Goal: Transaction & Acquisition: Purchase product/service

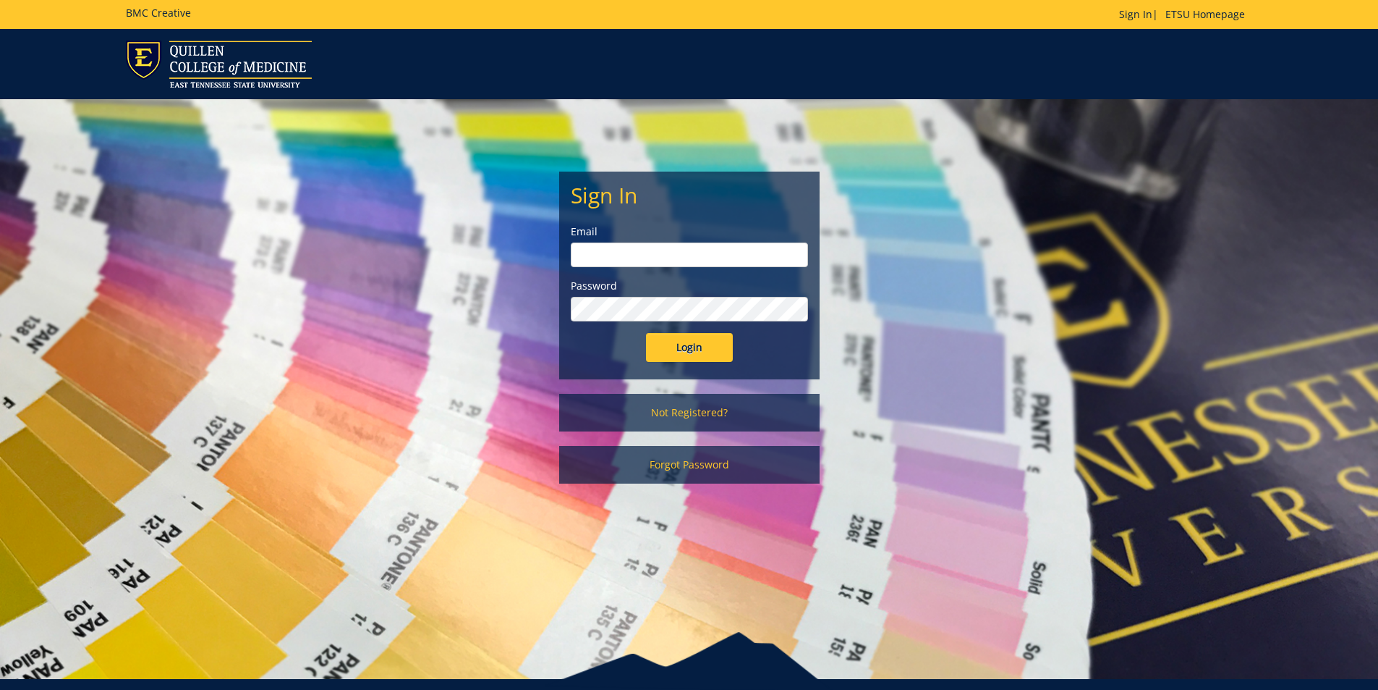
click at [624, 250] on input "email" at bounding box center [689, 254] width 237 height 25
click at [618, 296] on div "Password" at bounding box center [689, 300] width 237 height 43
click at [646, 333] on input "Login" at bounding box center [689, 347] width 87 height 29
type input "adamsmc1@etsu.edu"
click at [681, 340] on input "Login" at bounding box center [689, 347] width 87 height 29
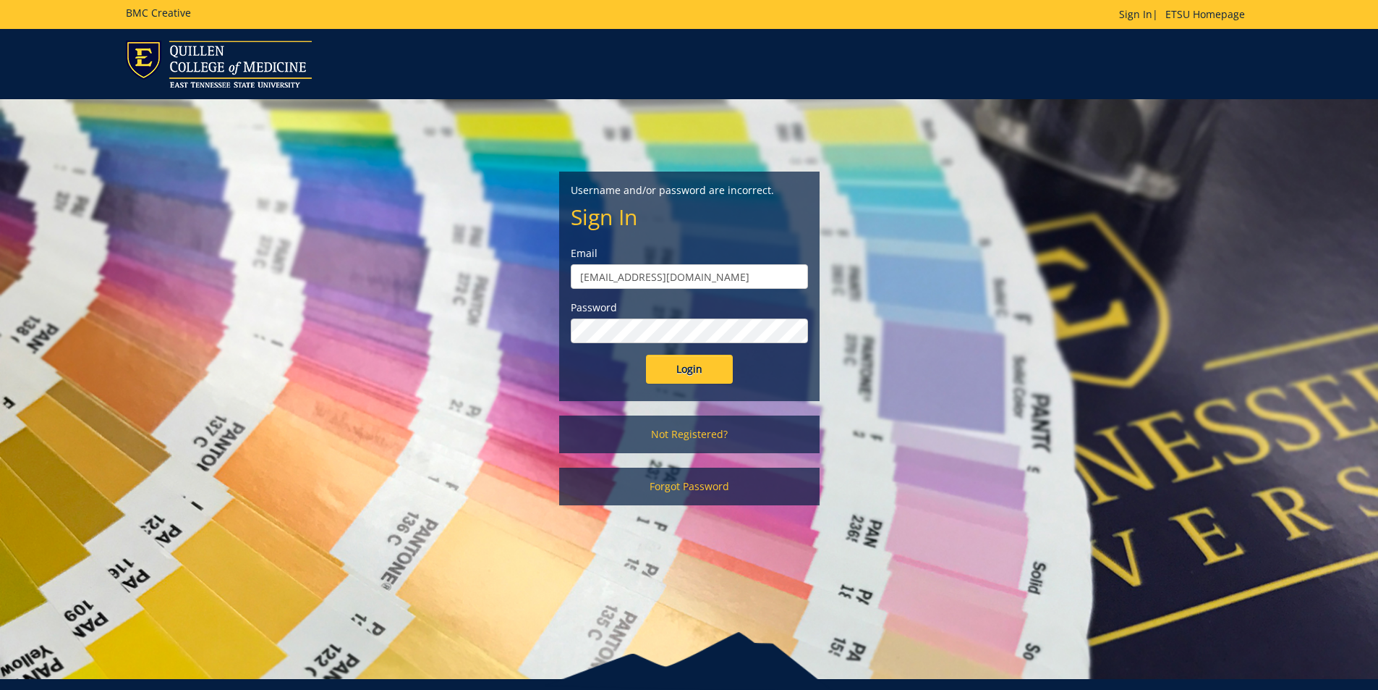
click at [646, 355] on input "Login" at bounding box center [689, 369] width 87 height 29
click at [692, 440] on link "Not Registered?" at bounding box center [689, 434] width 260 height 38
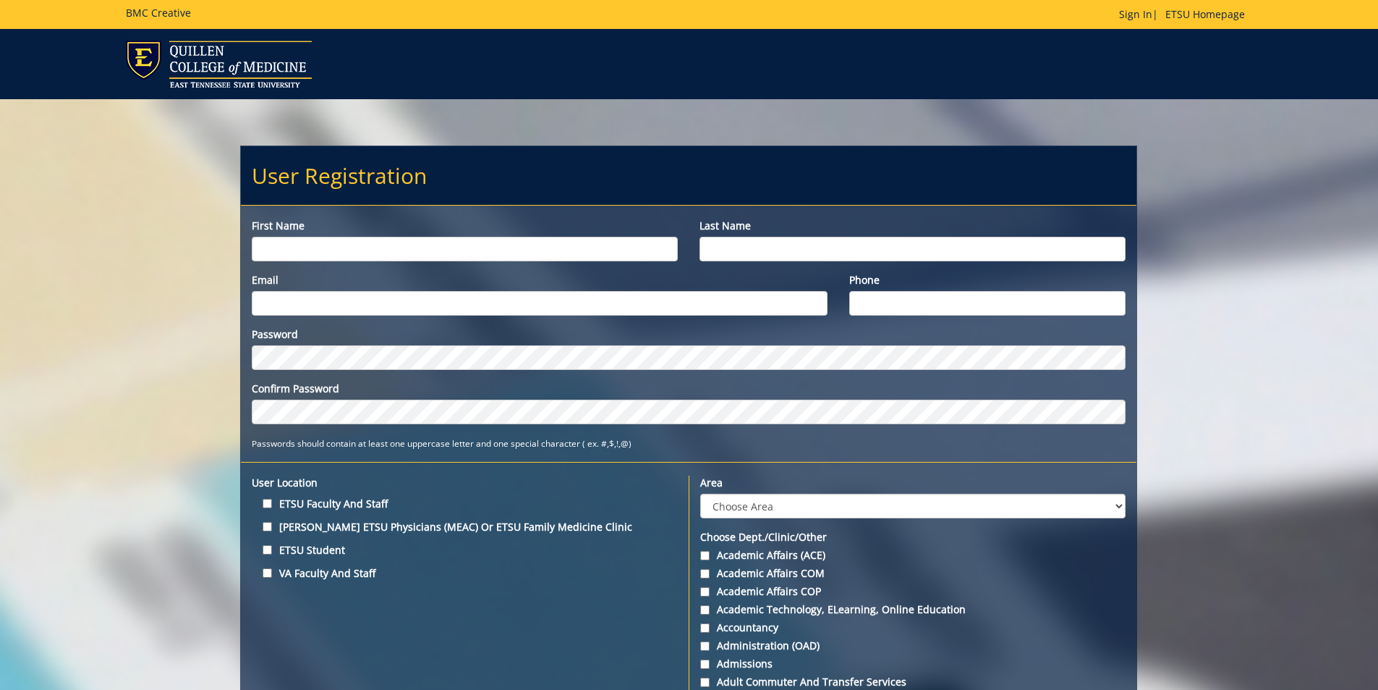
click at [413, 250] on input "First name" at bounding box center [465, 249] width 426 height 25
type input "[PERSON_NAME]"
click at [772, 248] on input "Last name" at bounding box center [913, 249] width 426 height 25
type input "[PERSON_NAME]"
click at [540, 305] on input "Email" at bounding box center [539, 303] width 575 height 25
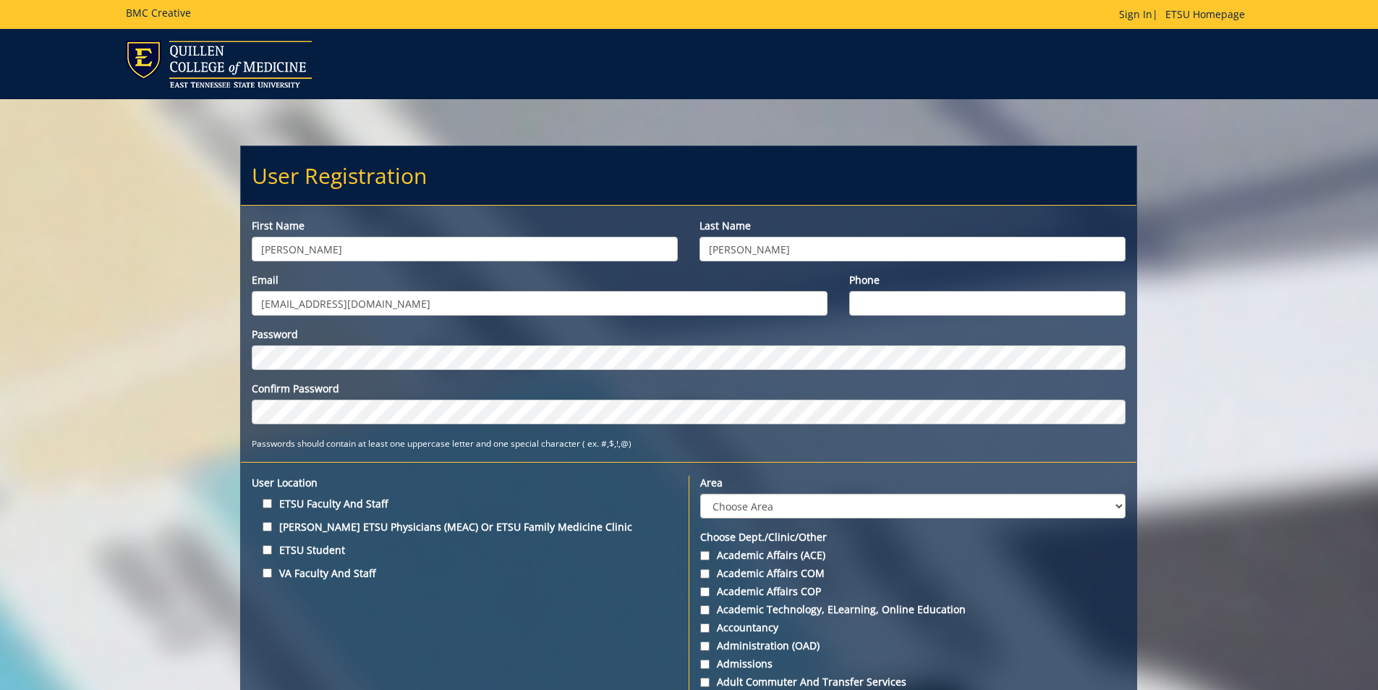
type input "[EMAIL_ADDRESS][DOMAIN_NAME]"
click at [909, 290] on div "Phone" at bounding box center [988, 294] width 299 height 43
click at [902, 302] on input "Phone" at bounding box center [987, 303] width 277 height 25
click at [875, 304] on input "4234395059" at bounding box center [987, 303] width 277 height 25
click at [898, 304] on input "423-4395059" at bounding box center [987, 303] width 277 height 25
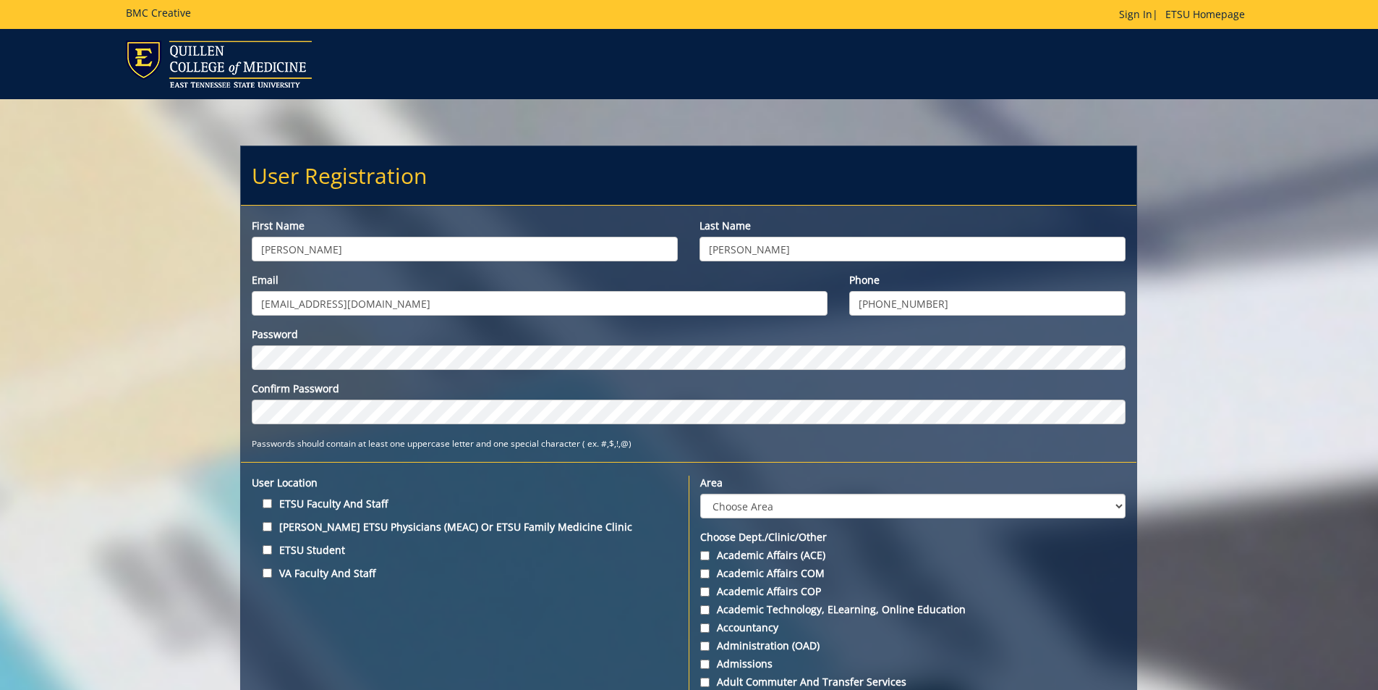
type input "[PHONE_NUMBER]"
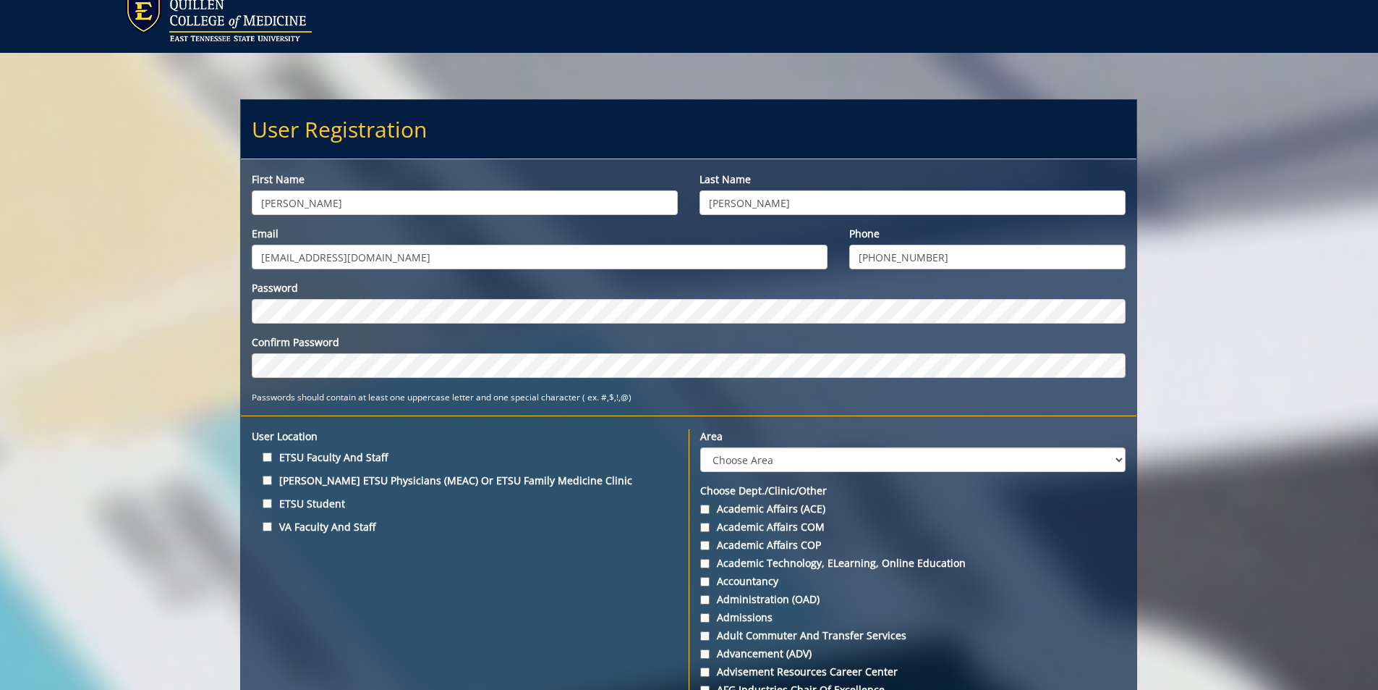
scroll to position [72, 0]
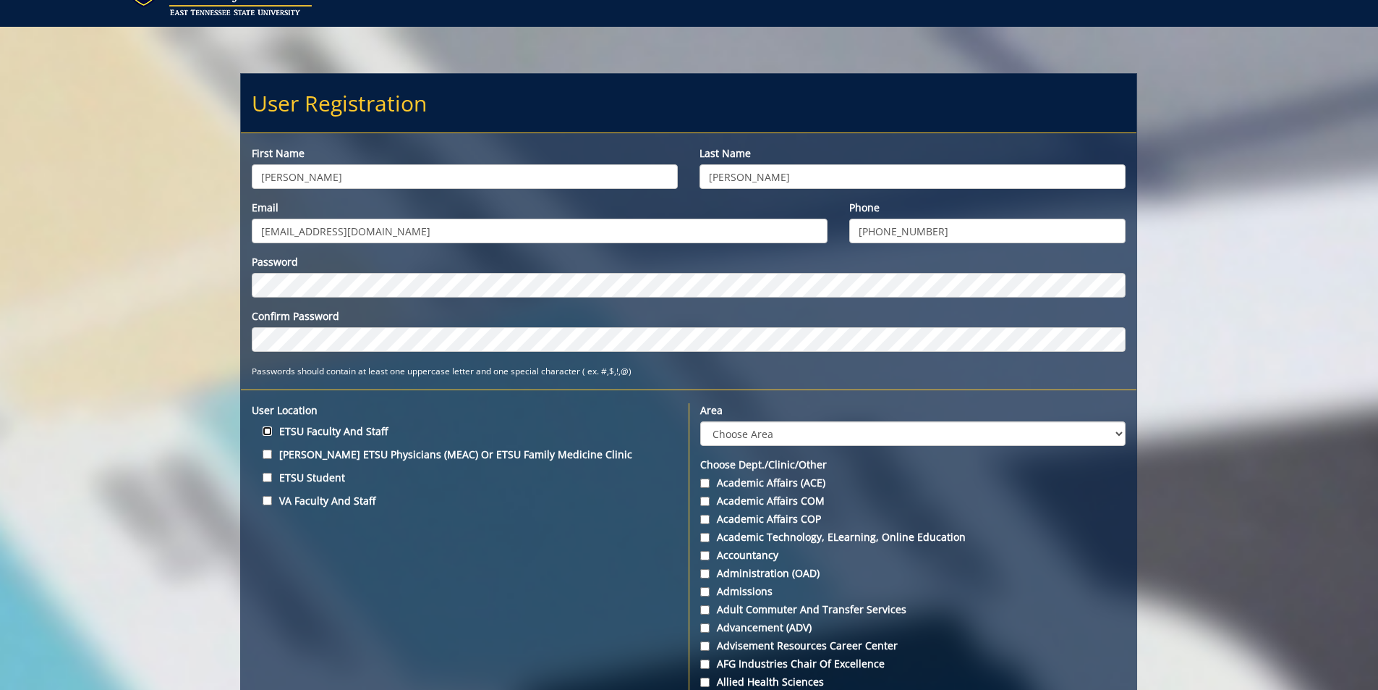
click at [267, 430] on input "ETSU Faculty and Staff" at bounding box center [267, 430] width 9 height 9
checkbox input "true"
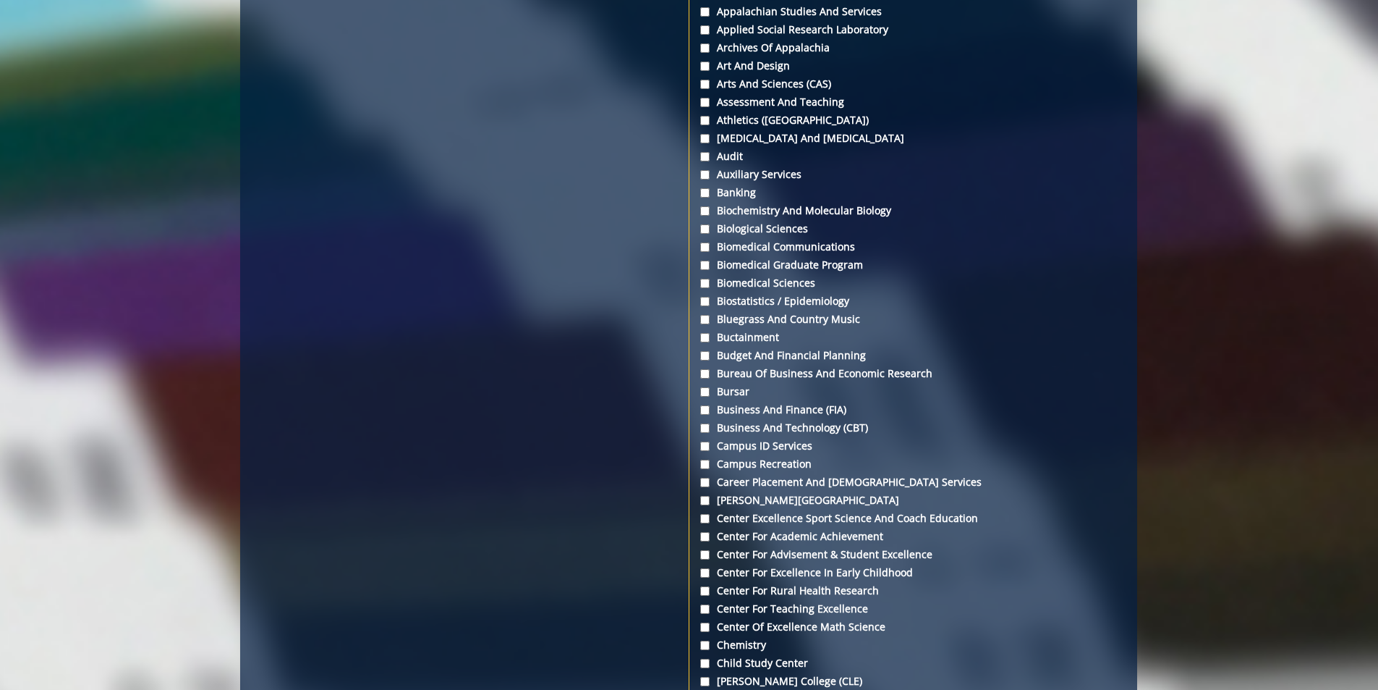
scroll to position [506, 0]
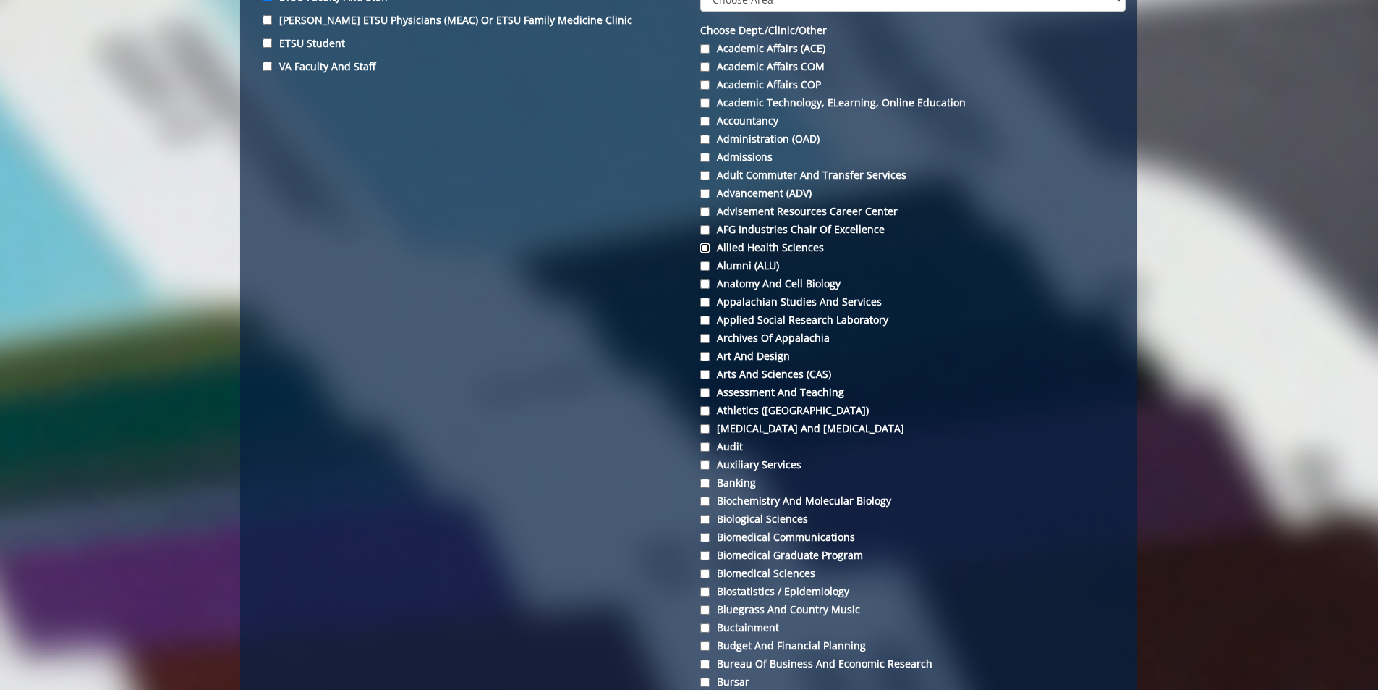
click at [705, 248] on input "Allied Health Sciences" at bounding box center [704, 247] width 9 height 9
checkbox input "true"
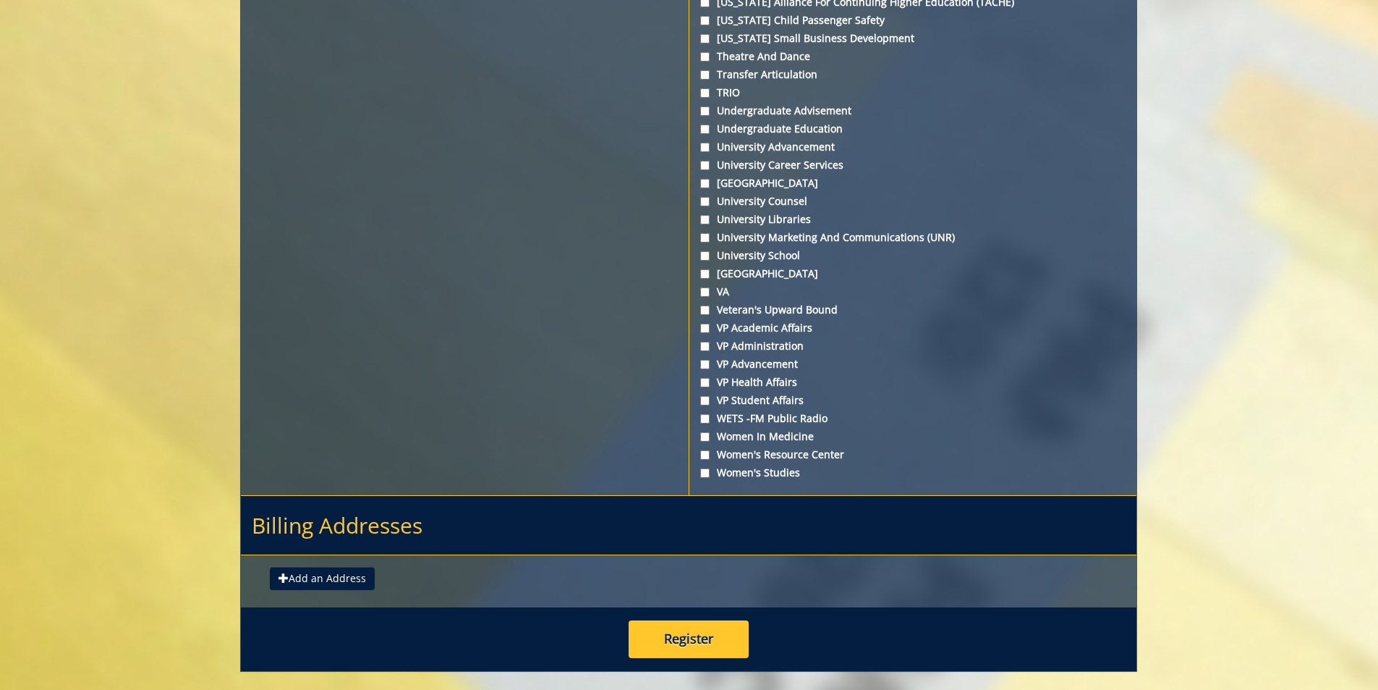
scroll to position [5217, 0]
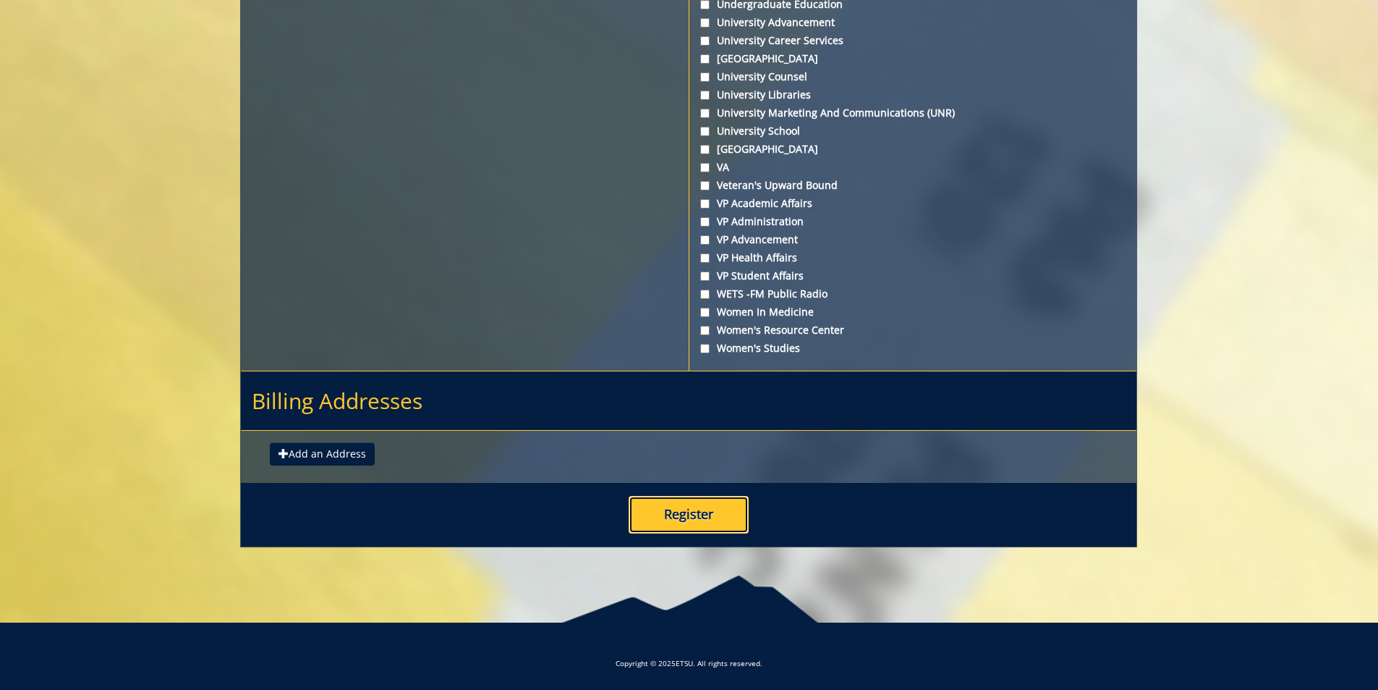
click at [680, 514] on button "Register" at bounding box center [689, 515] width 120 height 38
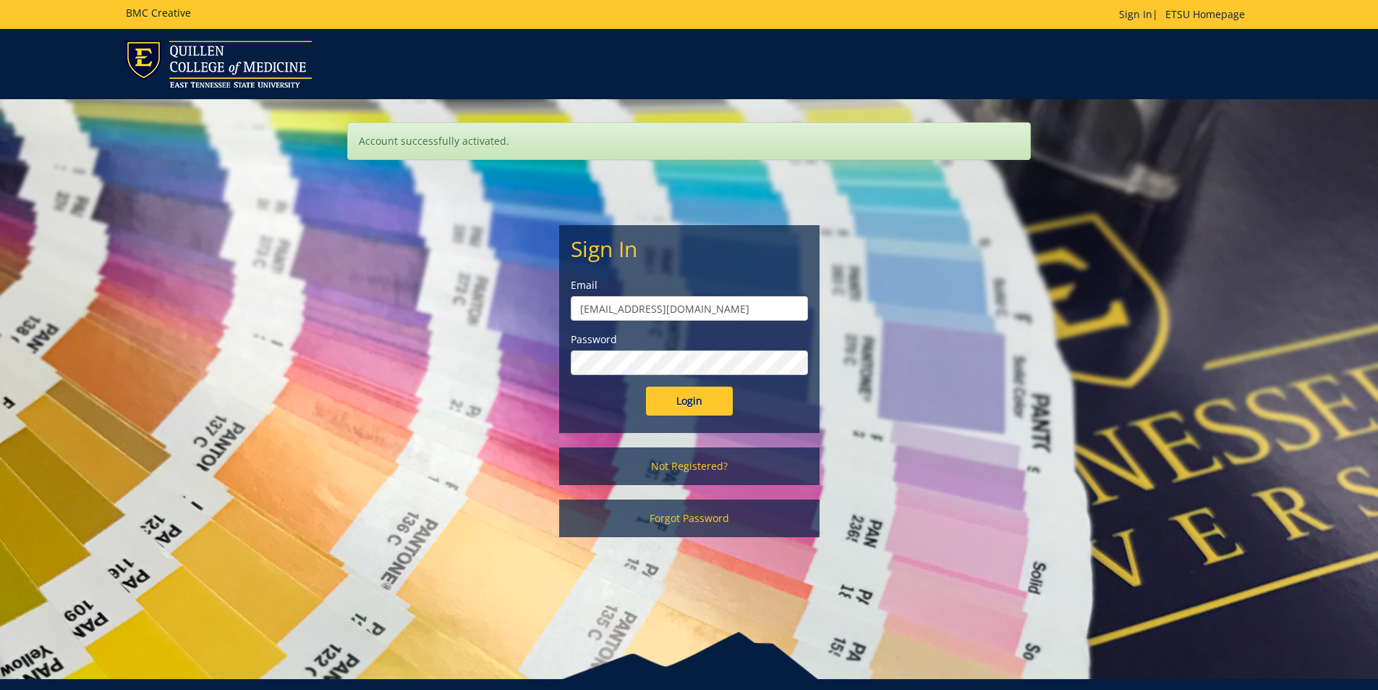
click at [646, 386] on input "Login" at bounding box center [689, 400] width 87 height 29
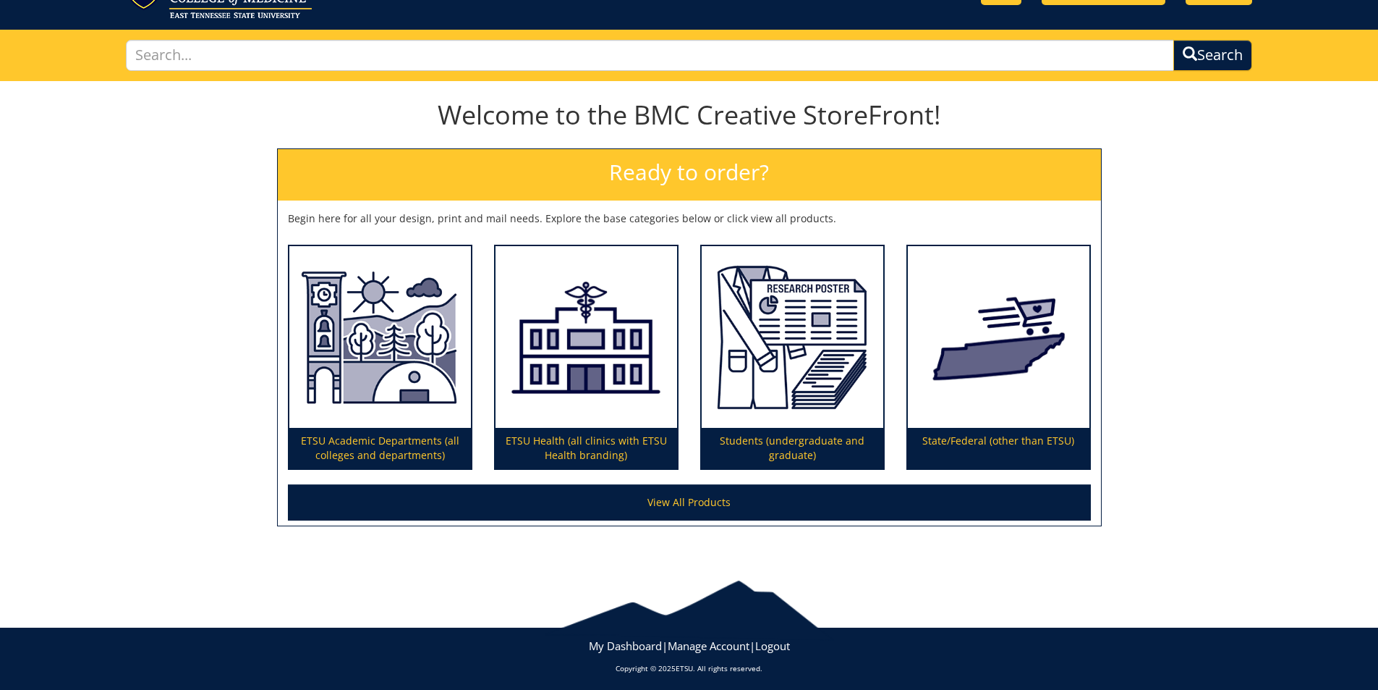
scroll to position [75, 0]
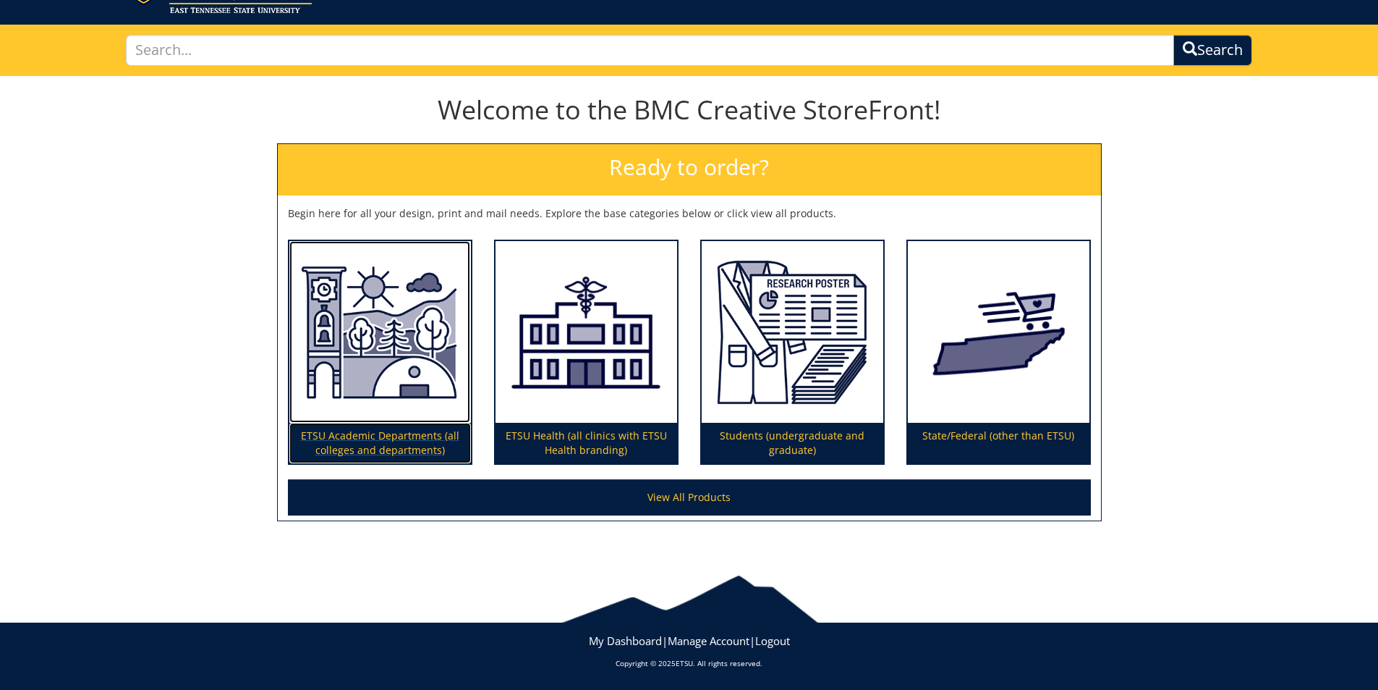
click at [377, 313] on img at bounding box center [380, 332] width 182 height 182
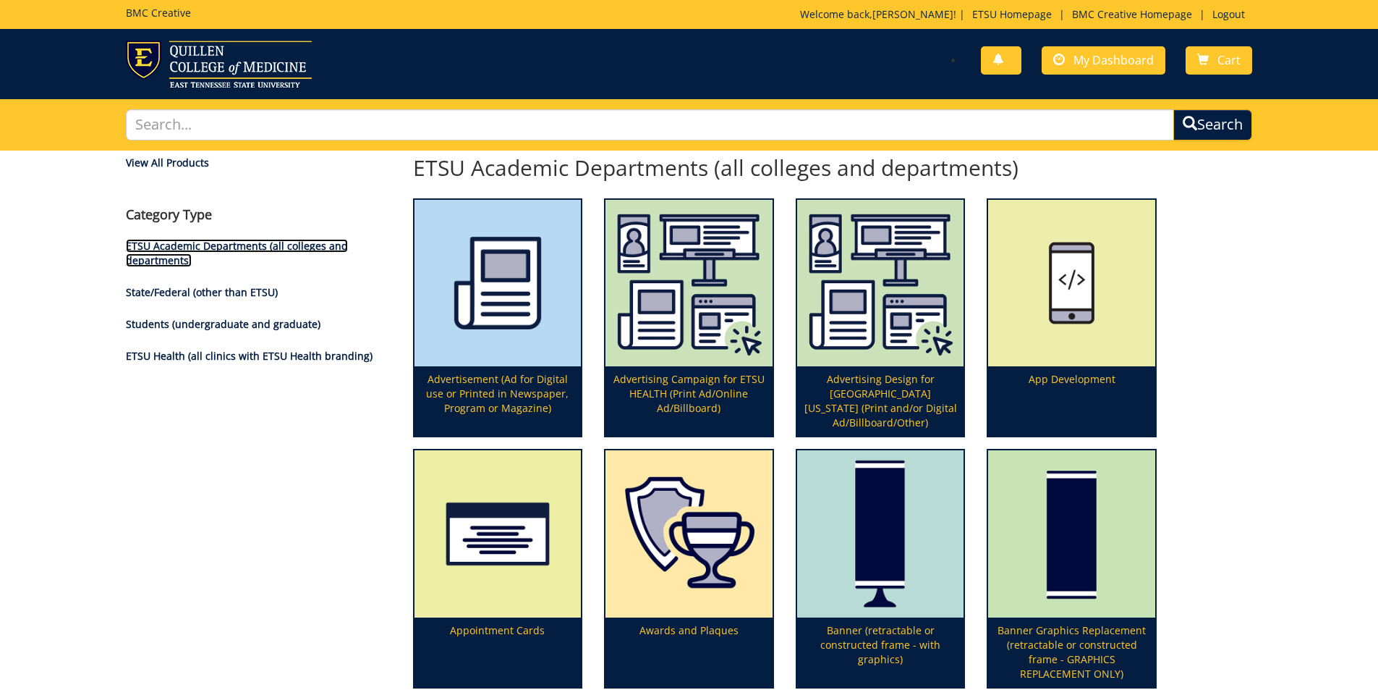
click at [247, 247] on link "ETSU Academic Departments (all colleges and departments)" at bounding box center [237, 253] width 222 height 28
click at [232, 134] on input "text" at bounding box center [650, 124] width 1049 height 31
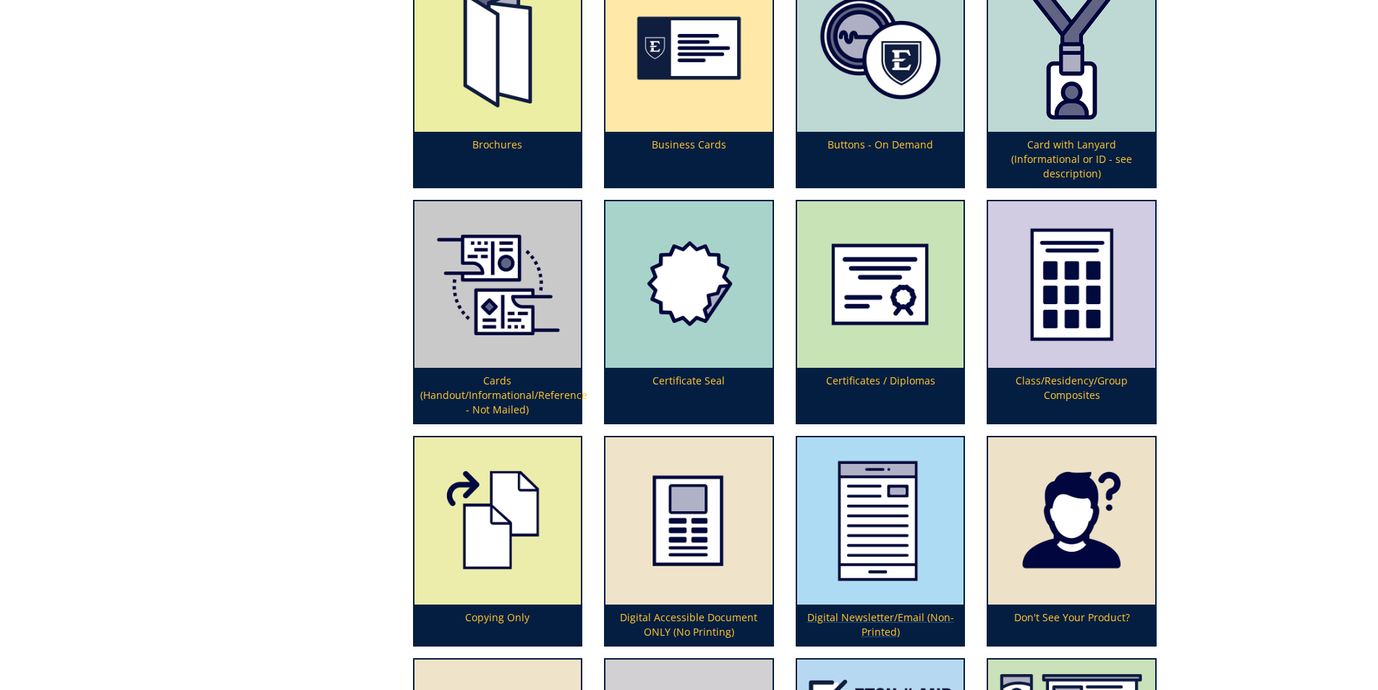
scroll to position [835, 0]
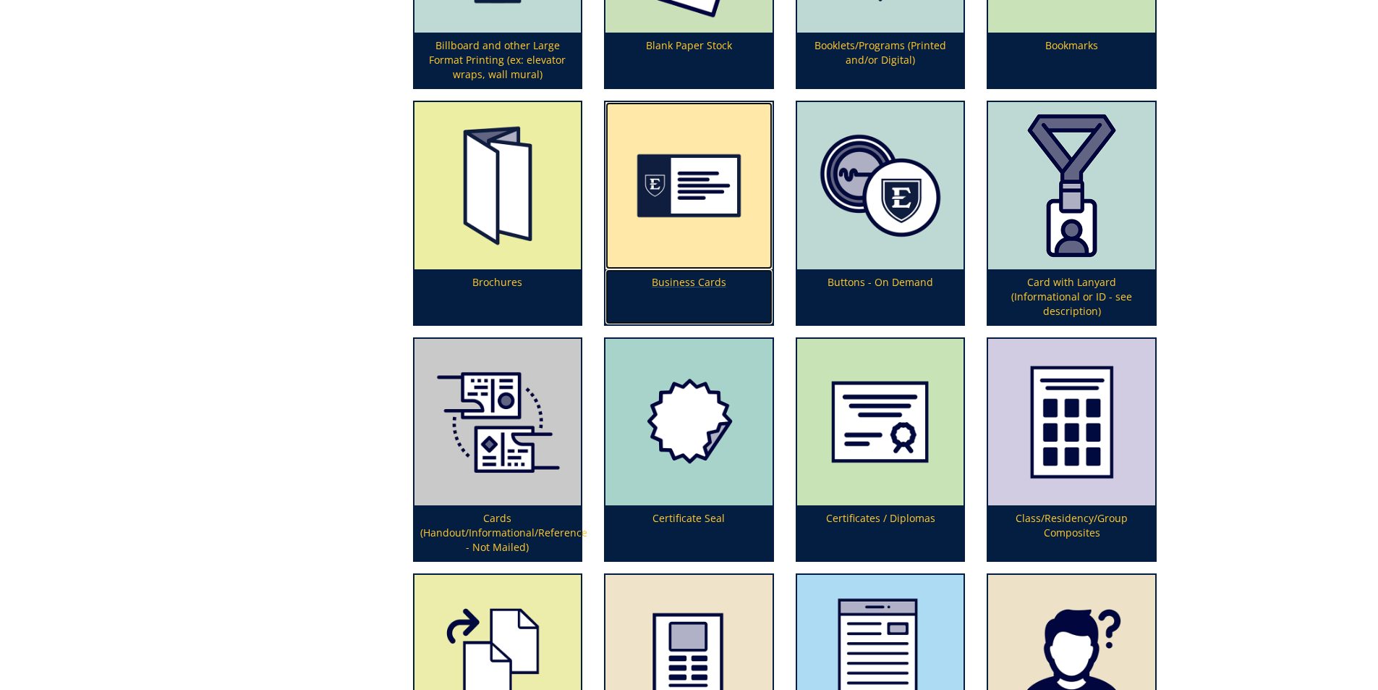
click at [711, 210] on img at bounding box center [689, 185] width 167 height 167
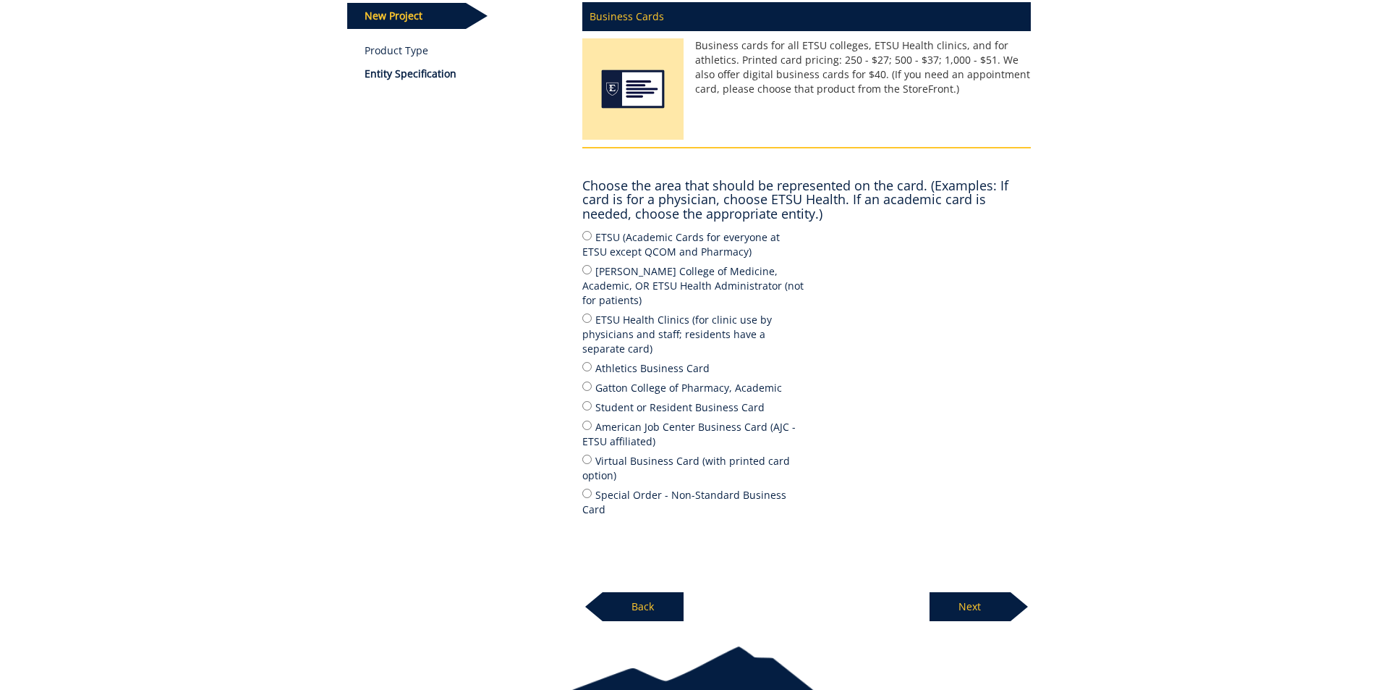
scroll to position [217, 0]
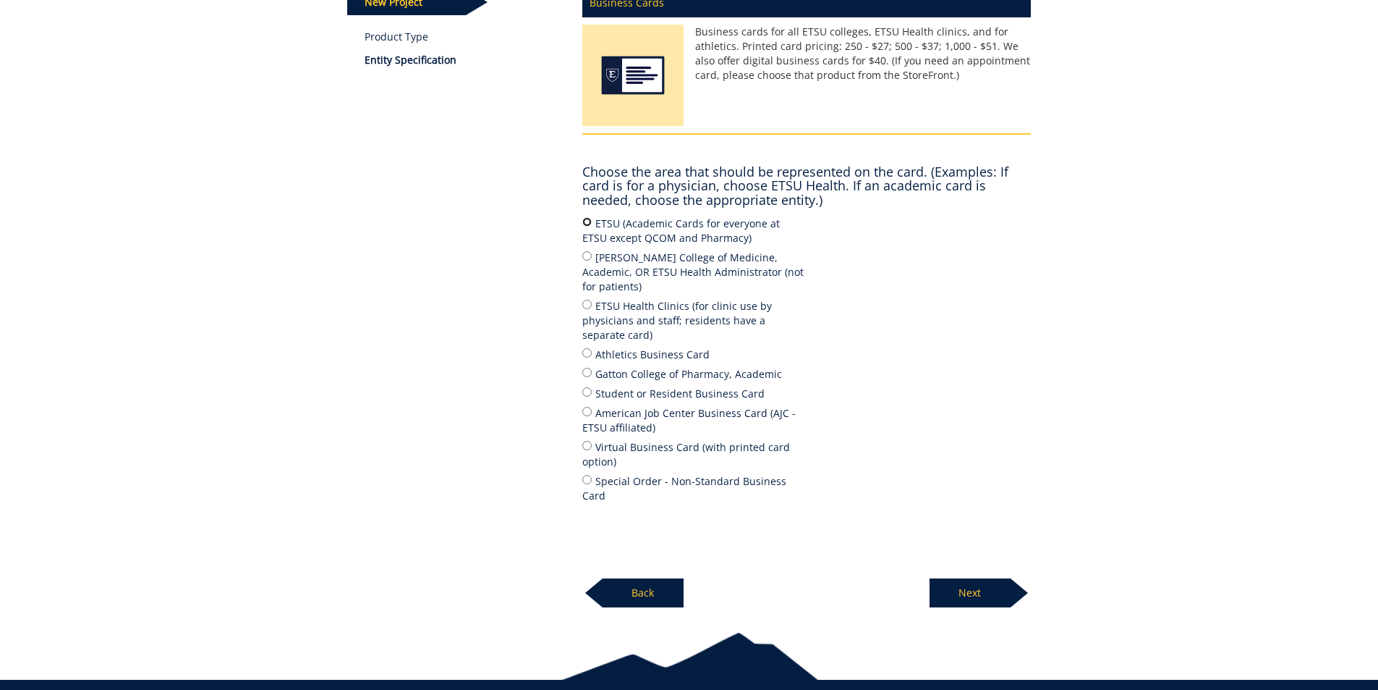
click at [588, 223] on input "ETSU (Academic Cards for everyone at ETSU except QCOM and Pharmacy)" at bounding box center [586, 221] width 9 height 9
radio input "true"
click at [975, 578] on p "Next" at bounding box center [970, 592] width 81 height 29
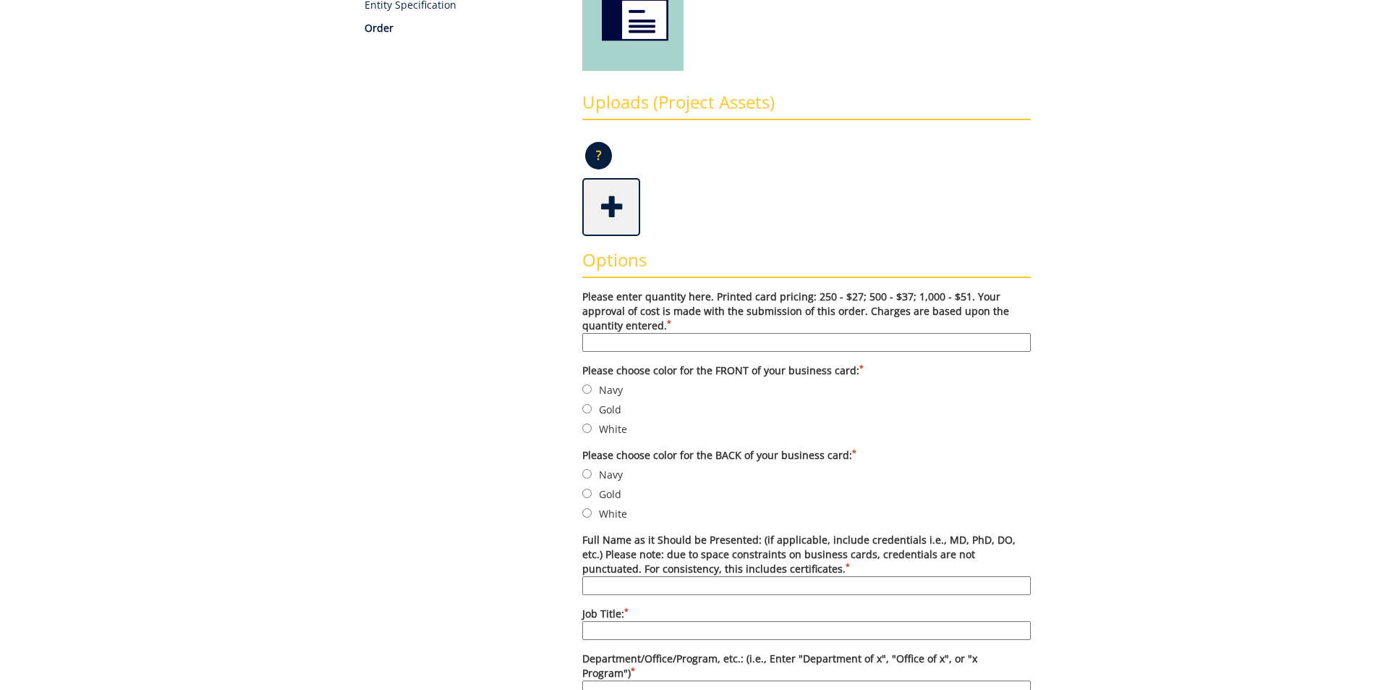
scroll to position [289, 0]
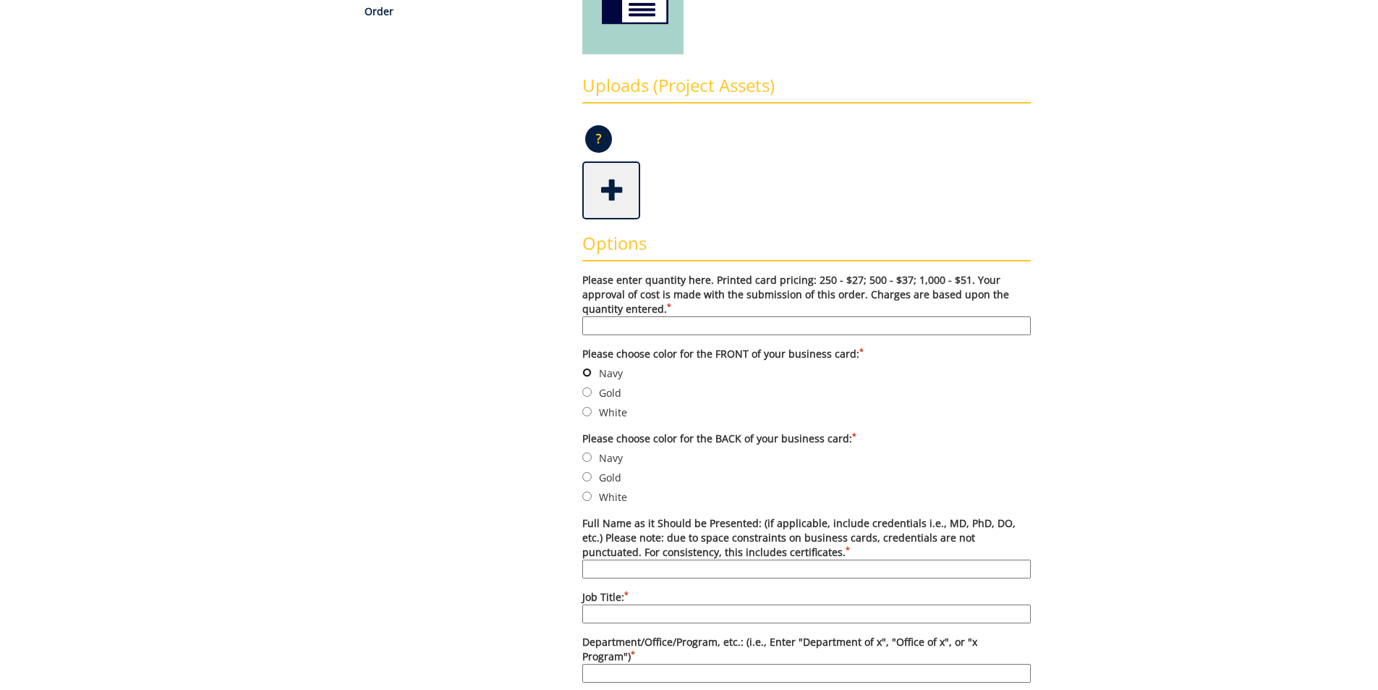
click at [587, 373] on input "Navy" at bounding box center [586, 372] width 9 height 9
radio input "true"
click at [675, 326] on input "Please enter quantity here. Printed card pricing: 250 - $27; 500 - $37; 1,000 -…" at bounding box center [806, 325] width 449 height 19
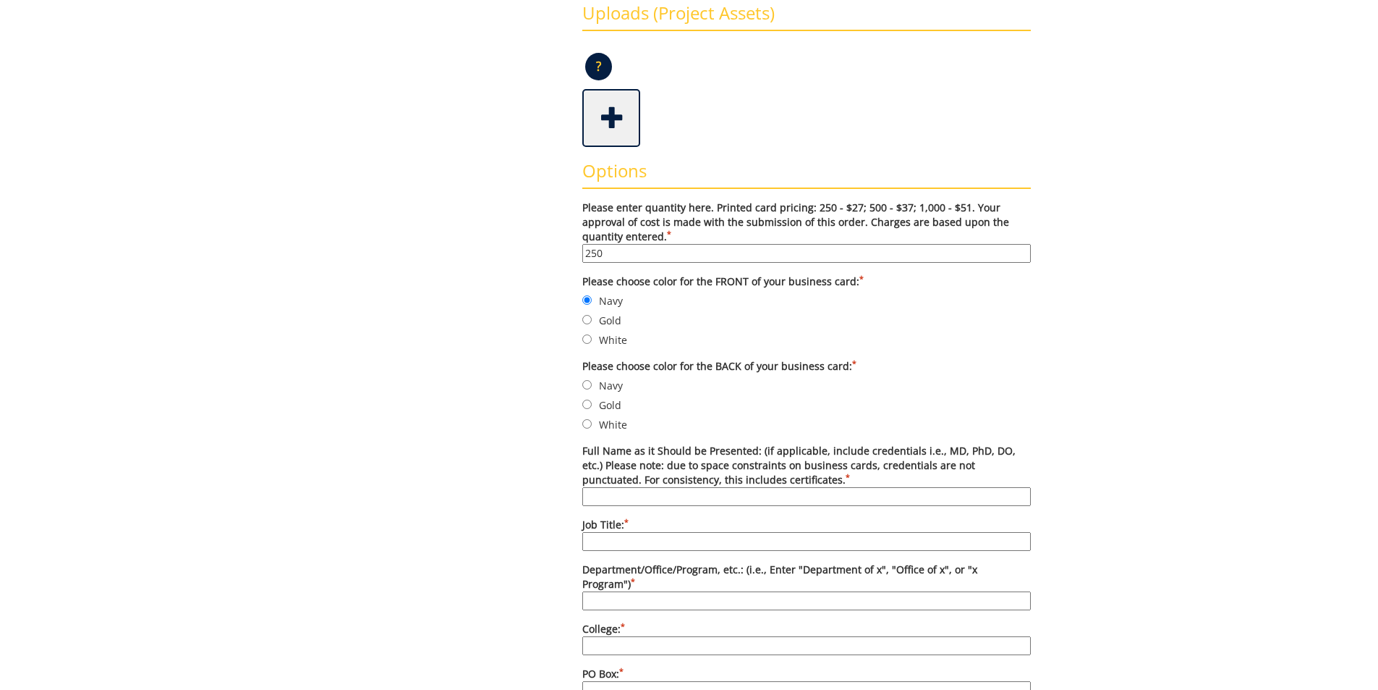
scroll to position [434, 0]
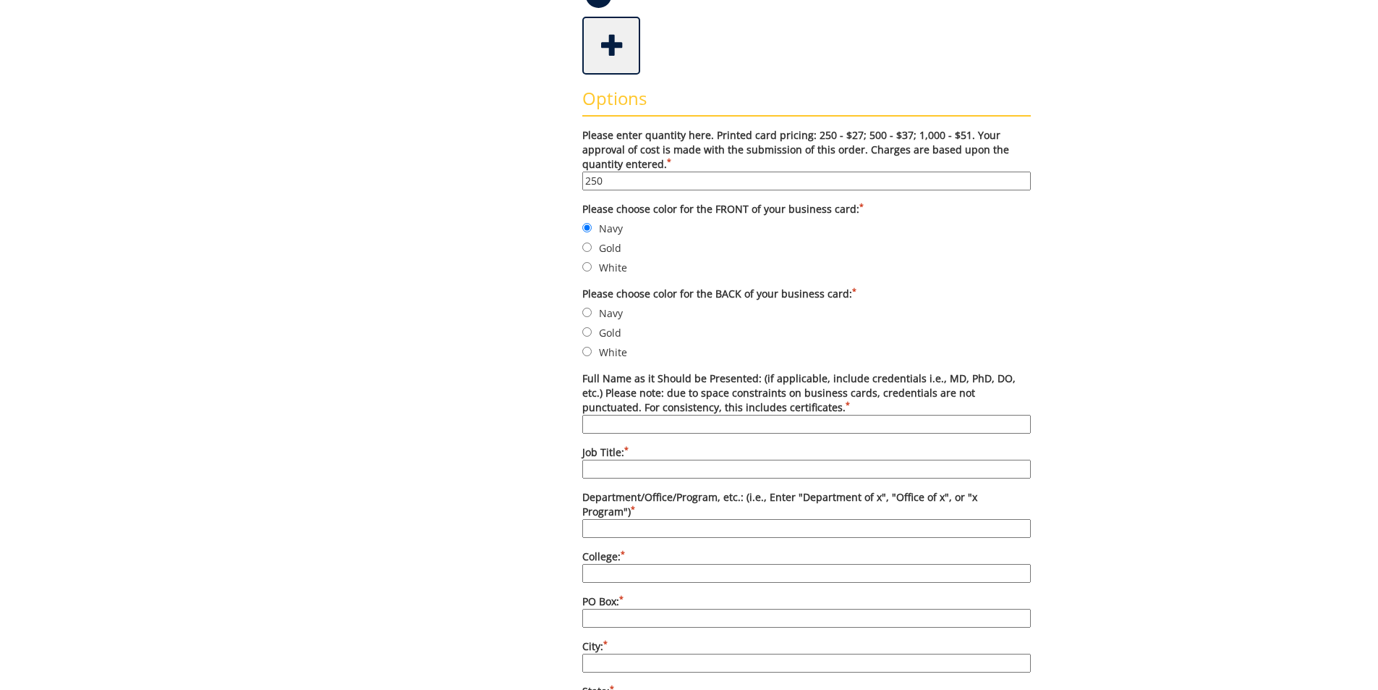
type input "250"
click at [588, 313] on input "Navy" at bounding box center [586, 311] width 9 height 9
radio input "true"
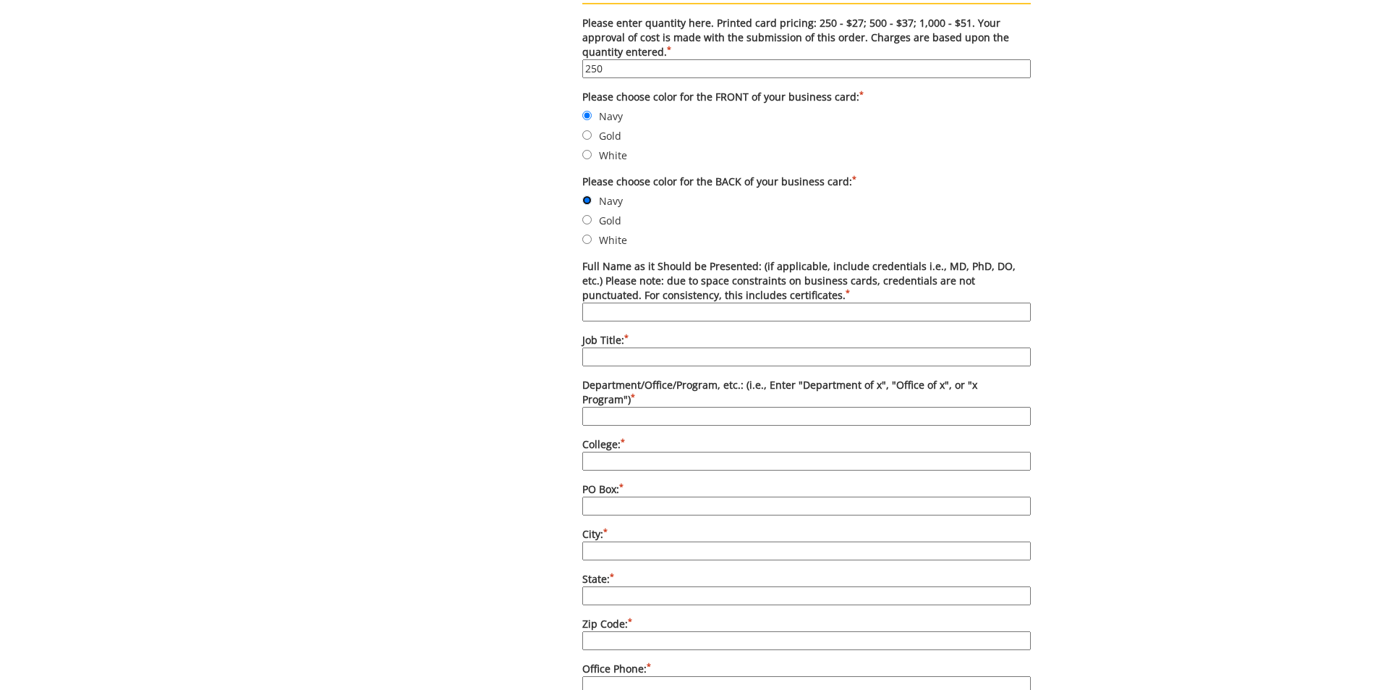
scroll to position [579, 0]
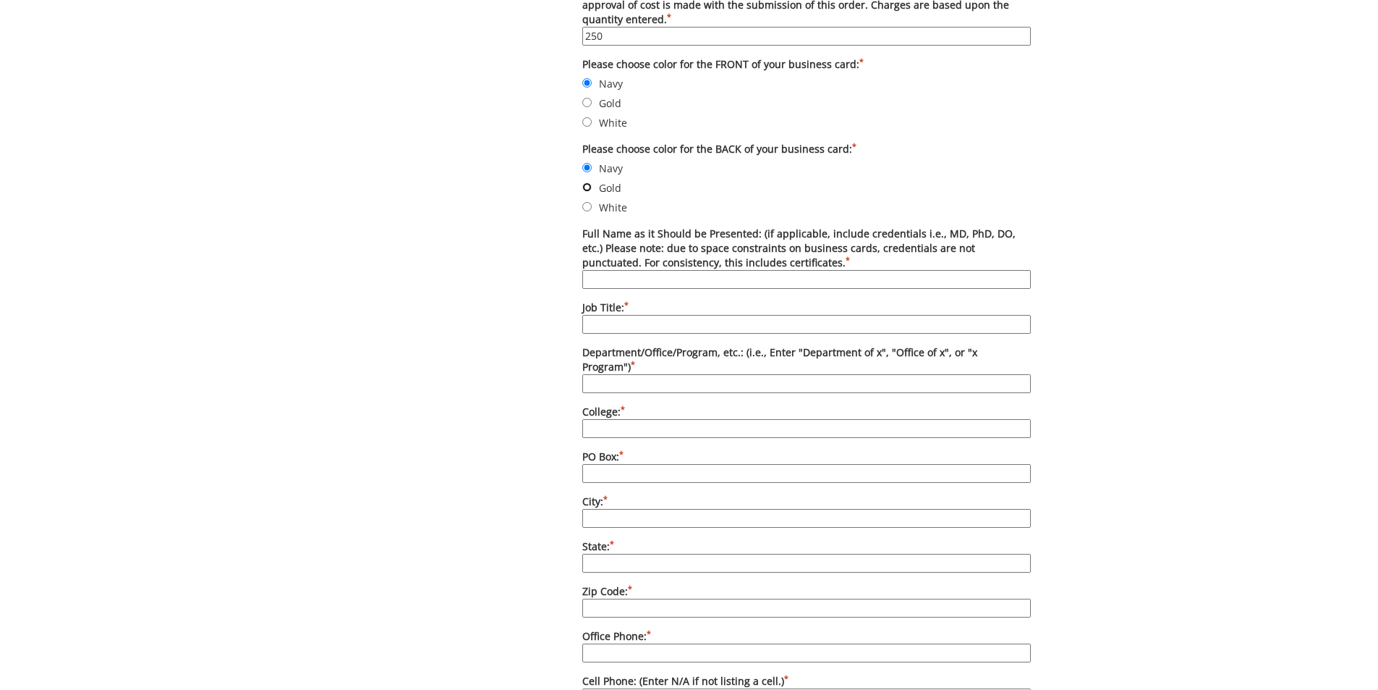
click at [590, 189] on input "Gold" at bounding box center [586, 186] width 9 height 9
radio input "true"
click at [589, 169] on input "Navy" at bounding box center [586, 167] width 9 height 9
radio input "true"
click at [585, 101] on input "Gold" at bounding box center [586, 102] width 9 height 9
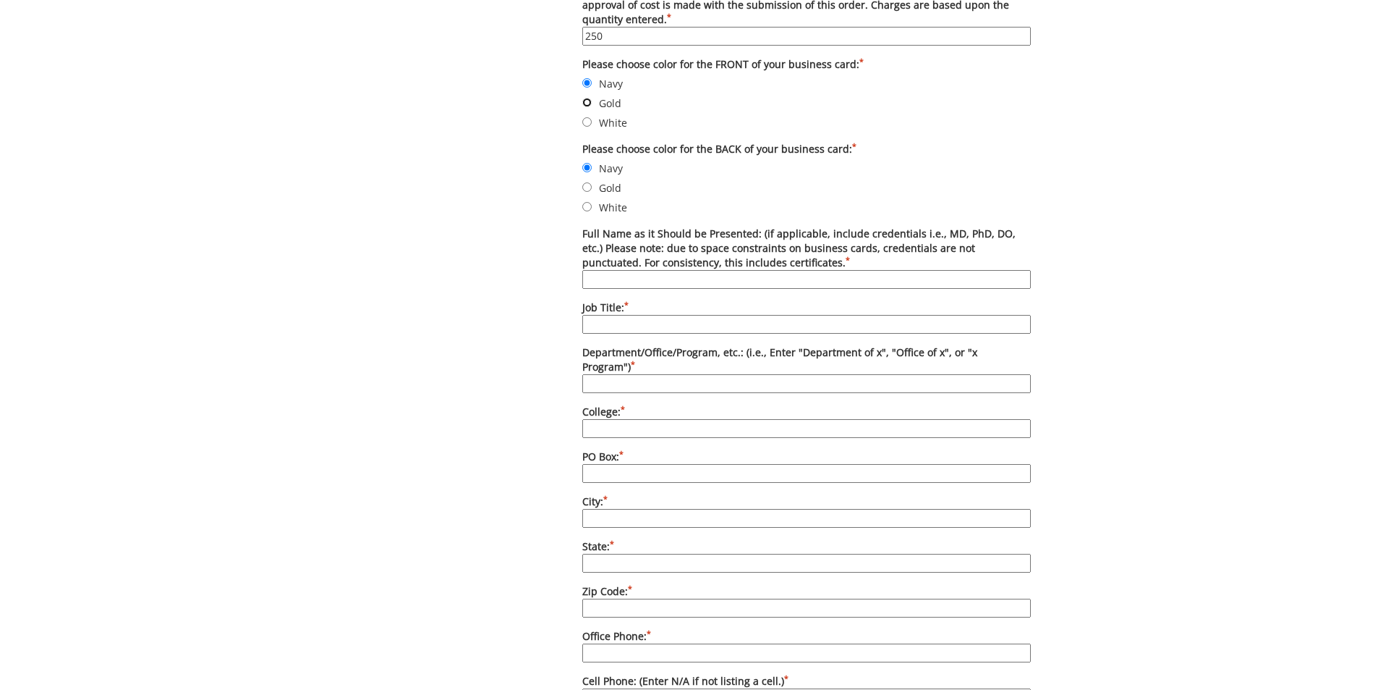
radio input "true"
click at [710, 280] on input "Full Name as it Should be Presented: (if applicable, include credentials i.e., …" at bounding box center [806, 279] width 449 height 19
type input "[PERSON_NAME], MSAH, RRT"
click at [594, 325] on input "Job Title: *" at bounding box center [806, 324] width 449 height 19
type input "Director of Clinical Education"
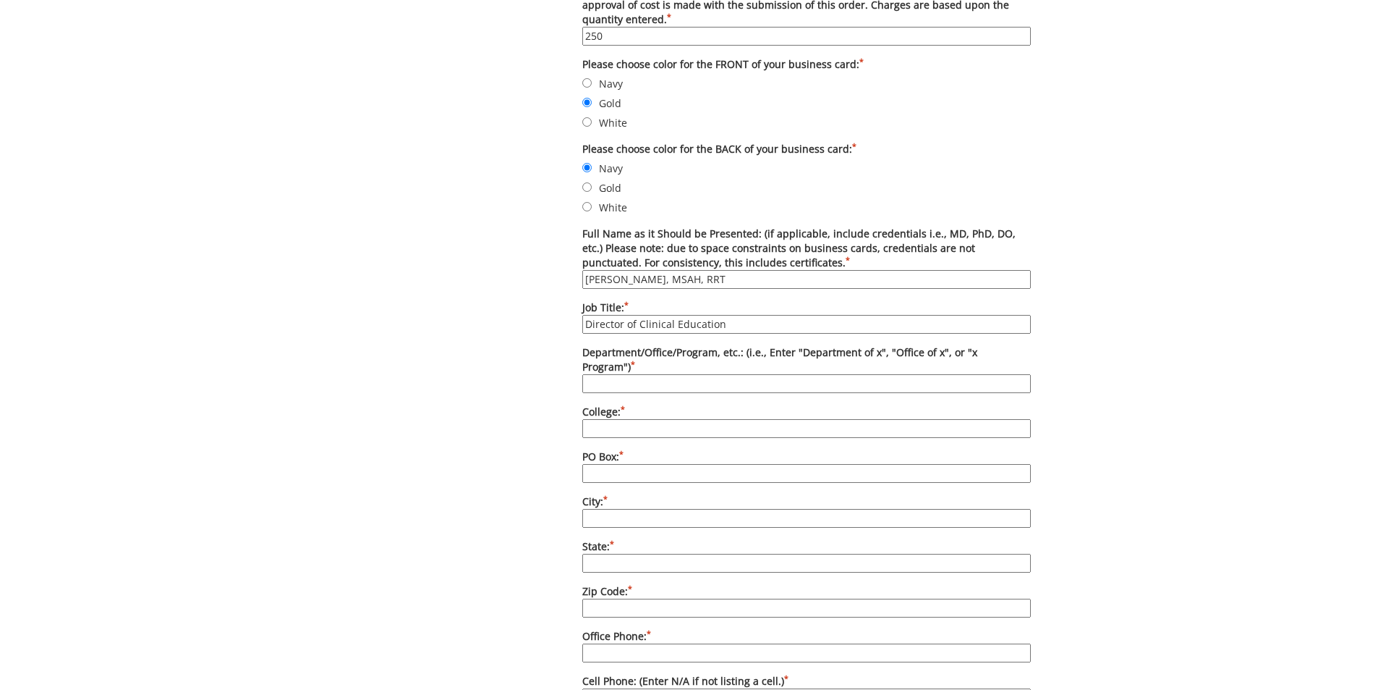
click at [598, 374] on input "Department/Office/Program, etc.: (i.e., Enter "Department of x", "Office of x",…" at bounding box center [806, 383] width 449 height 19
type input "Department of Allied Health, Respiratory Therapy"
click at [658, 419] on input "College: *" at bounding box center [806, 428] width 449 height 19
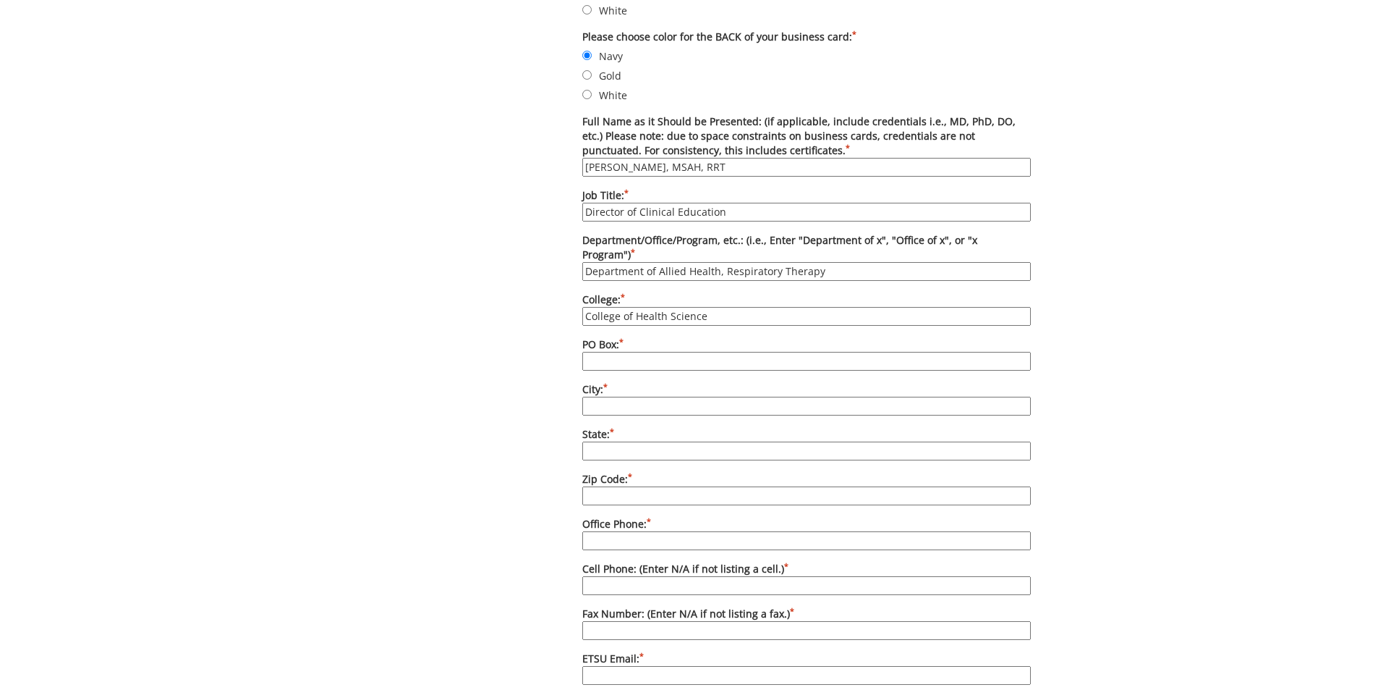
scroll to position [724, 0]
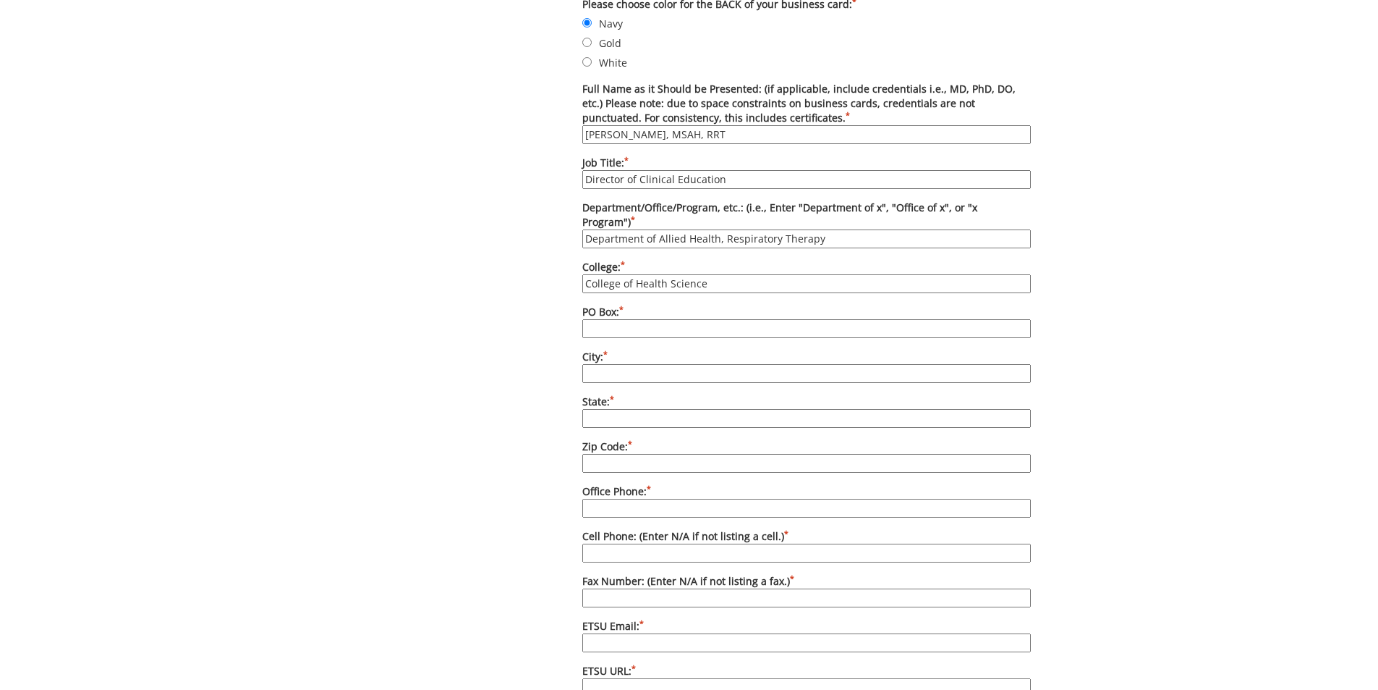
type input "College of Health Science"
click at [612, 364] on input "City: *" at bounding box center [806, 373] width 449 height 19
type input "[GEOGRAPHIC_DATA]"
drag, startPoint x: 617, startPoint y: 399, endPoint x: 609, endPoint y: 383, distance: 18.4
click at [615, 409] on input "State: *" at bounding box center [806, 418] width 449 height 19
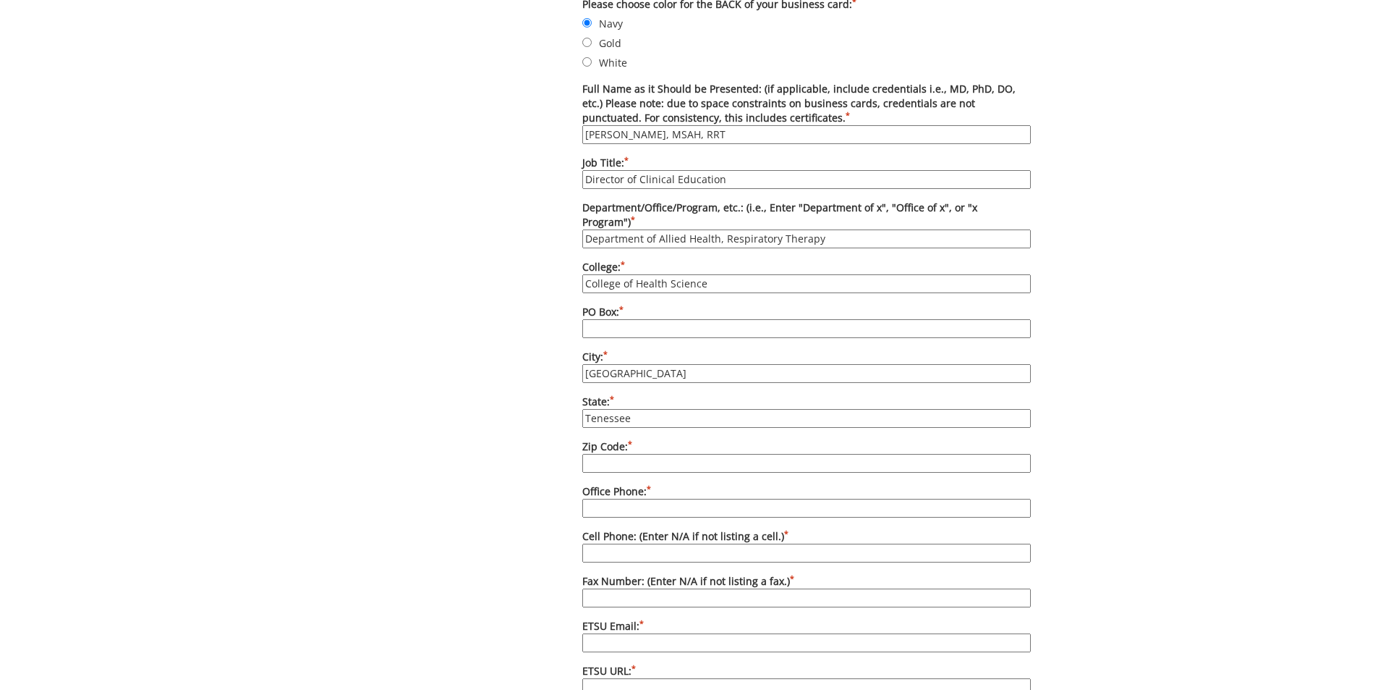
type input "Tenessee"
click at [616, 319] on input "PO Box: *" at bounding box center [806, 328] width 449 height 19
click at [621, 454] on input "Zip Code: *" at bounding box center [806, 463] width 449 height 19
type input "37614"
click at [620, 499] on input "Office Phone: *" at bounding box center [806, 508] width 449 height 19
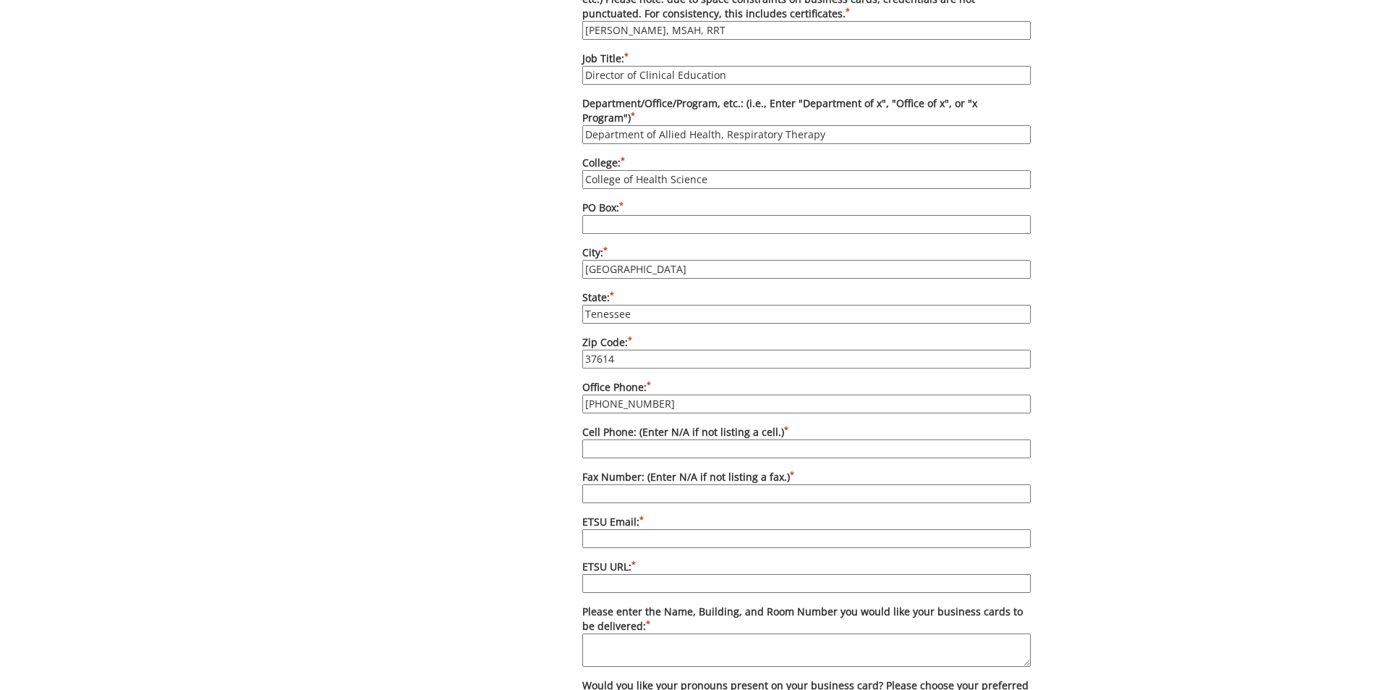
scroll to position [868, 0]
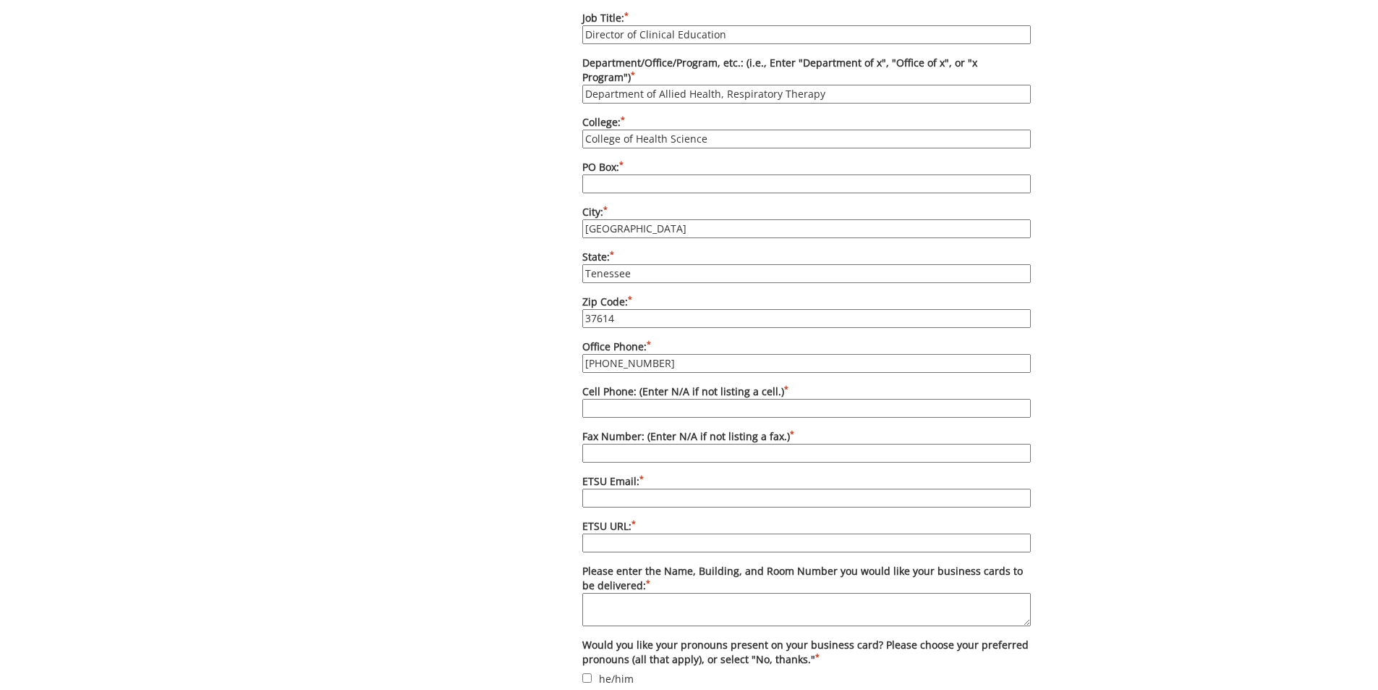
type input "[PHONE_NUMBER]"
click at [671, 399] on input "Cell Phone: (Enter N/A if not listing a cell.) *" at bounding box center [806, 408] width 449 height 19
type input "N/A"
click at [627, 444] on input "Fax Number: (Enter N/A if not listing a fax.) *" at bounding box center [806, 453] width 449 height 19
type input "n"
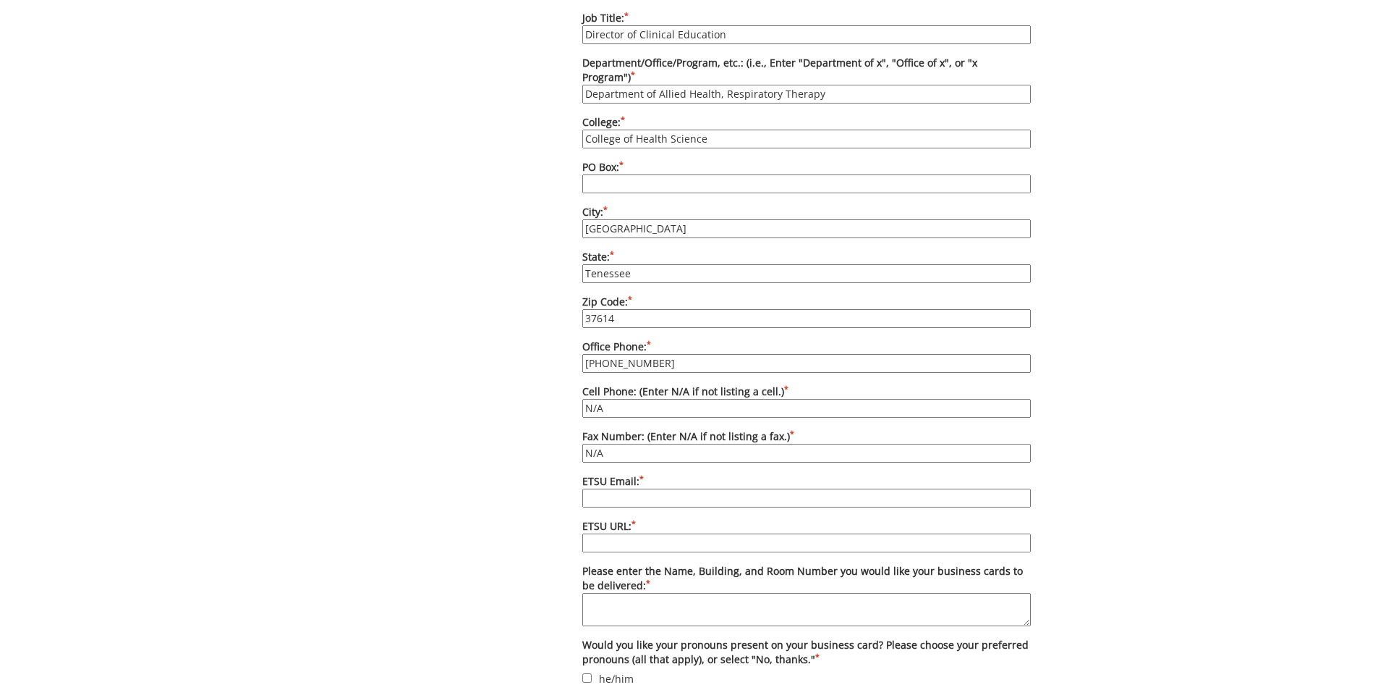
type input "N/A"
click at [618, 488] on input "ETSU Email: *" at bounding box center [806, 497] width 449 height 19
type input "[EMAIL_ADDRESS][DOMAIN_NAME]"
click at [624, 533] on input "ETSU URL: *" at bounding box center [806, 542] width 449 height 19
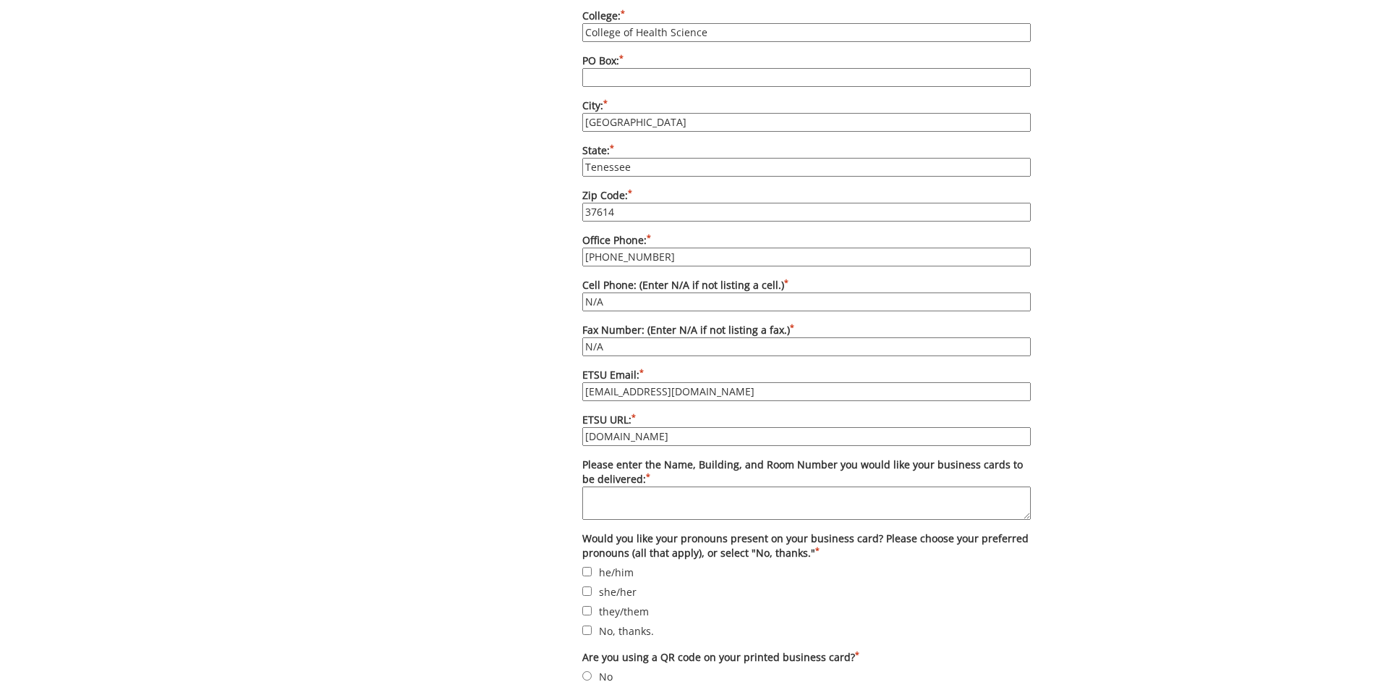
scroll to position [1013, 0]
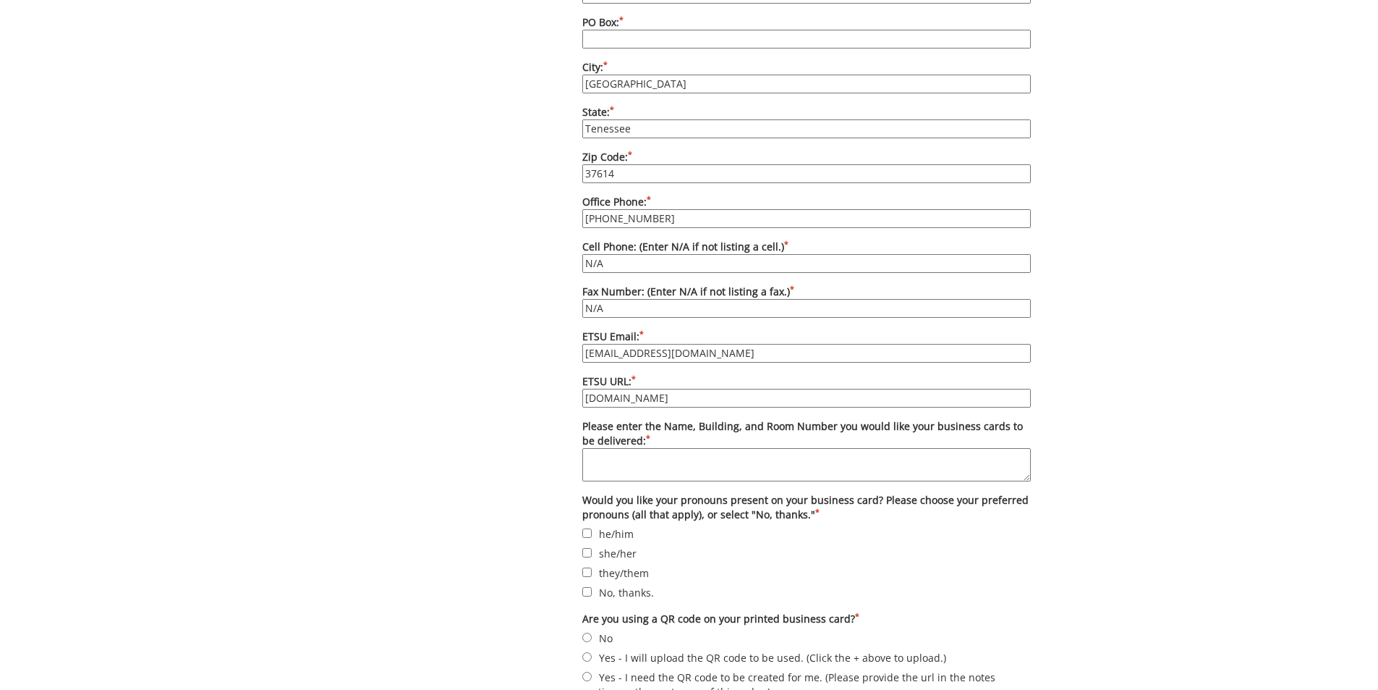
type input "[DOMAIN_NAME]"
click at [684, 448] on textarea "Please enter the Name, Building, and Room Number you would like your business c…" at bounding box center [806, 464] width 449 height 33
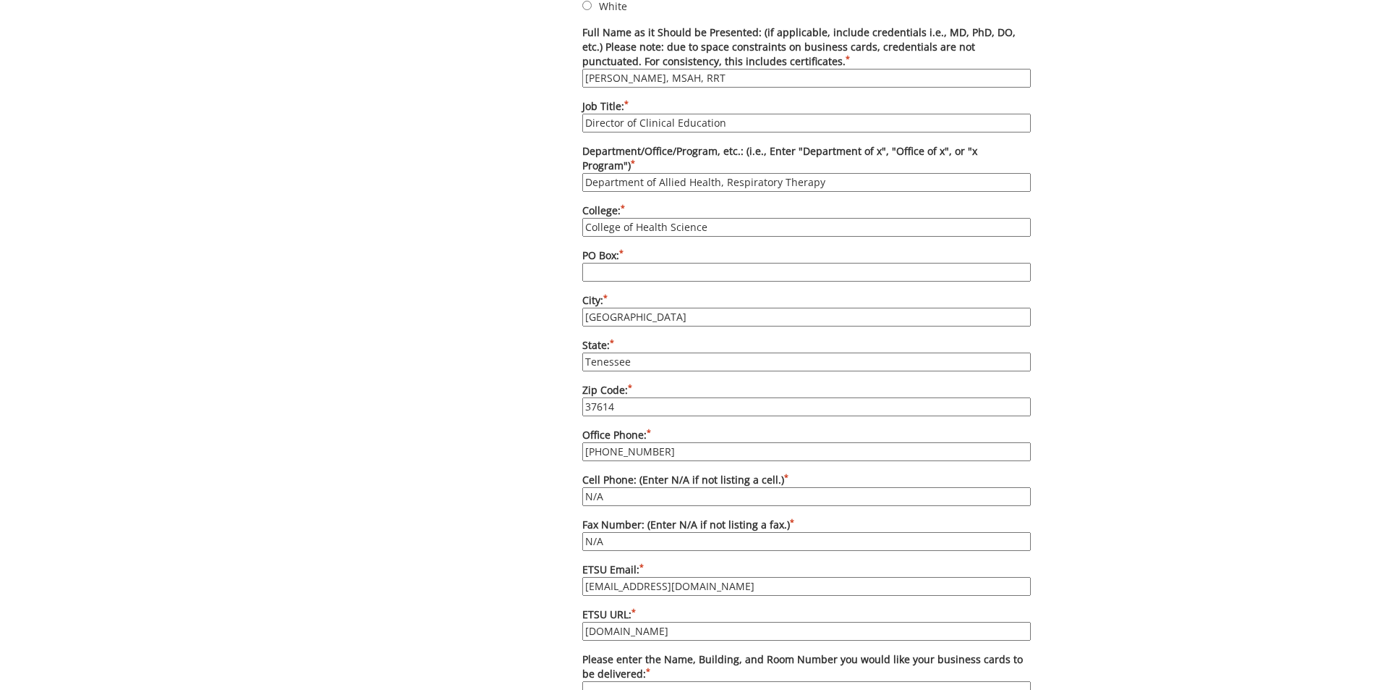
scroll to position [759, 0]
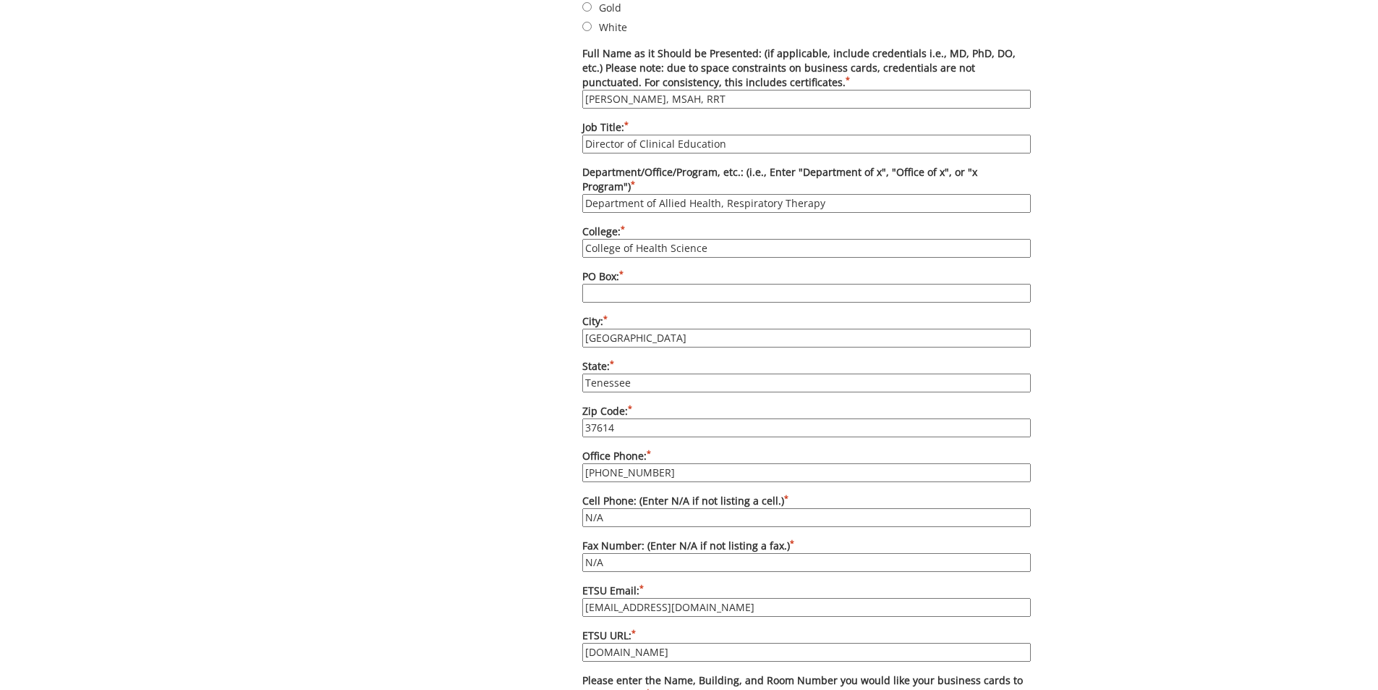
click at [619, 284] on input "PO Box: *" at bounding box center [806, 293] width 449 height 19
click at [625, 269] on label "PO Box: *" at bounding box center [806, 285] width 449 height 33
click at [625, 284] on input "PO Box: *" at bounding box center [806, 293] width 449 height 19
paste input "[PERSON_NAME] Dr"
type input "[PERSON_NAME] Dr"
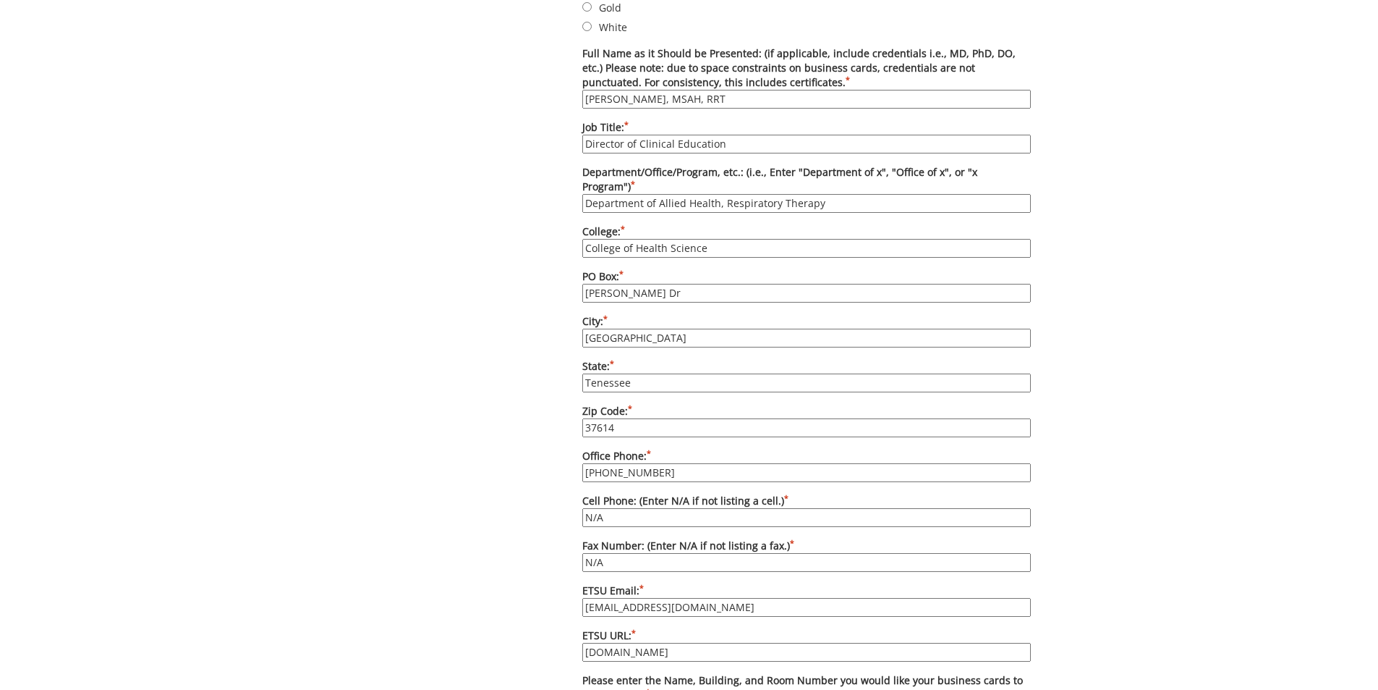
click at [624, 418] on input "37614" at bounding box center [806, 427] width 449 height 19
type input "37601"
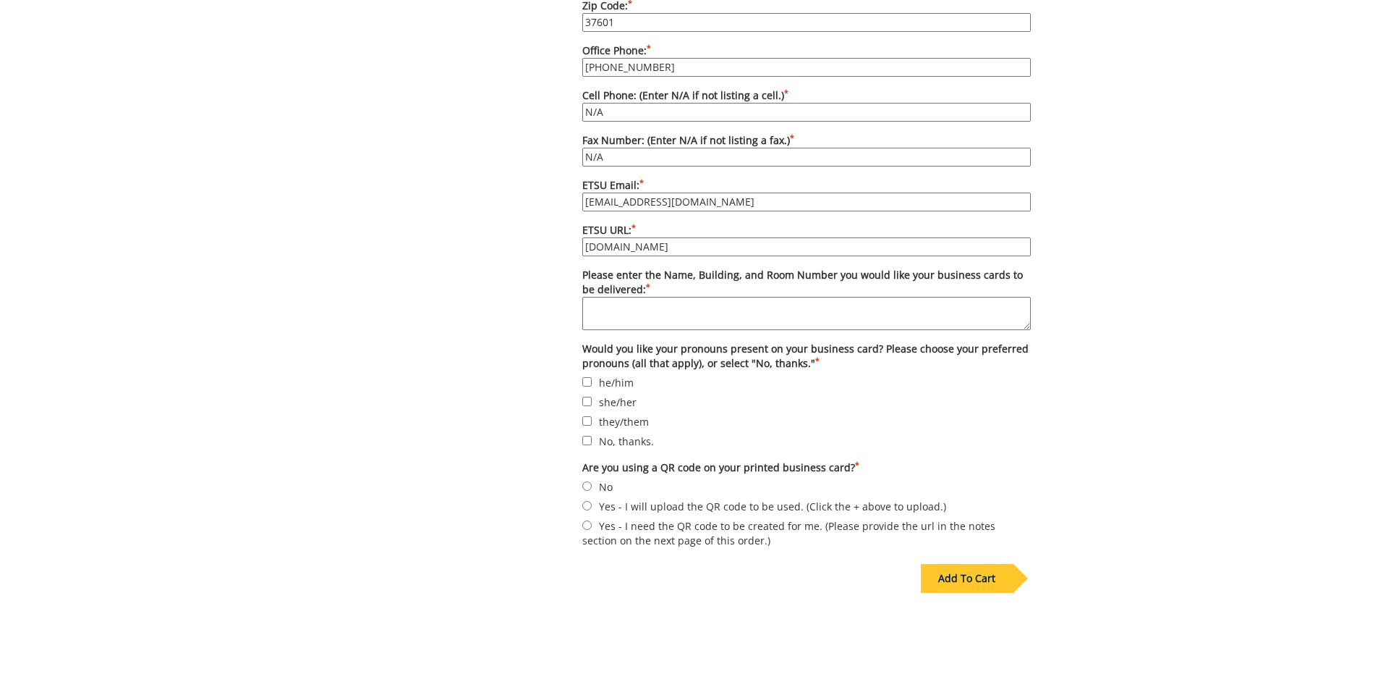
scroll to position [1193, 0]
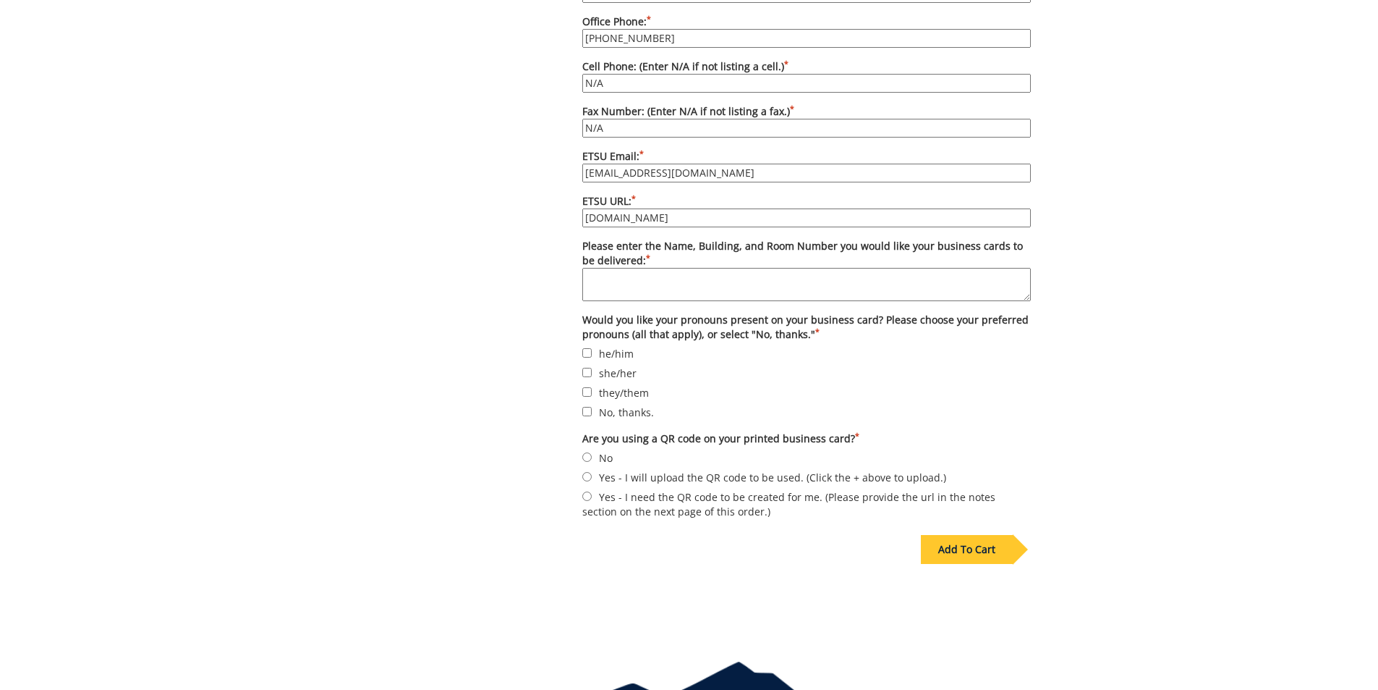
click at [609, 268] on textarea "Please enter the Name, Building, and Room Number you would like your business c…" at bounding box center [806, 284] width 449 height 33
click at [585, 407] on input "No, thanks." at bounding box center [586, 411] width 9 height 9
checkbox input "true"
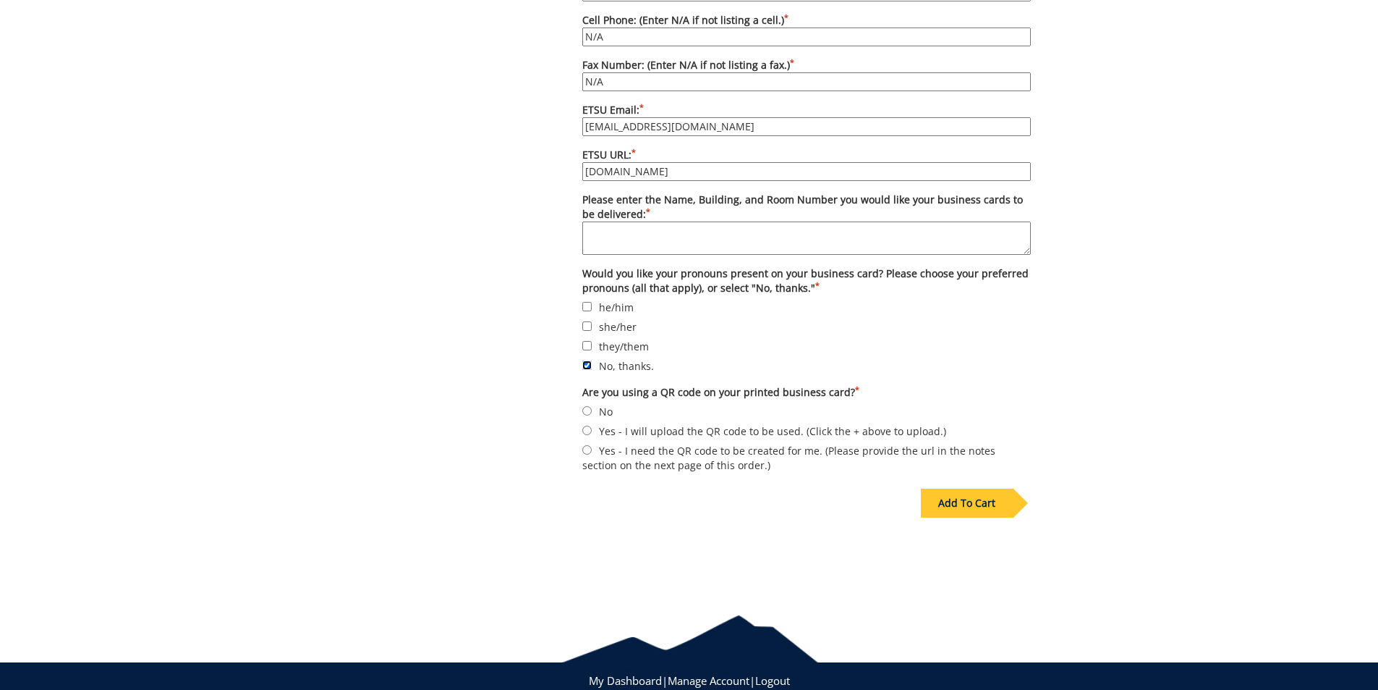
scroll to position [1265, 0]
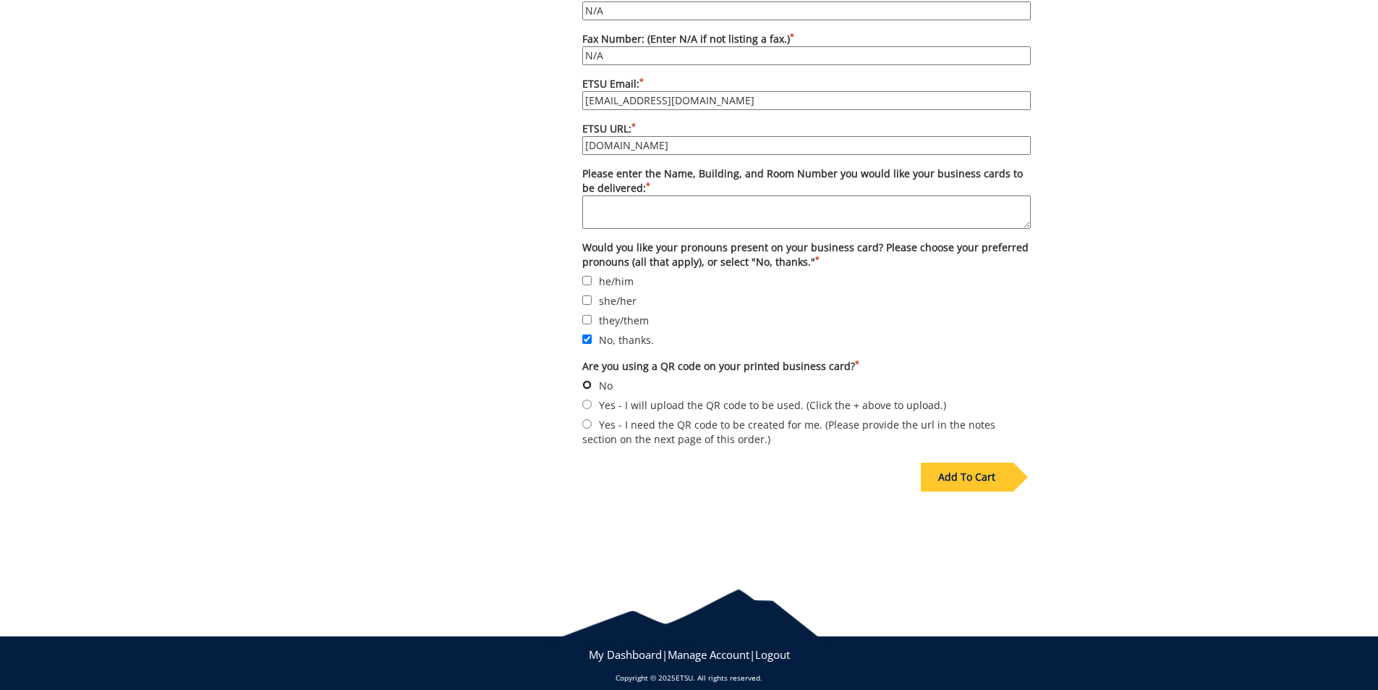
click at [590, 380] on input "No" at bounding box center [586, 384] width 9 height 9
radio input "true"
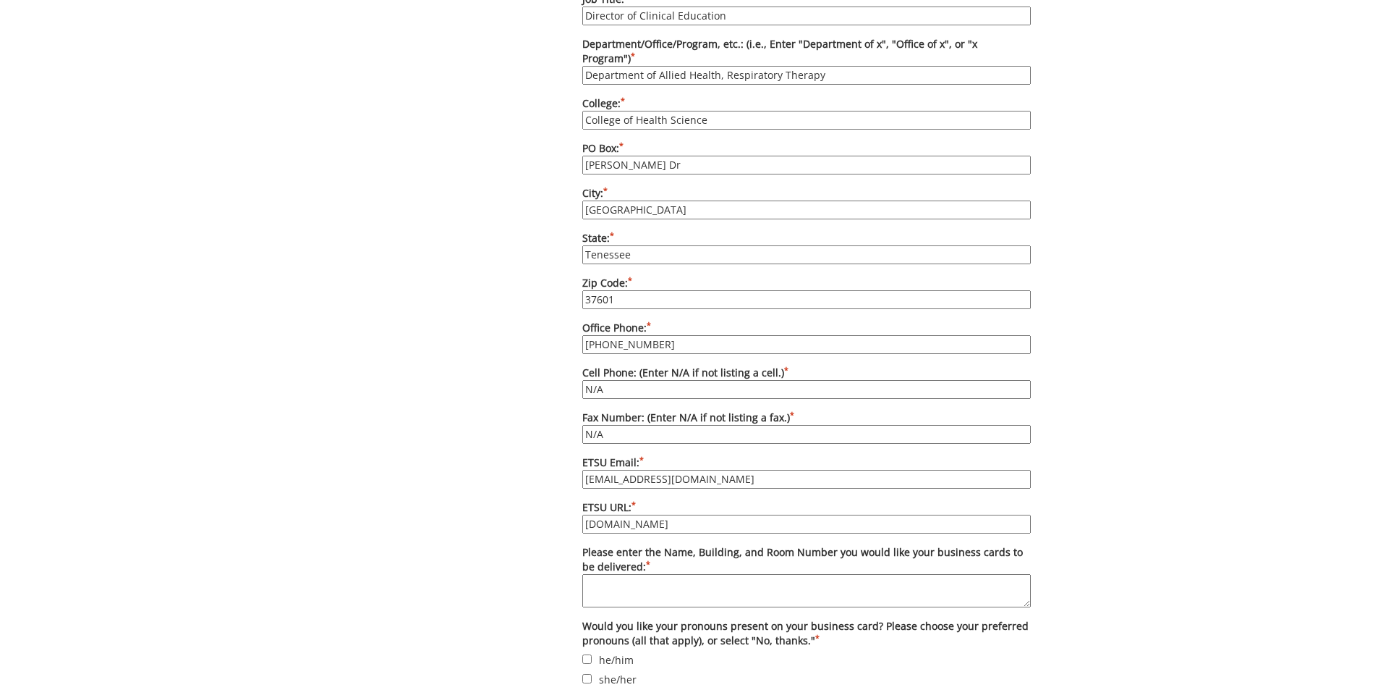
scroll to position [1048, 0]
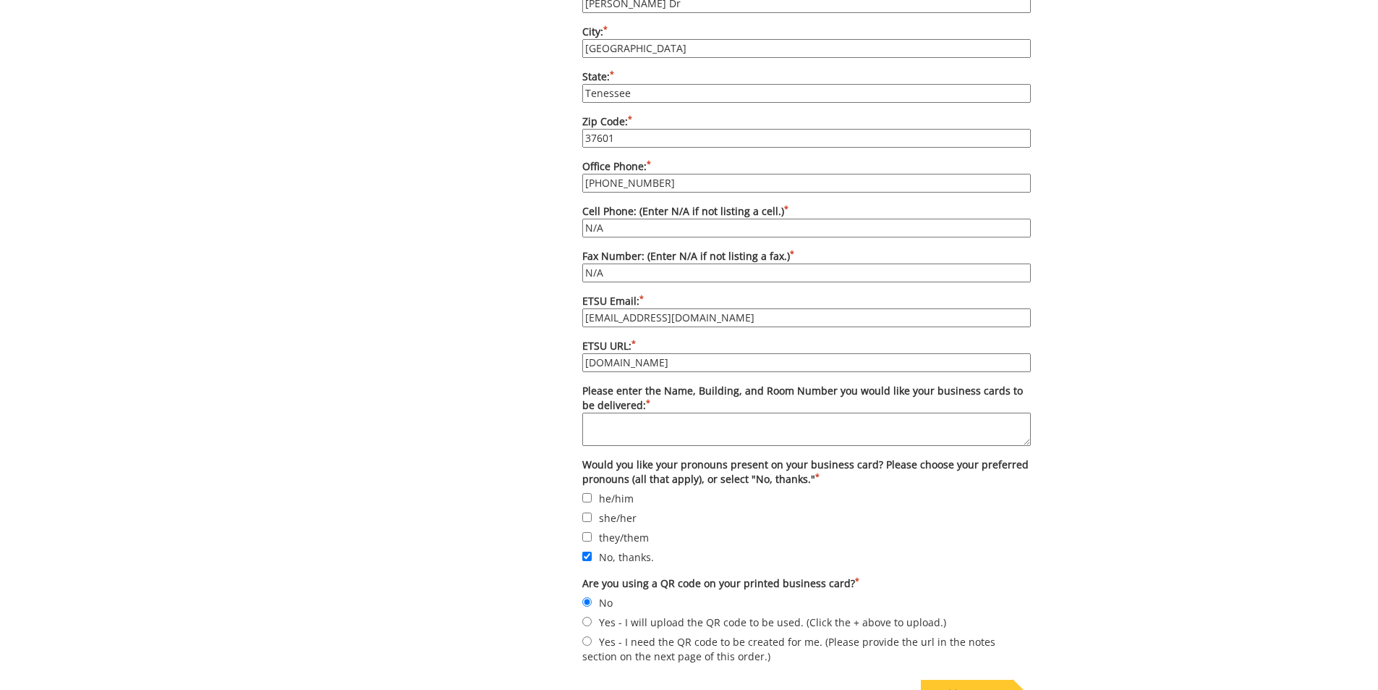
click at [665, 416] on textarea "Please enter the Name, Building, and Room Number you would like your business c…" at bounding box center [806, 428] width 449 height 33
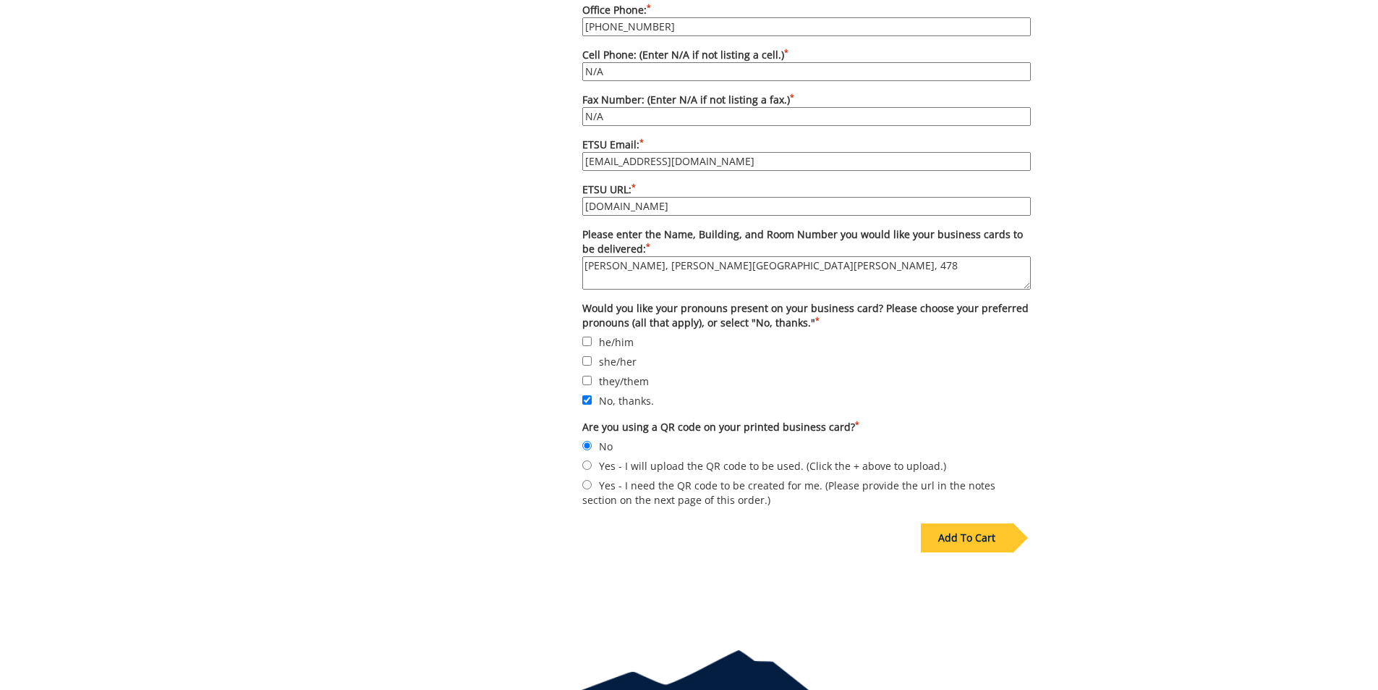
scroll to position [1265, 0]
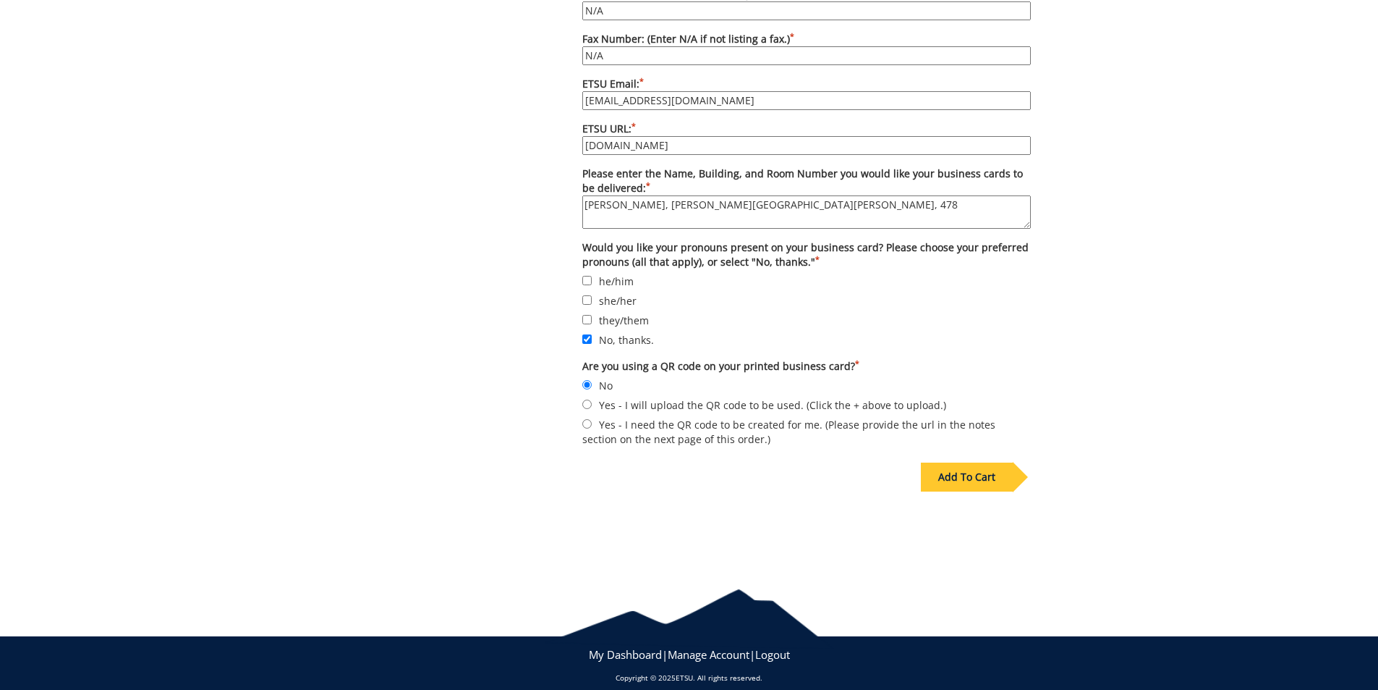
type textarea "[PERSON_NAME], [PERSON_NAME][GEOGRAPHIC_DATA][PERSON_NAME], 478"
click at [976, 467] on div "Add To Cart" at bounding box center [967, 476] width 92 height 29
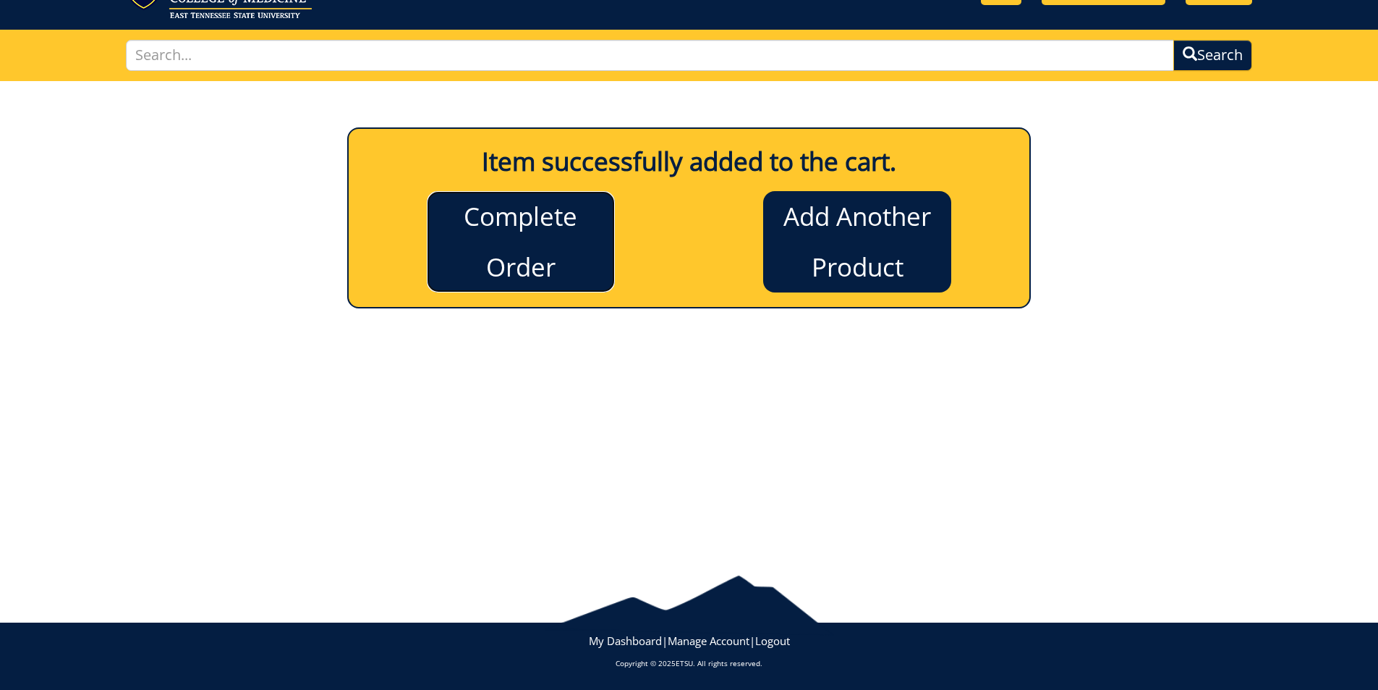
click at [522, 242] on link "Complete Order" at bounding box center [521, 241] width 188 height 101
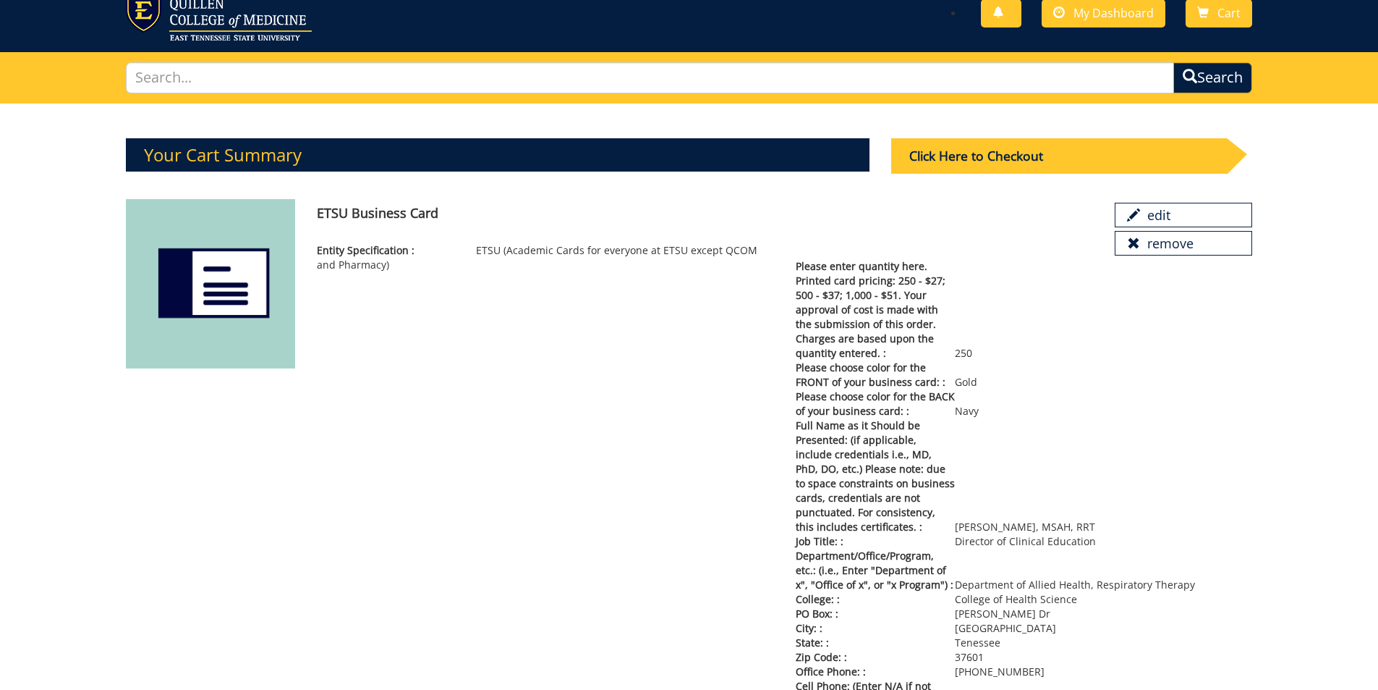
scroll to position [72, 0]
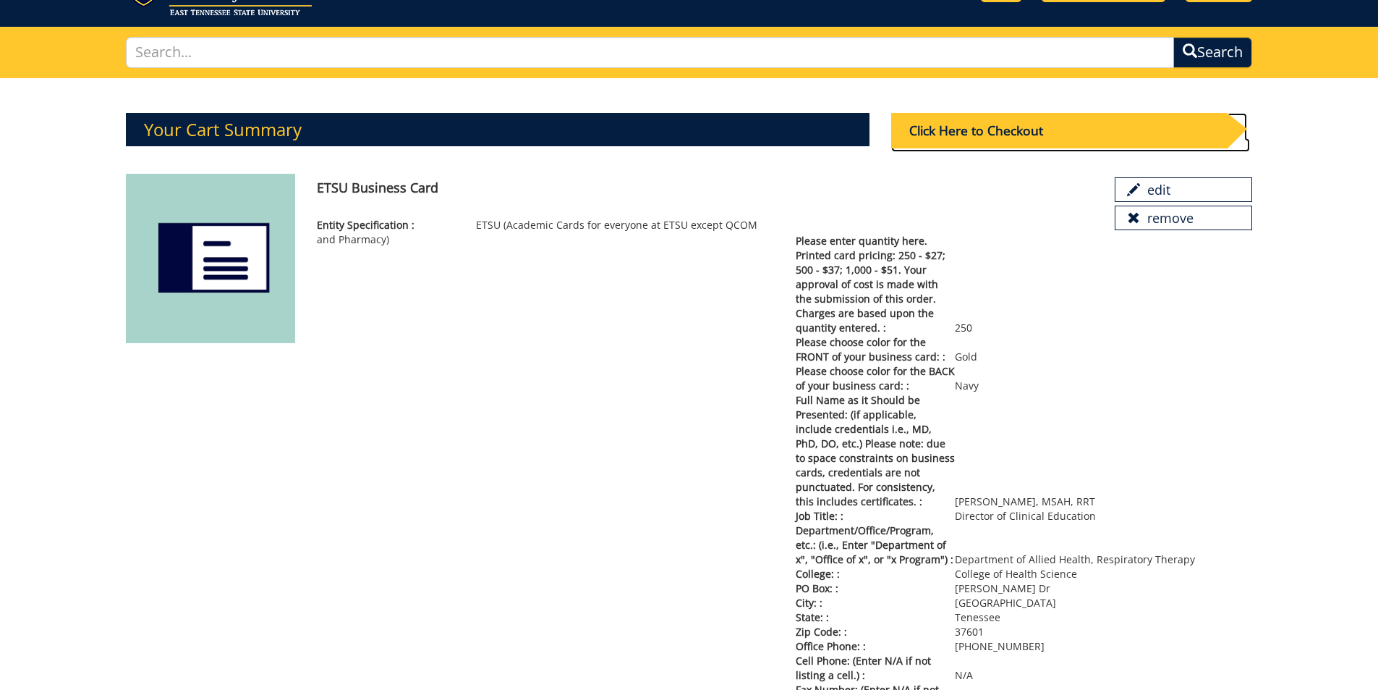
click at [1021, 127] on div "Click Here to Checkout" at bounding box center [1059, 130] width 336 height 35
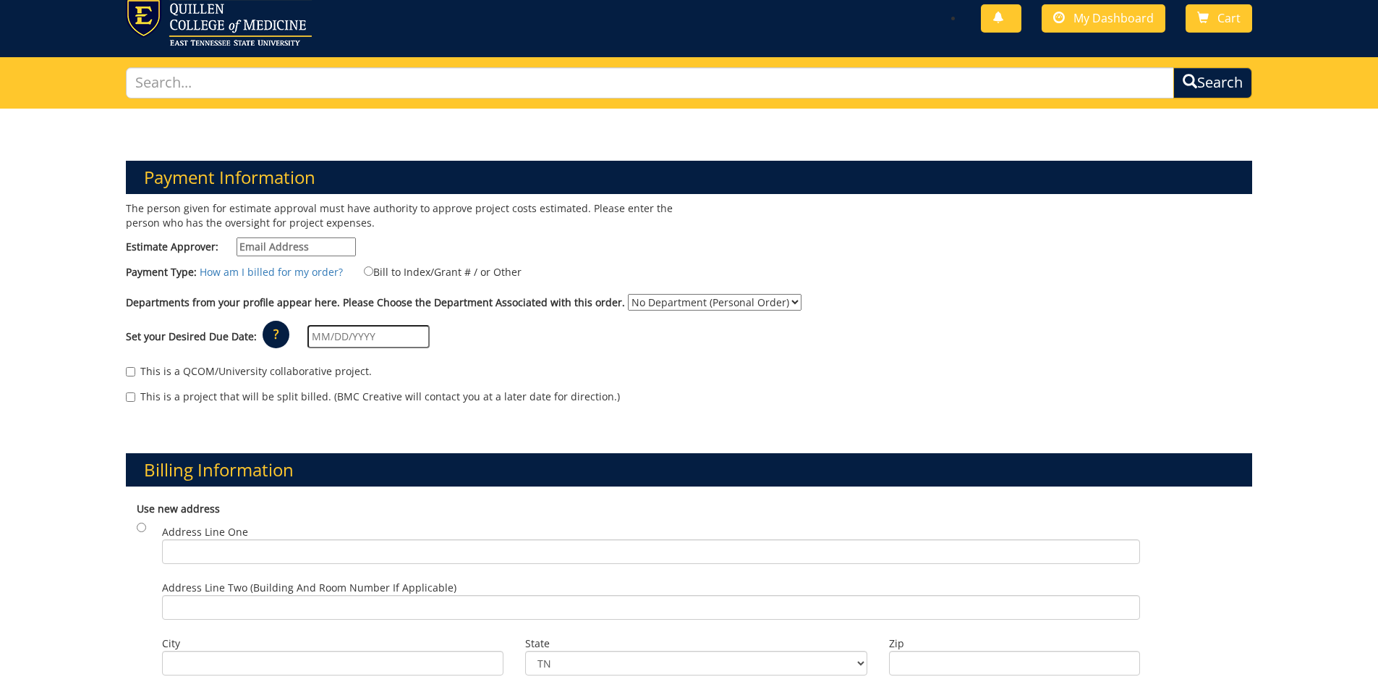
scroll to position [6, 0]
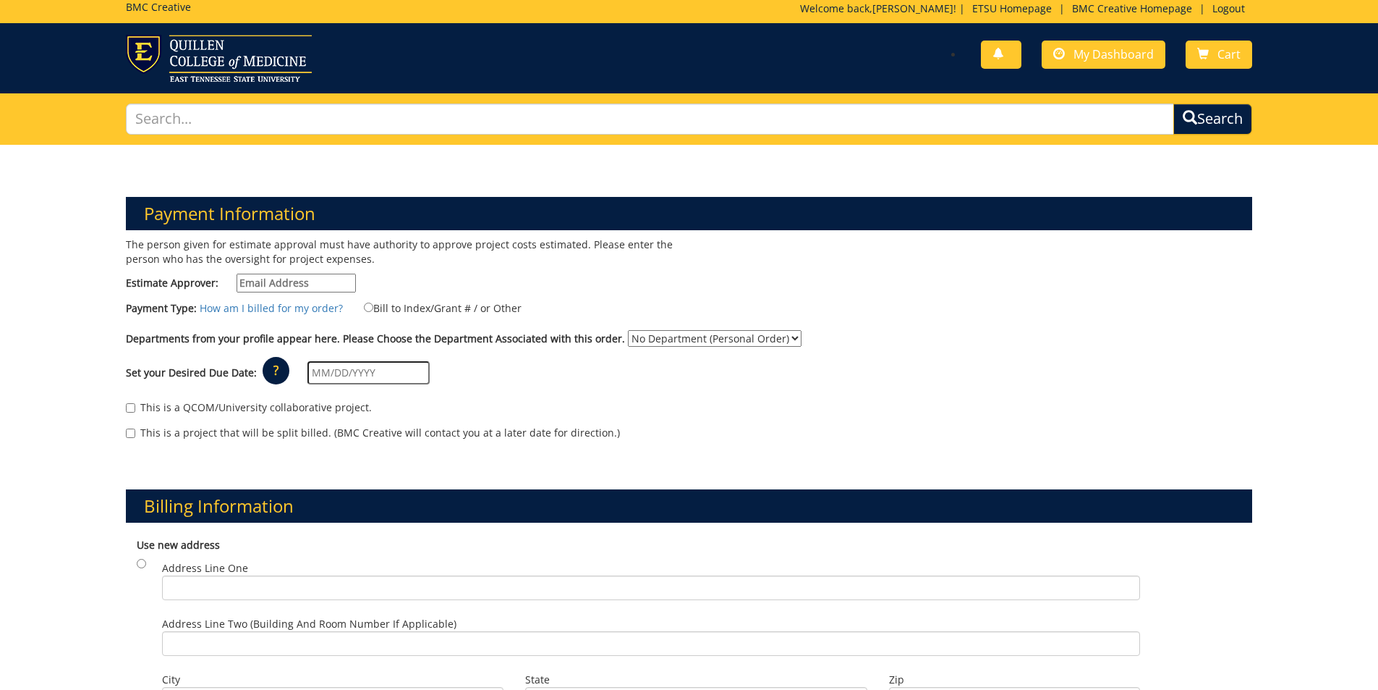
click at [306, 284] on input "Estimate Approver:" at bounding box center [296, 282] width 119 height 19
click at [267, 282] on input "Estimate Approver:" at bounding box center [296, 282] width 119 height 19
click at [263, 282] on input "Estimate Approver:" at bounding box center [296, 282] width 119 height 19
click at [280, 282] on input "[EMAIL_ADDRESS][DOMAIN_NAME]" at bounding box center [296, 282] width 119 height 19
type input "[EMAIL_ADDRESS][DOMAIN_NAME]"
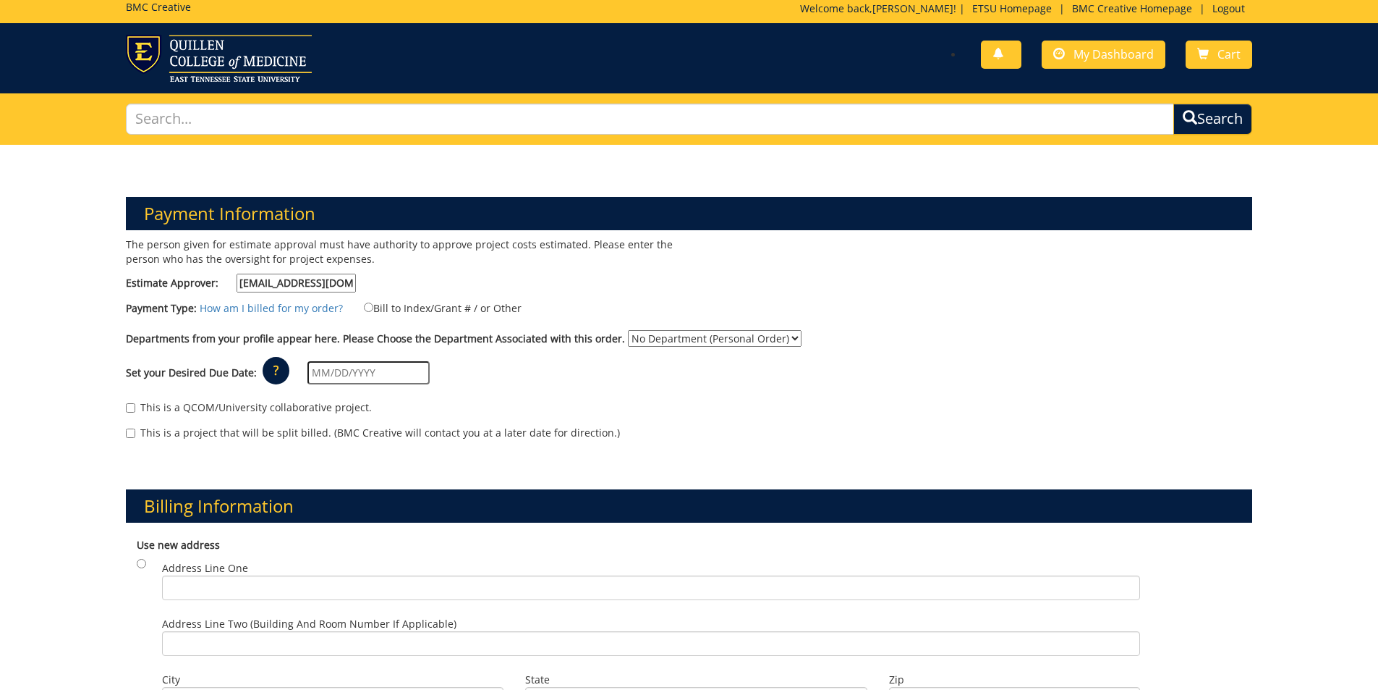
click at [653, 341] on select "No Department (Personal Order) Allied Health Sciences" at bounding box center [715, 338] width 174 height 17
select select "9"
click at [628, 330] on select "No Department (Personal Order) Allied Health Sciences" at bounding box center [715, 338] width 174 height 17
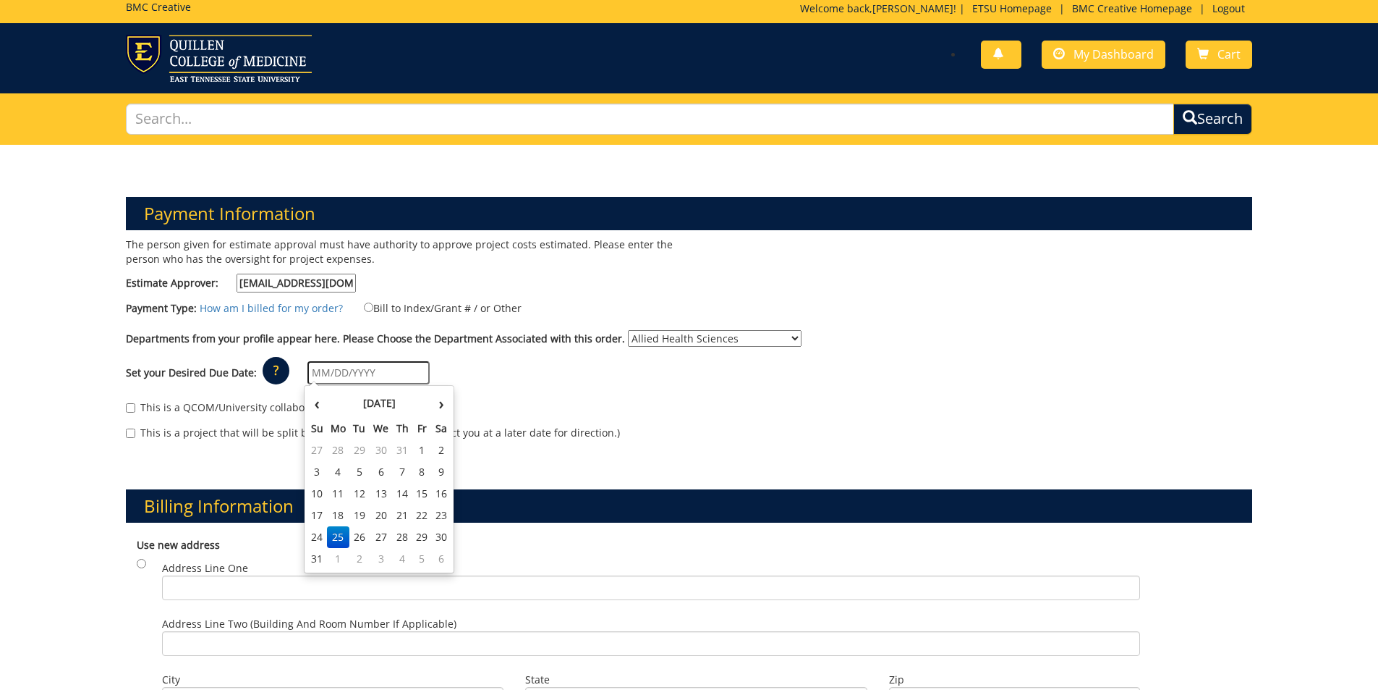
click at [333, 376] on input "text" at bounding box center [368, 372] width 122 height 23
click at [266, 376] on p "?" at bounding box center [276, 370] width 27 height 27
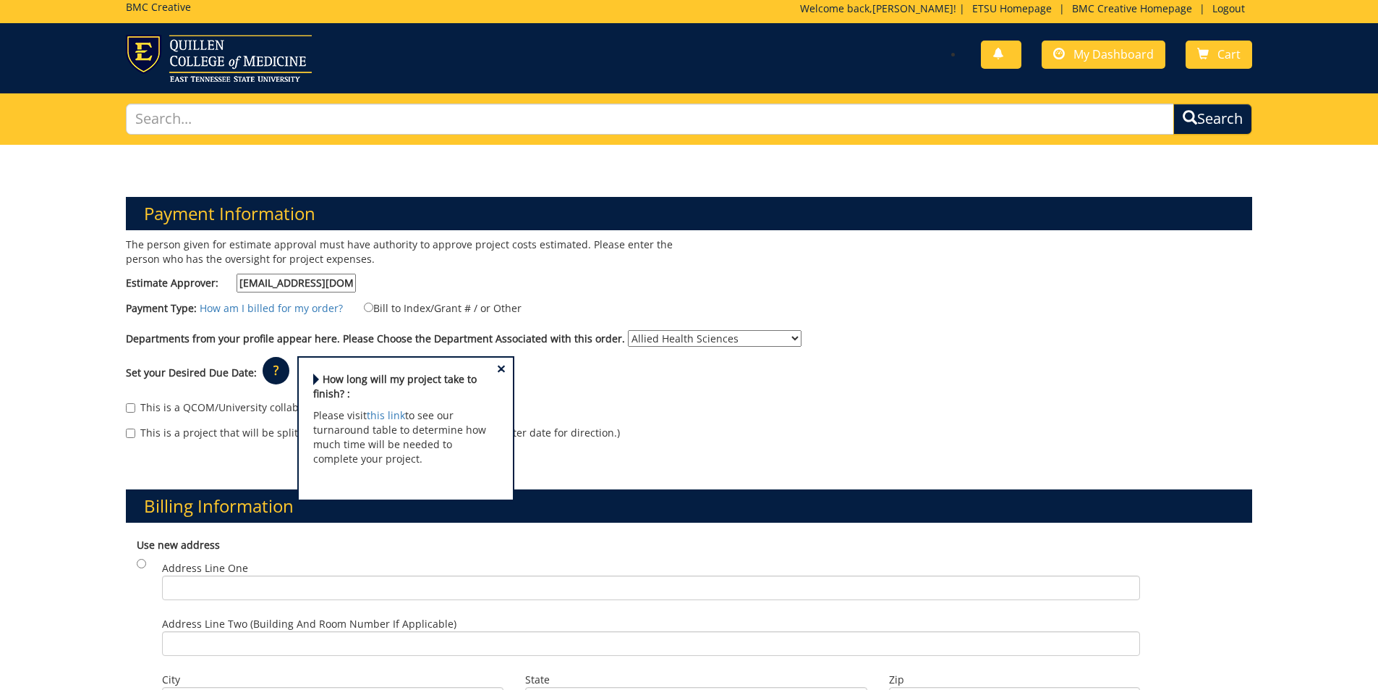
click at [497, 368] on span "×" at bounding box center [501, 368] width 9 height 15
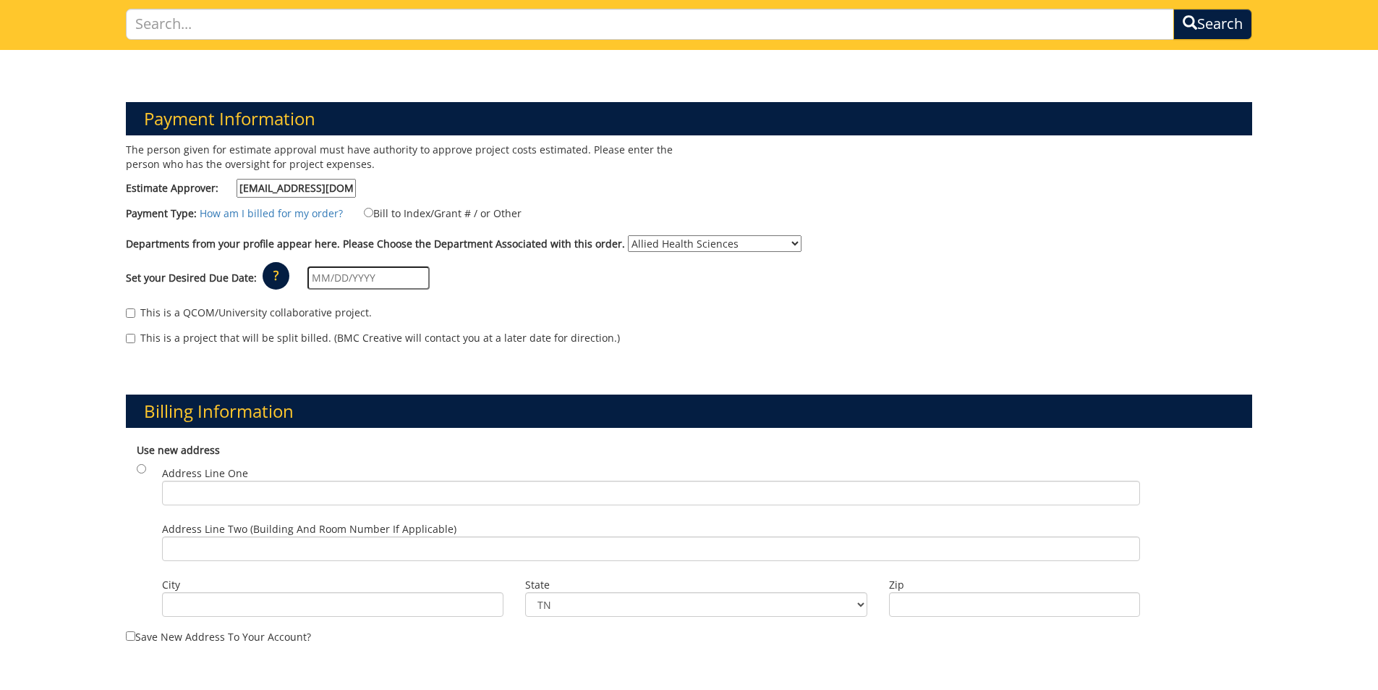
scroll to position [78, 0]
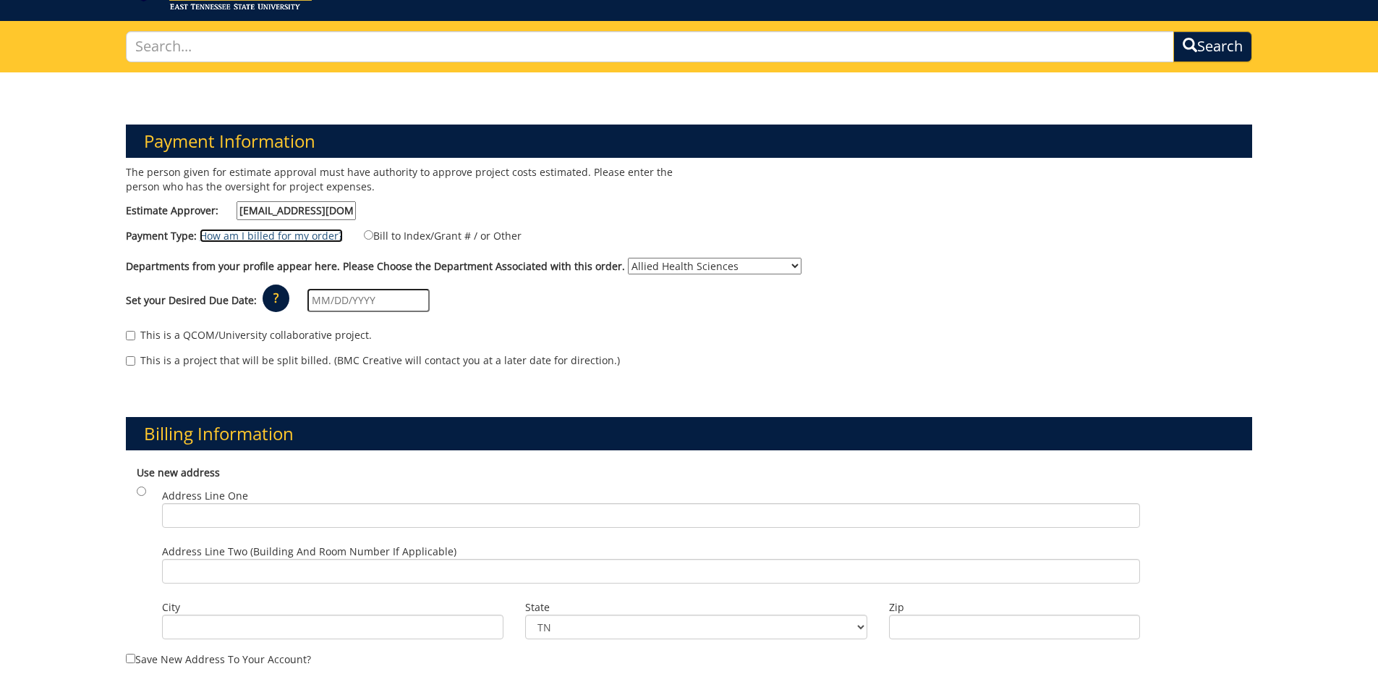
click at [244, 239] on link "How am I billed for my order?" at bounding box center [271, 236] width 143 height 14
click at [330, 300] on input "text" at bounding box center [368, 300] width 122 height 23
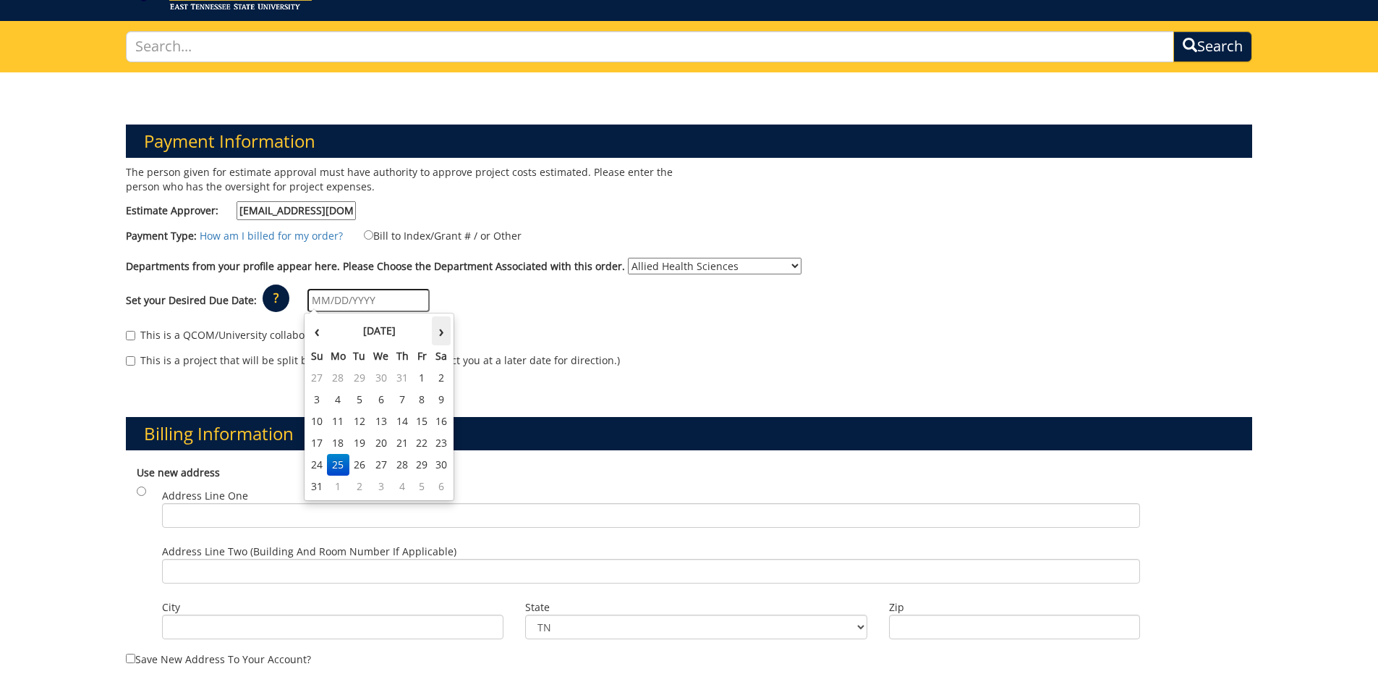
click at [438, 331] on th "›" at bounding box center [441, 330] width 19 height 29
click at [342, 423] on td "15" at bounding box center [338, 421] width 23 height 22
type input "[DATE]"
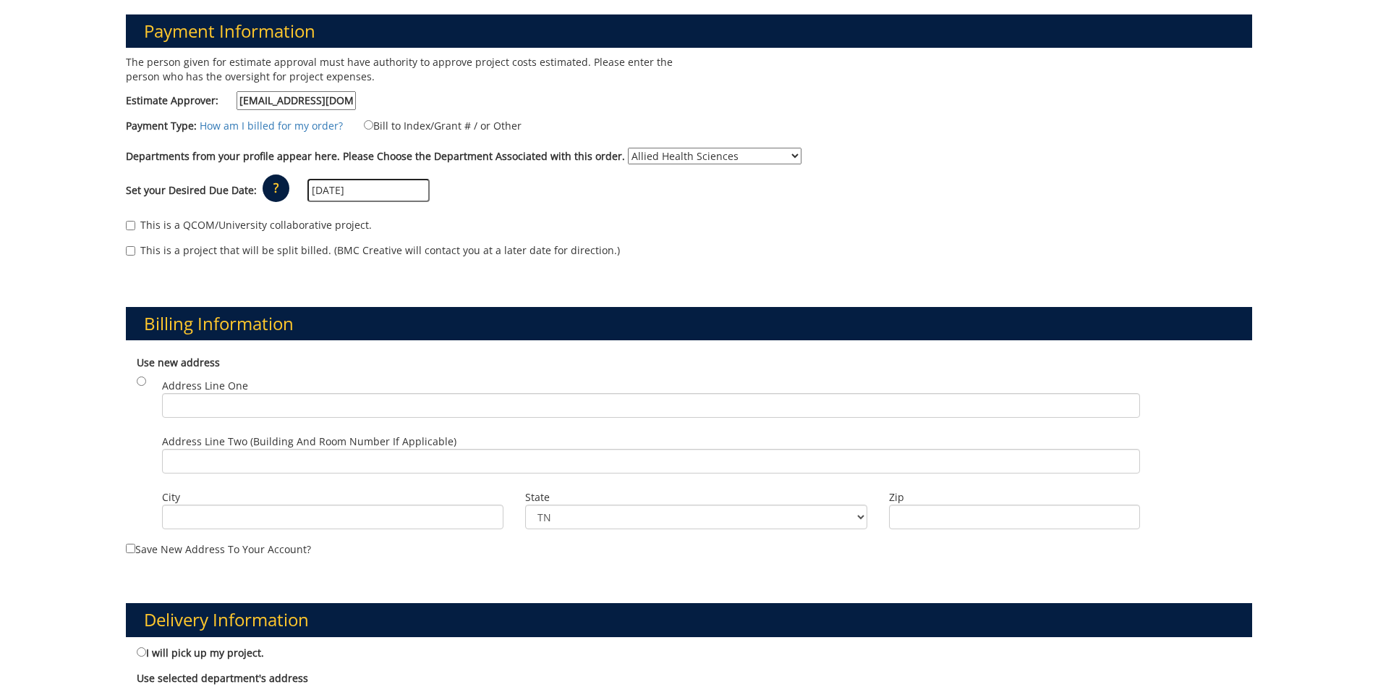
scroll to position [295, 0]
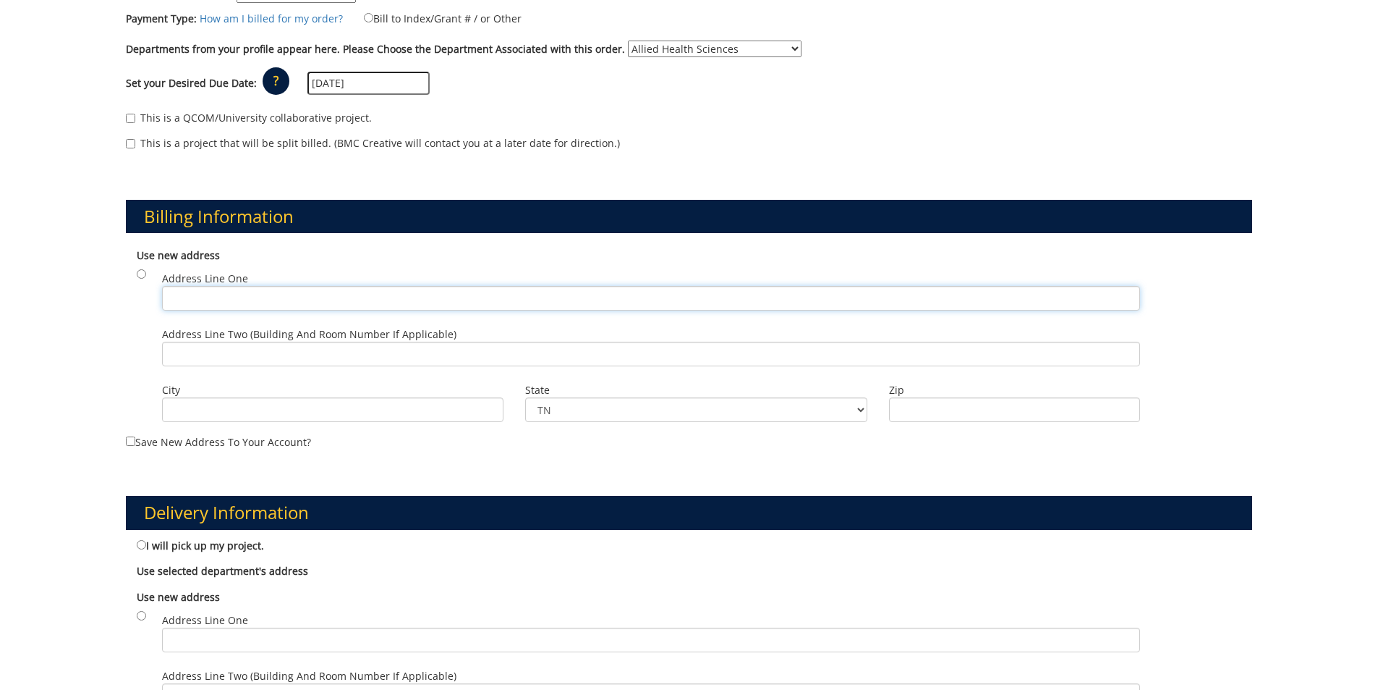
click at [178, 296] on input "Address Line One" at bounding box center [651, 298] width 978 height 25
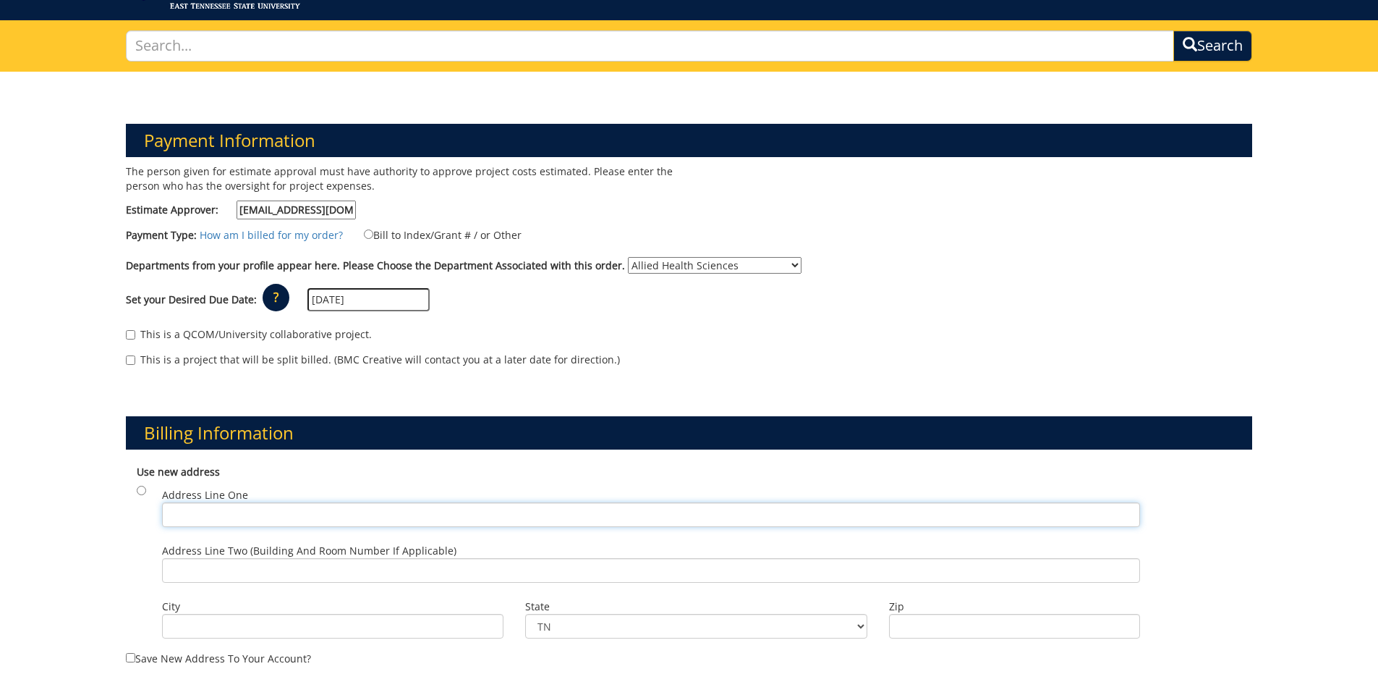
scroll to position [78, 0]
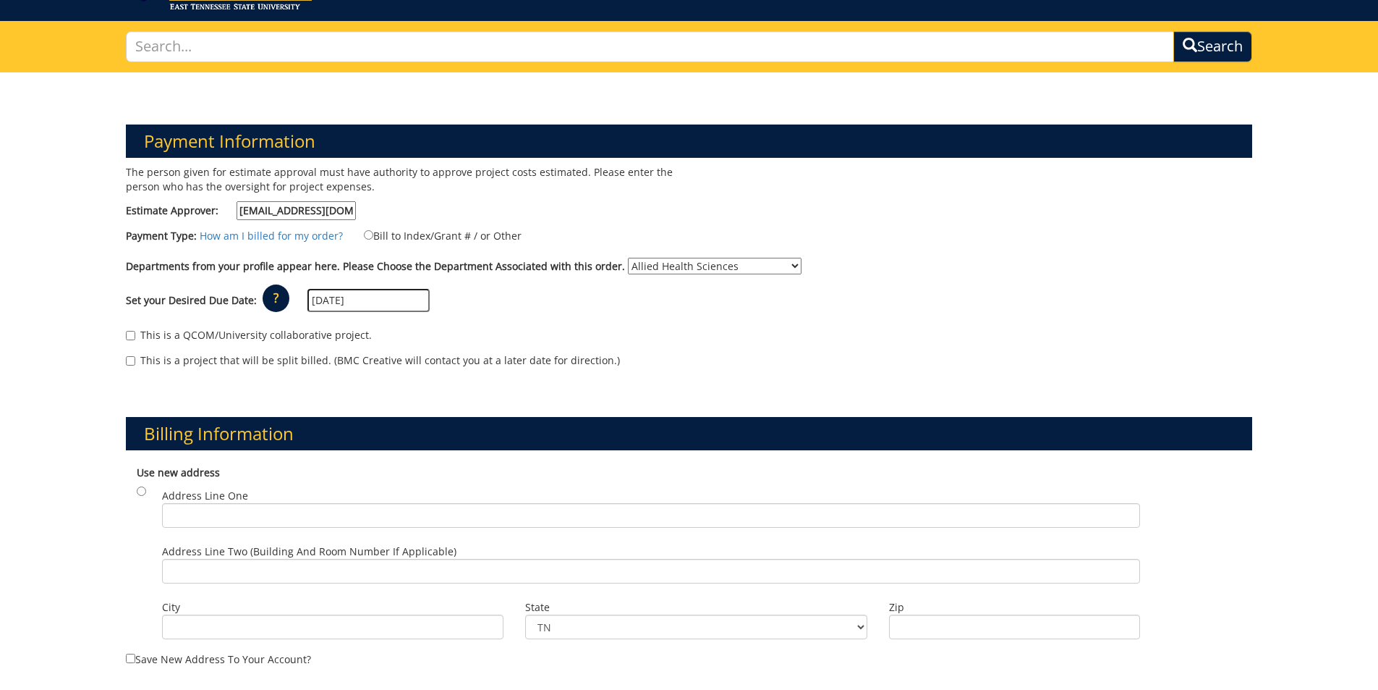
click at [305, 215] on input "[EMAIL_ADDRESS][DOMAIN_NAME]" at bounding box center [296, 210] width 119 height 19
drag, startPoint x: 350, startPoint y: 209, endPoint x: 227, endPoint y: 210, distance: 123.0
click at [232, 209] on label "Estimate Approver: [EMAIL_ADDRESS][DOMAIN_NAME]" at bounding box center [241, 210] width 230 height 19
click at [284, 213] on input "Estimate Approver:" at bounding box center [296, 210] width 119 height 19
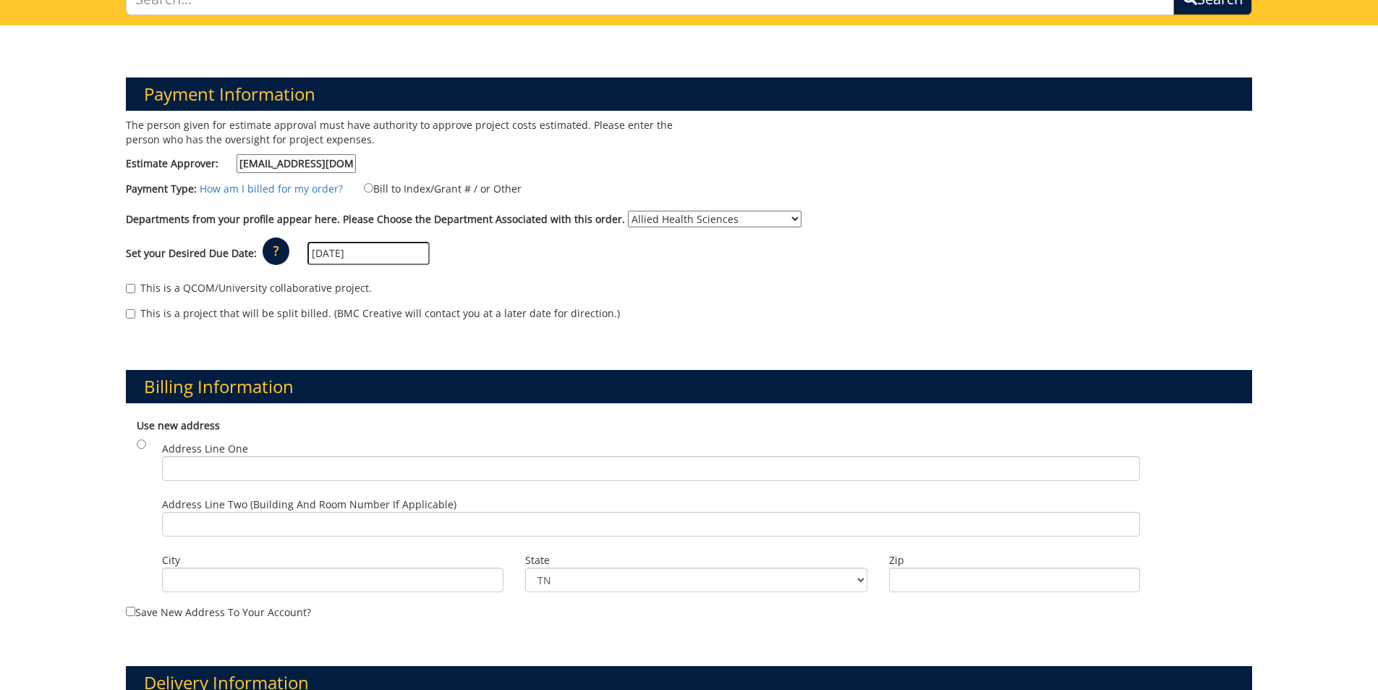
scroll to position [150, 0]
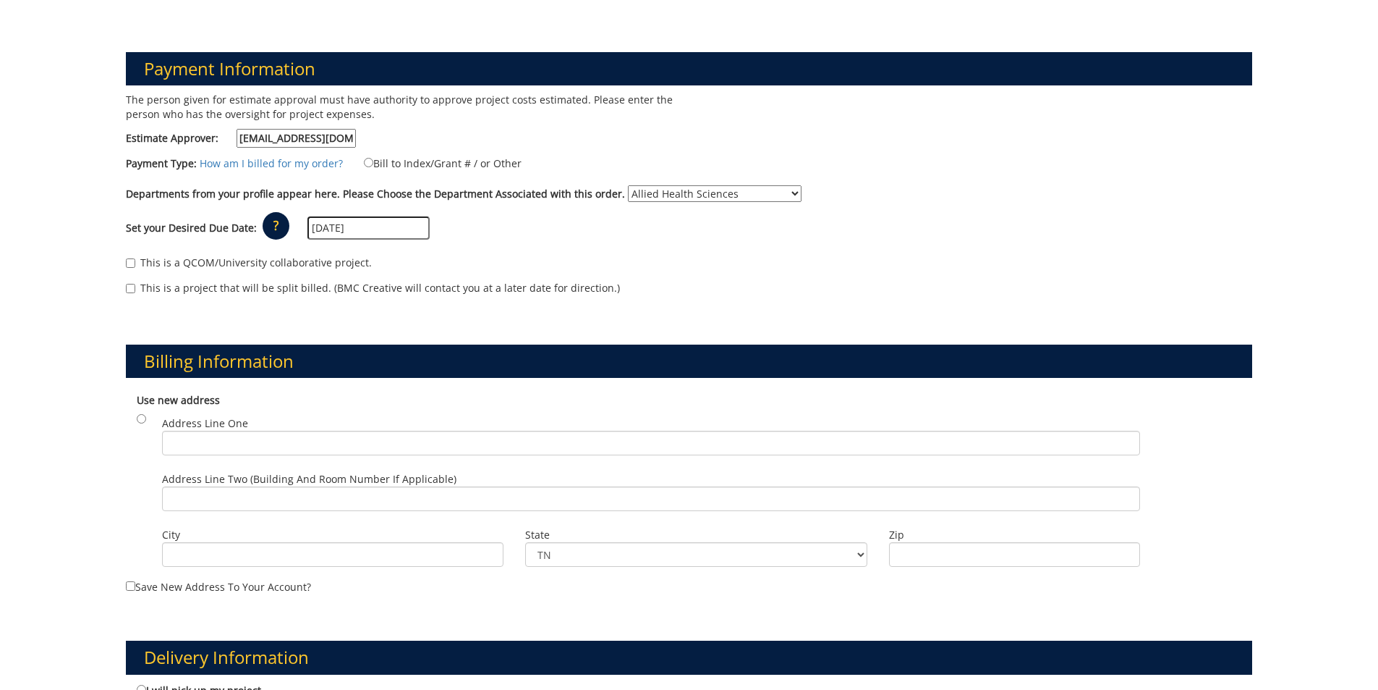
type input "[EMAIL_ADDRESS][DOMAIN_NAME]"
click at [284, 437] on input "Address Line One" at bounding box center [651, 442] width 978 height 25
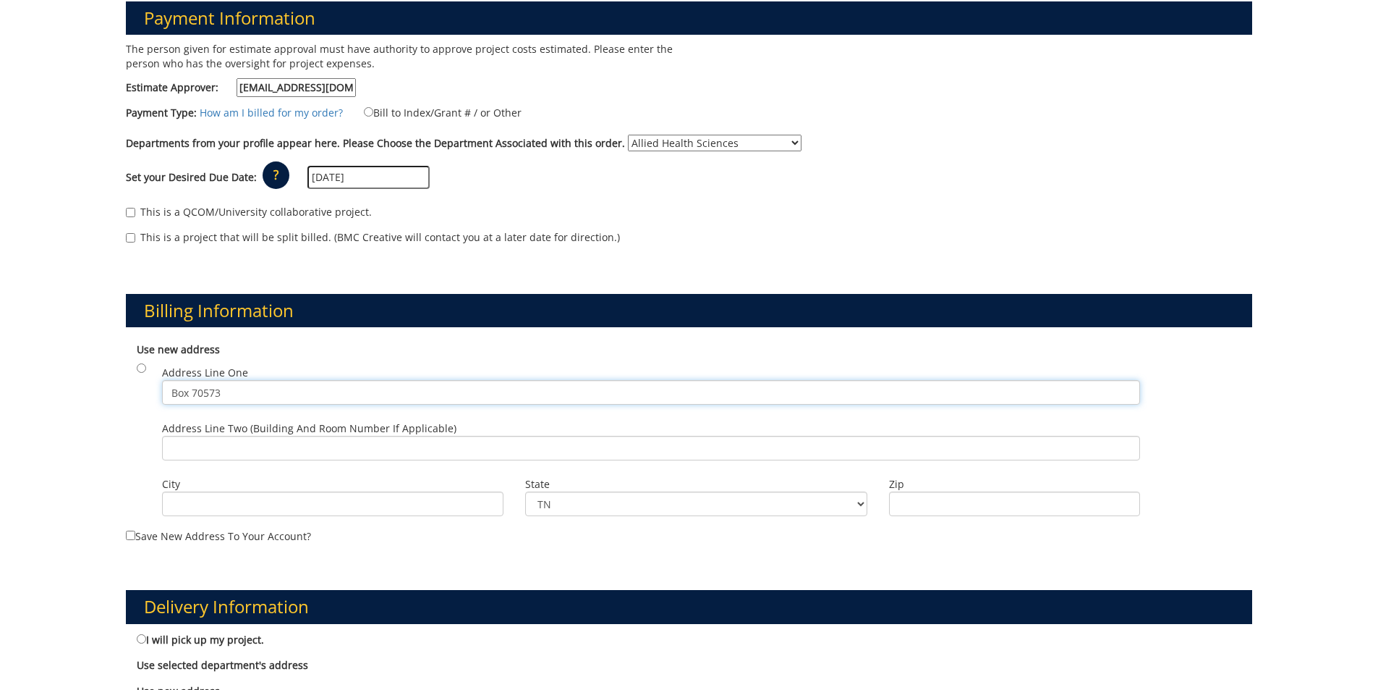
scroll to position [223, 0]
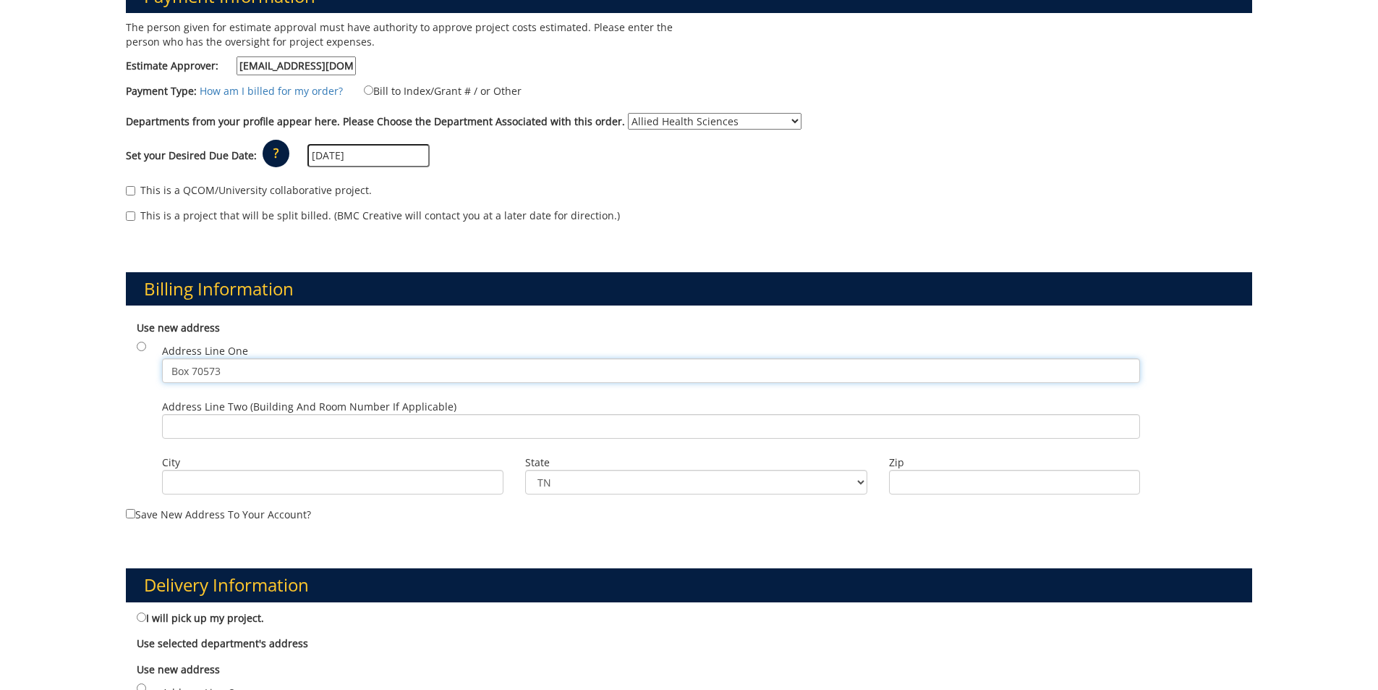
type input "Box 70573"
click at [224, 477] on input "City" at bounding box center [333, 482] width 342 height 25
click at [187, 487] on input "[GEOGRAPHIC_DATA]" at bounding box center [333, 482] width 342 height 25
click at [179, 481] on input "[GEOGRAPHIC_DATA]" at bounding box center [333, 482] width 342 height 25
click at [176, 481] on input "[GEOGRAPHIC_DATA]" at bounding box center [333, 482] width 342 height 25
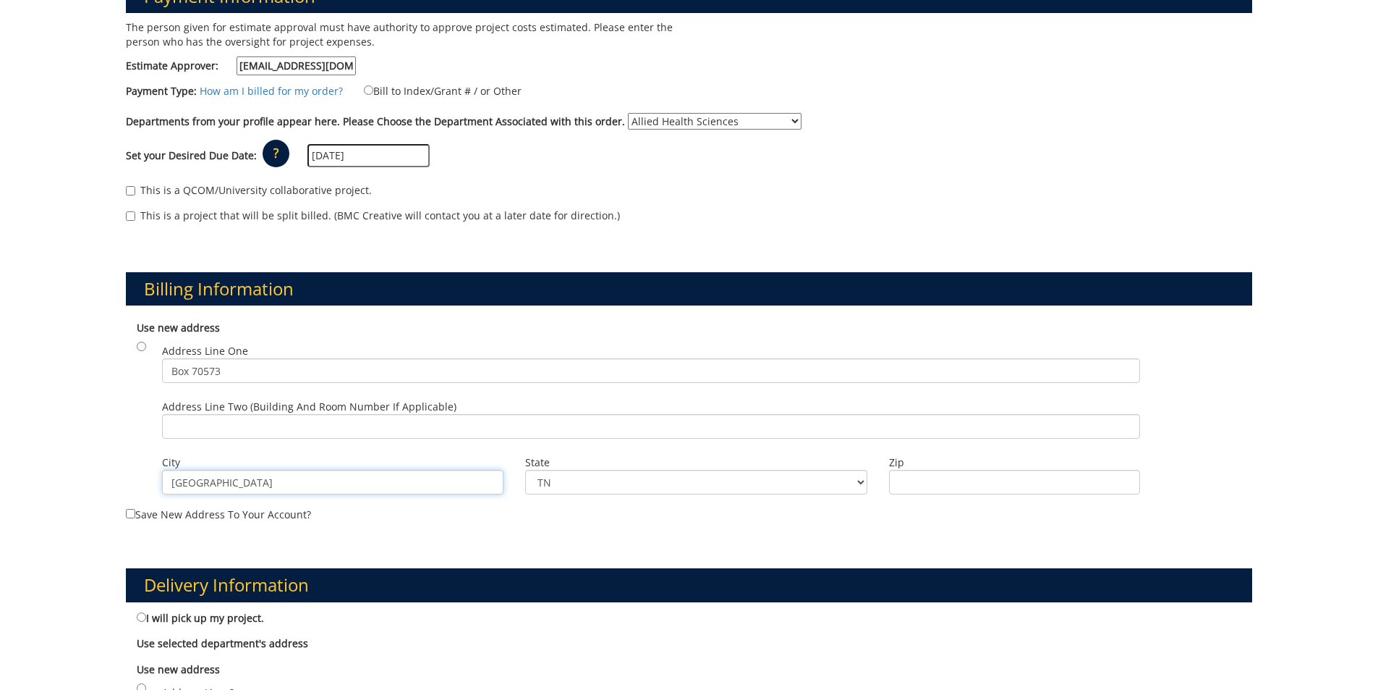
type input "[GEOGRAPHIC_DATA]"
click at [920, 491] on input "Zip" at bounding box center [1014, 482] width 251 height 25
type input "3"
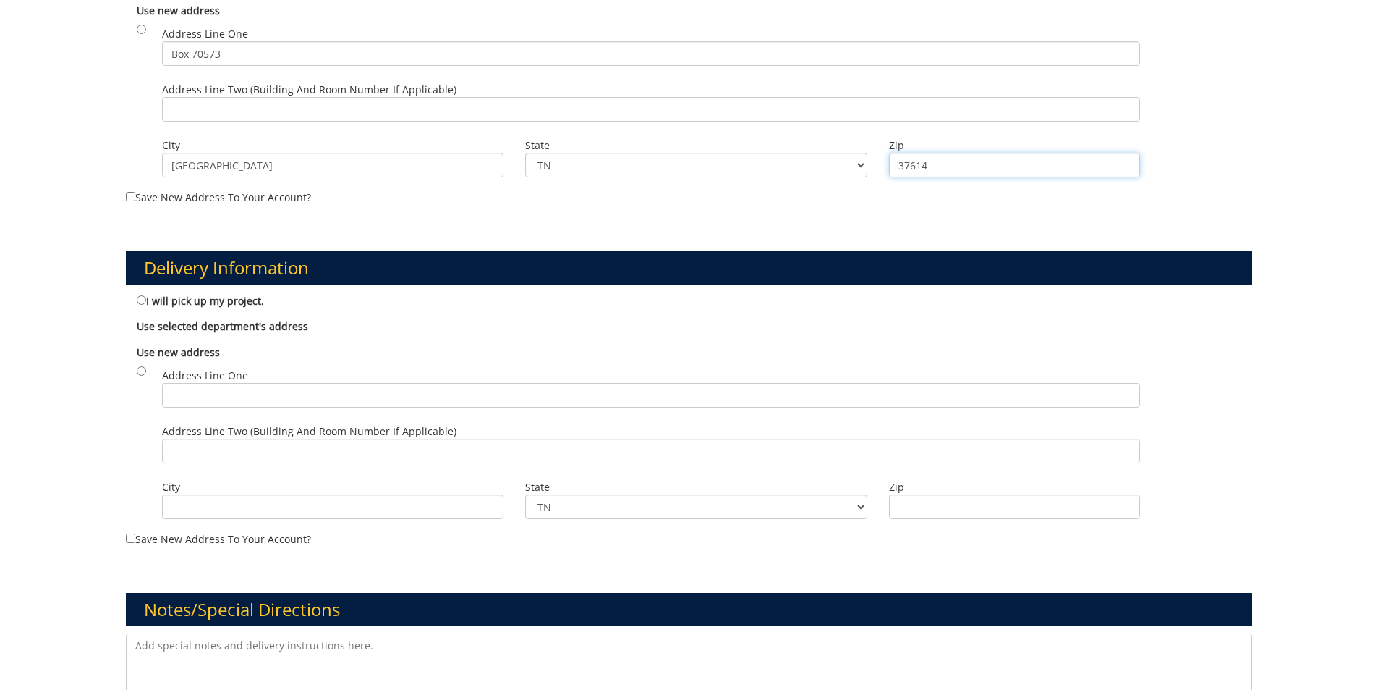
scroll to position [585, 0]
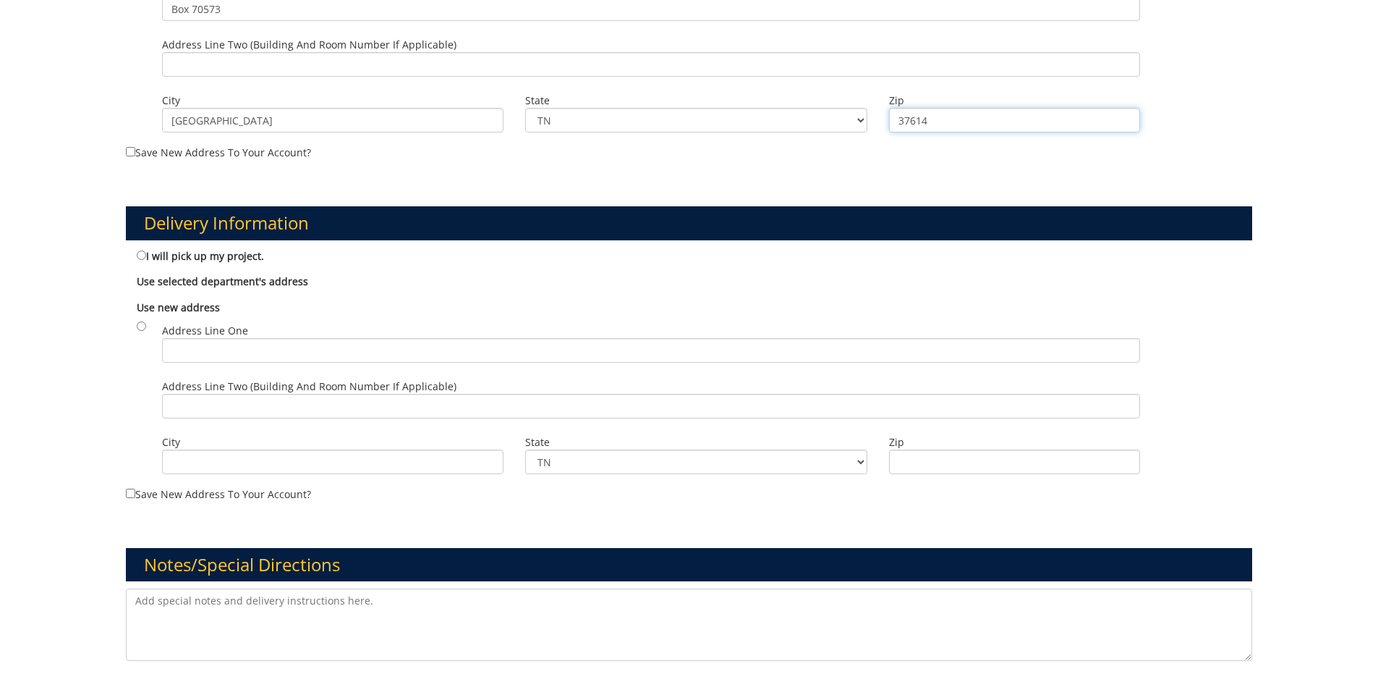
type input "37614"
click at [140, 326] on input "radio" at bounding box center [141, 325] width 9 height 9
radio input "true"
click at [217, 356] on input "Address Line One" at bounding box center [651, 350] width 978 height 25
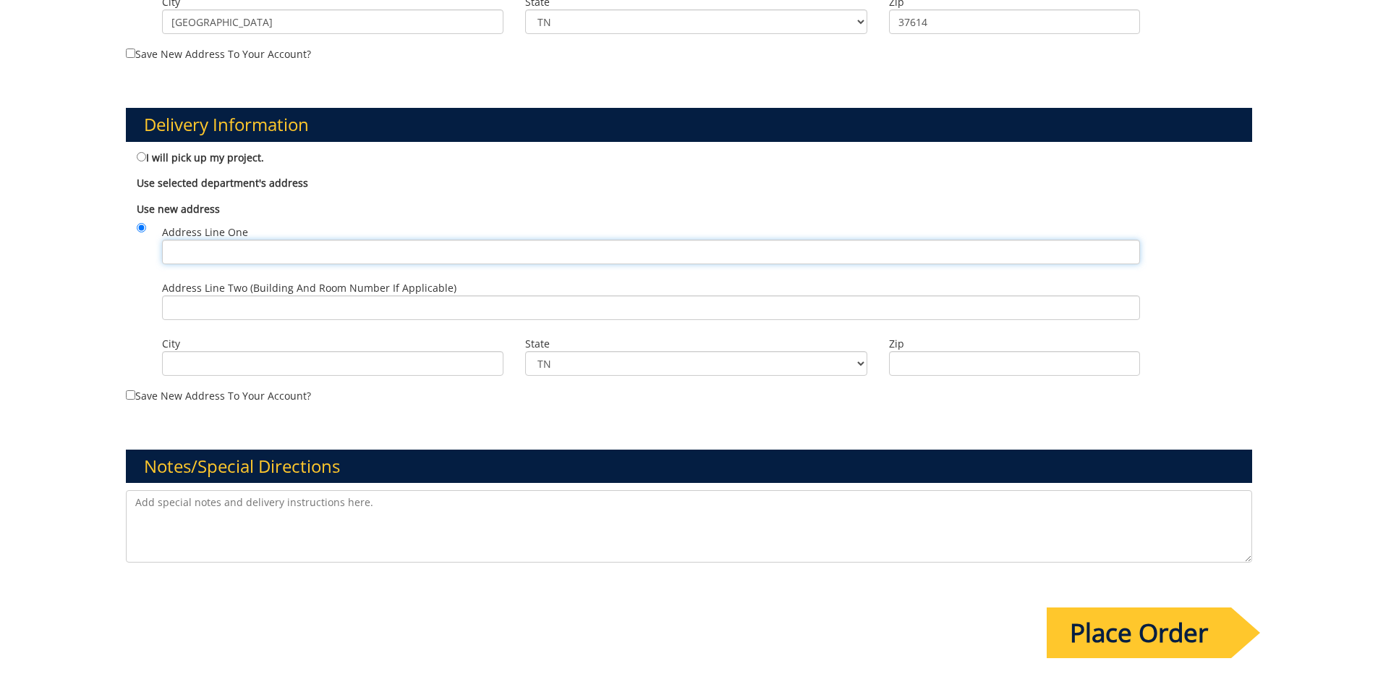
scroll to position [657, 0]
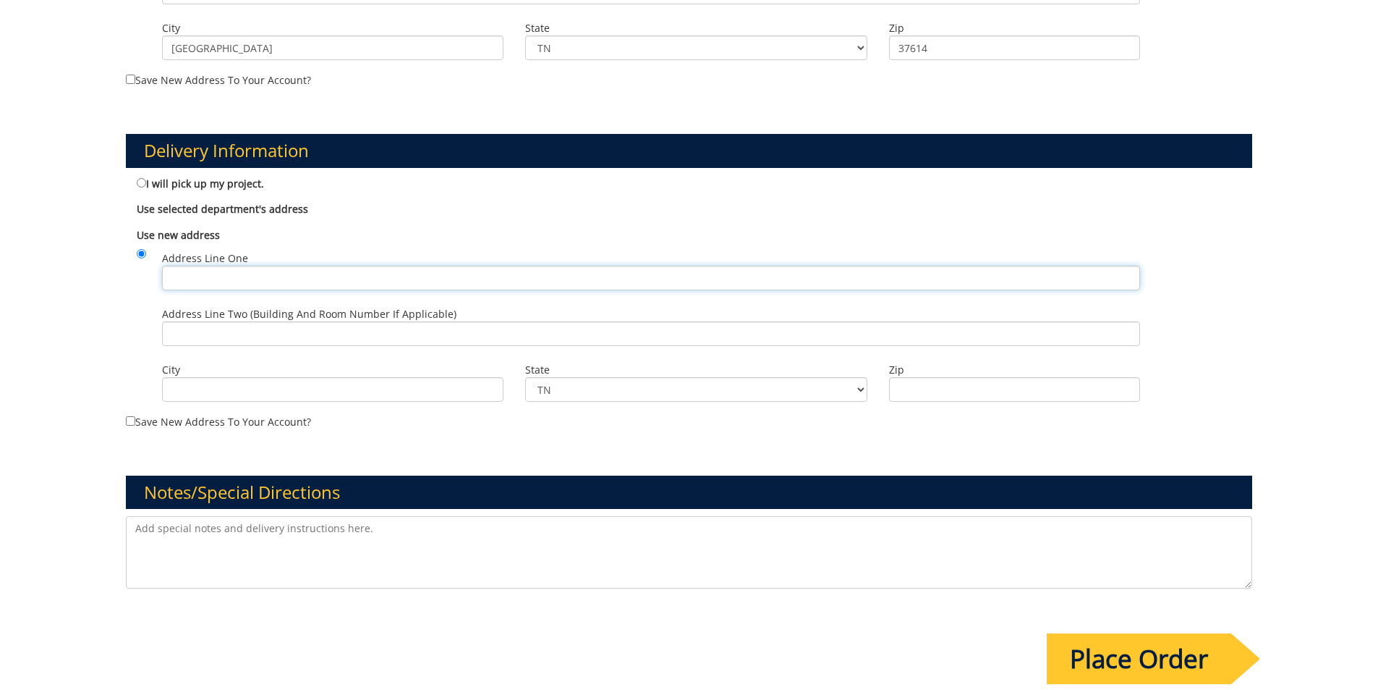
click at [201, 281] on input "Address Line One" at bounding box center [651, 278] width 978 height 25
paste input "[PERSON_NAME] Dr"
type input "[PERSON_NAME] Dr"
click at [192, 334] on input "Address Line Two (Building and Room Number if applicable)" at bounding box center [651, 333] width 978 height 25
type input "[GEOGRAPHIC_DATA] room 478"
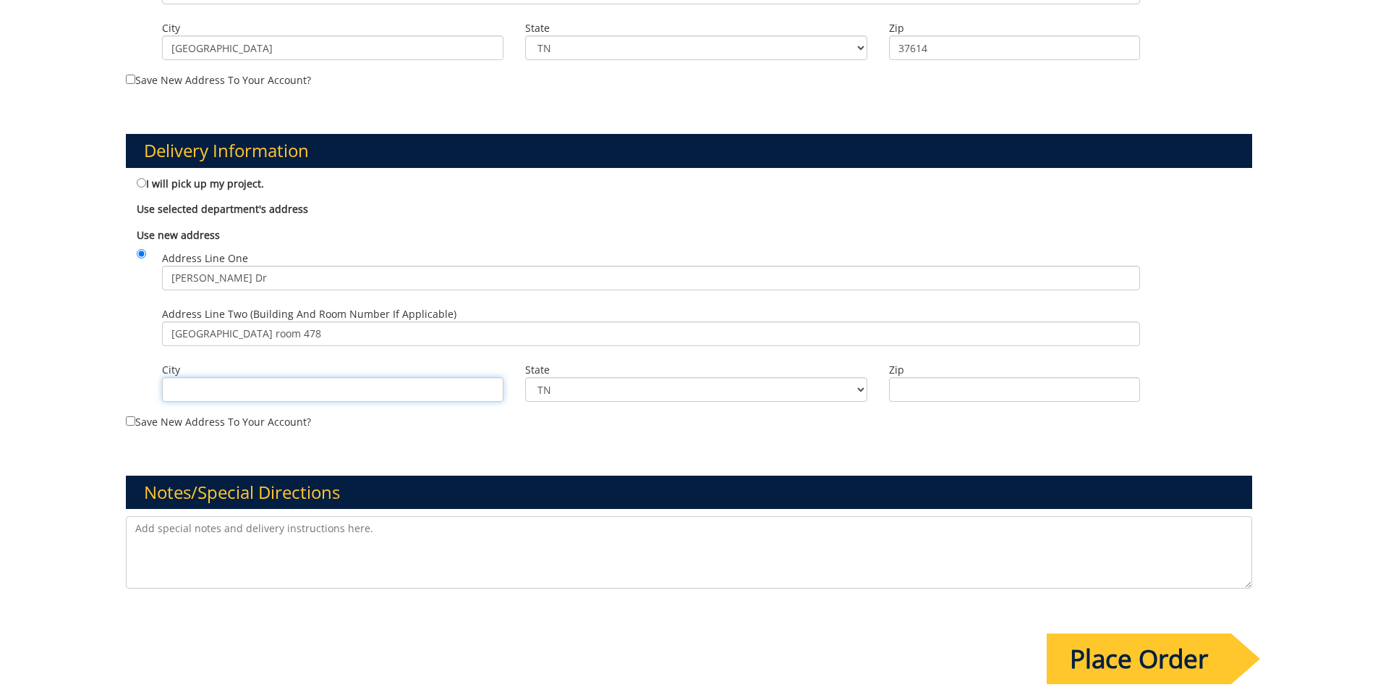
click at [190, 390] on input "City" at bounding box center [333, 389] width 342 height 25
click at [186, 388] on input "[GEOGRAPHIC_DATA]" at bounding box center [333, 389] width 342 height 25
type input "[GEOGRAPHIC_DATA]"
click at [554, 388] on select "TN AL AK AS AZ AR CA CO CT DE DC FM [GEOGRAPHIC_DATA] [GEOGRAPHIC_DATA] GU HI I…" at bounding box center [696, 389] width 342 height 25
click at [1007, 384] on input "Zip" at bounding box center [1014, 389] width 251 height 25
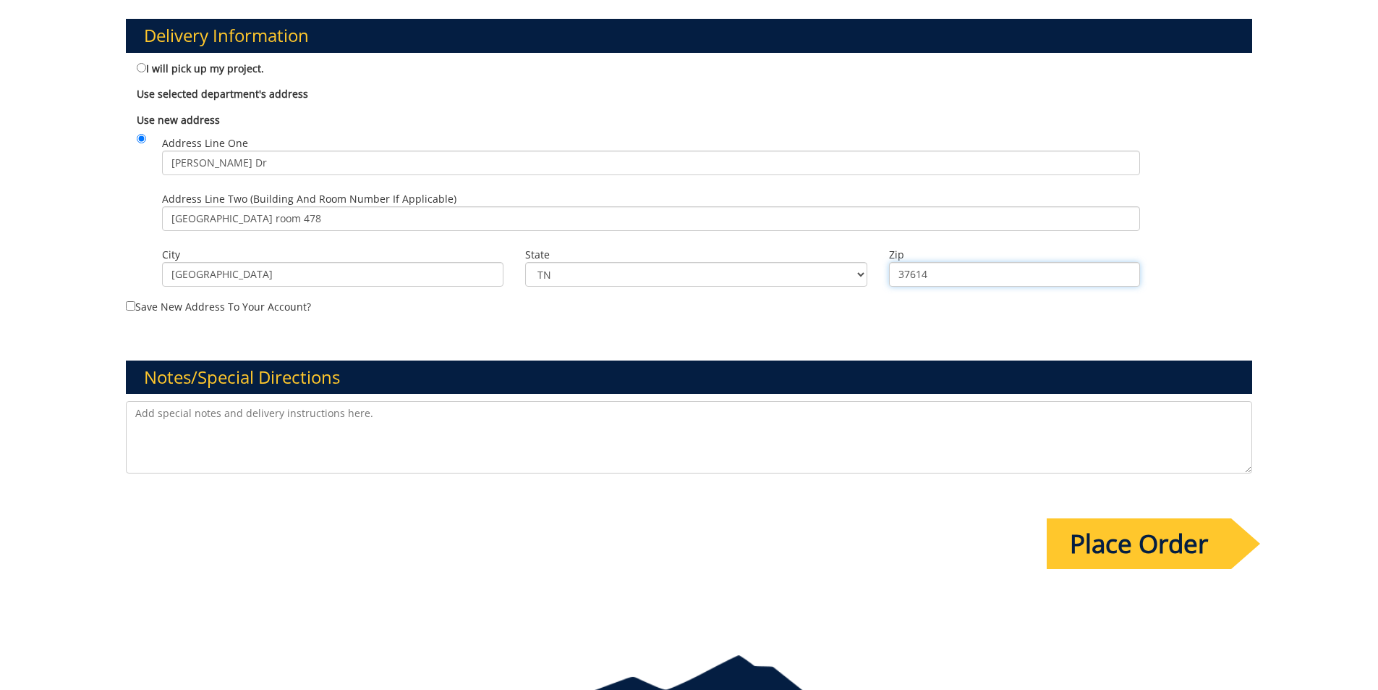
scroll to position [852, 0]
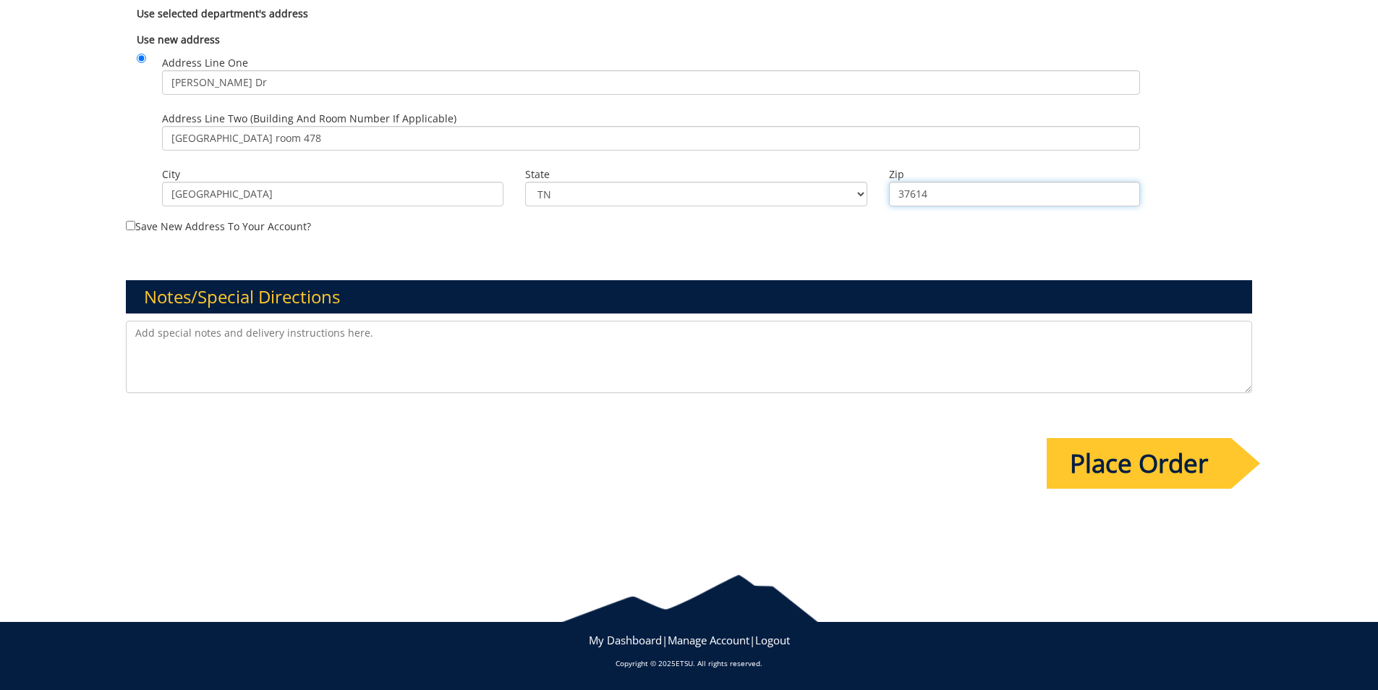
type input "37614"
click at [1161, 469] on input "Place Order" at bounding box center [1139, 463] width 184 height 51
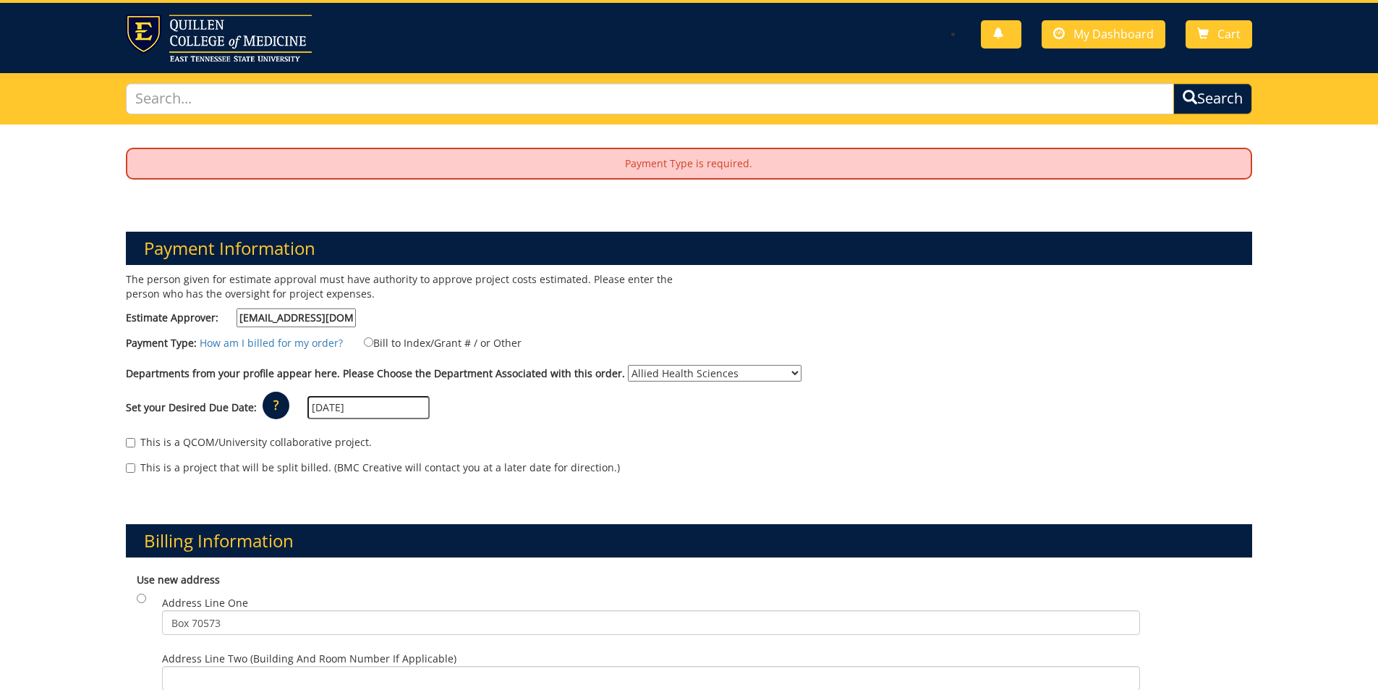
scroll to position [0, 0]
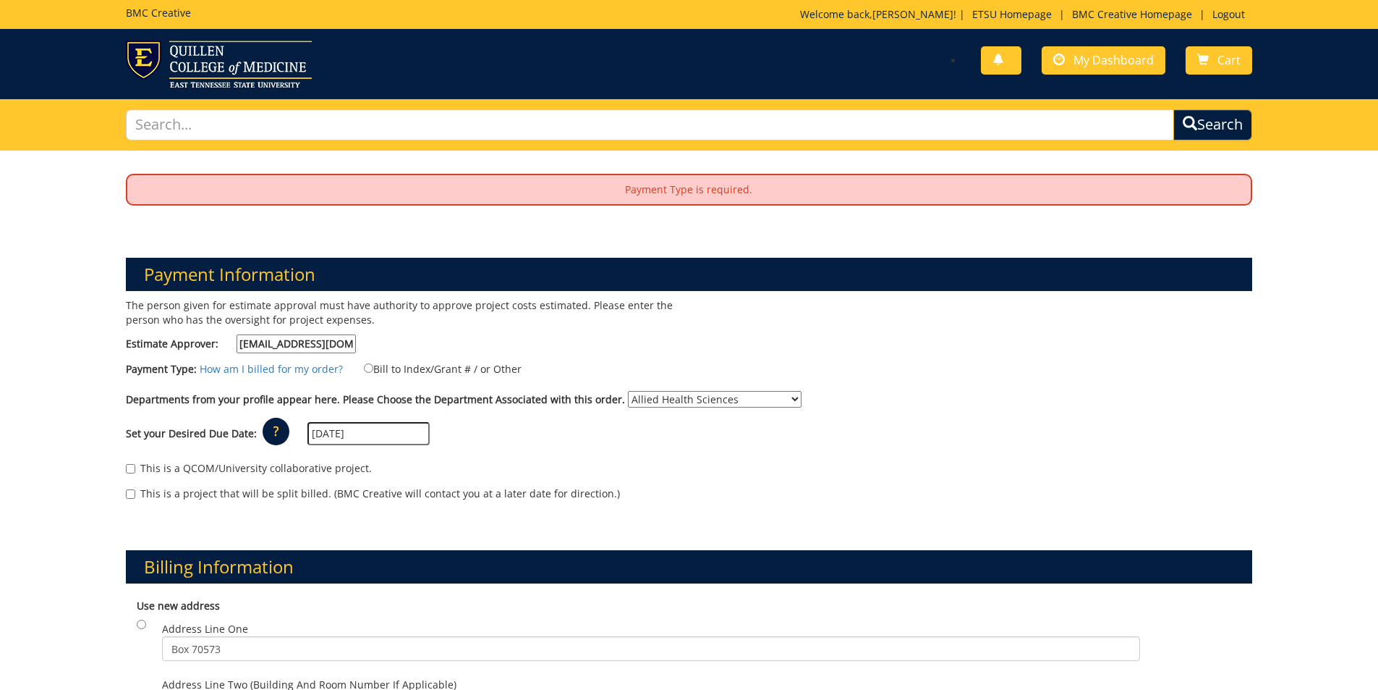
click at [526, 188] on p "Payment Type is required." at bounding box center [689, 189] width 1124 height 29
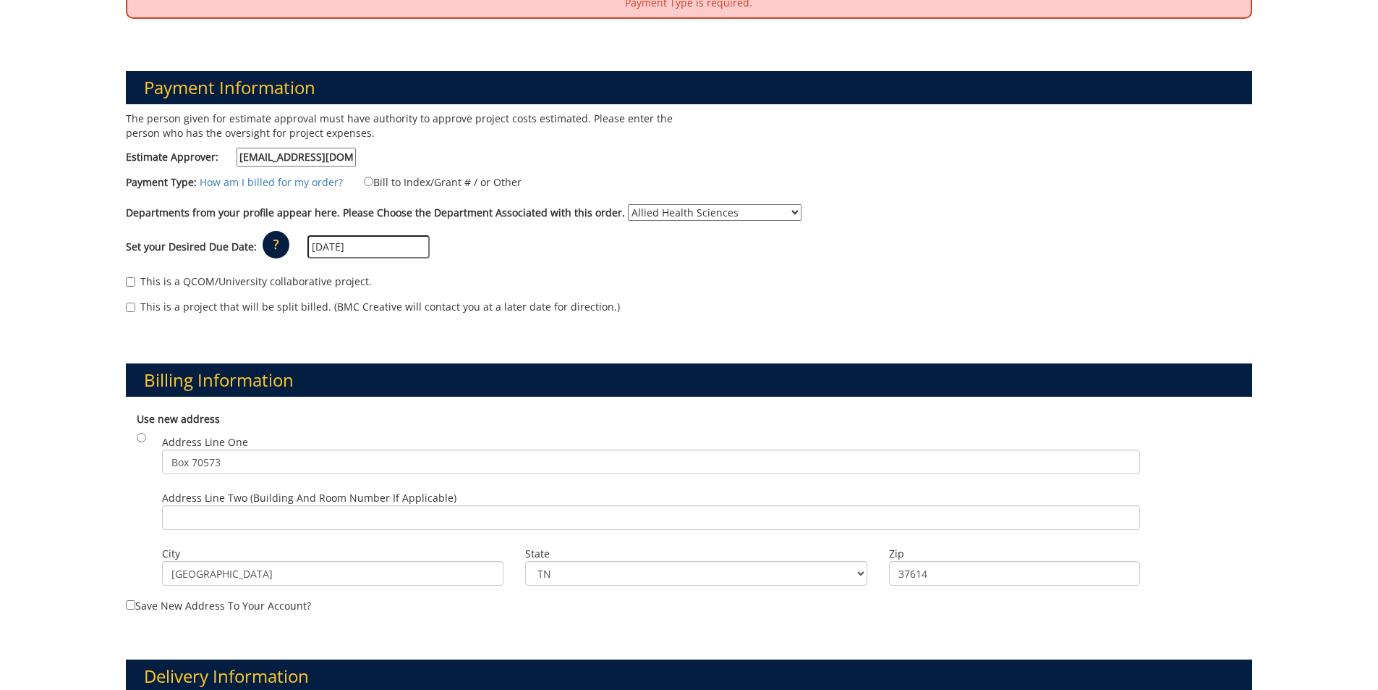
scroll to position [184, 0]
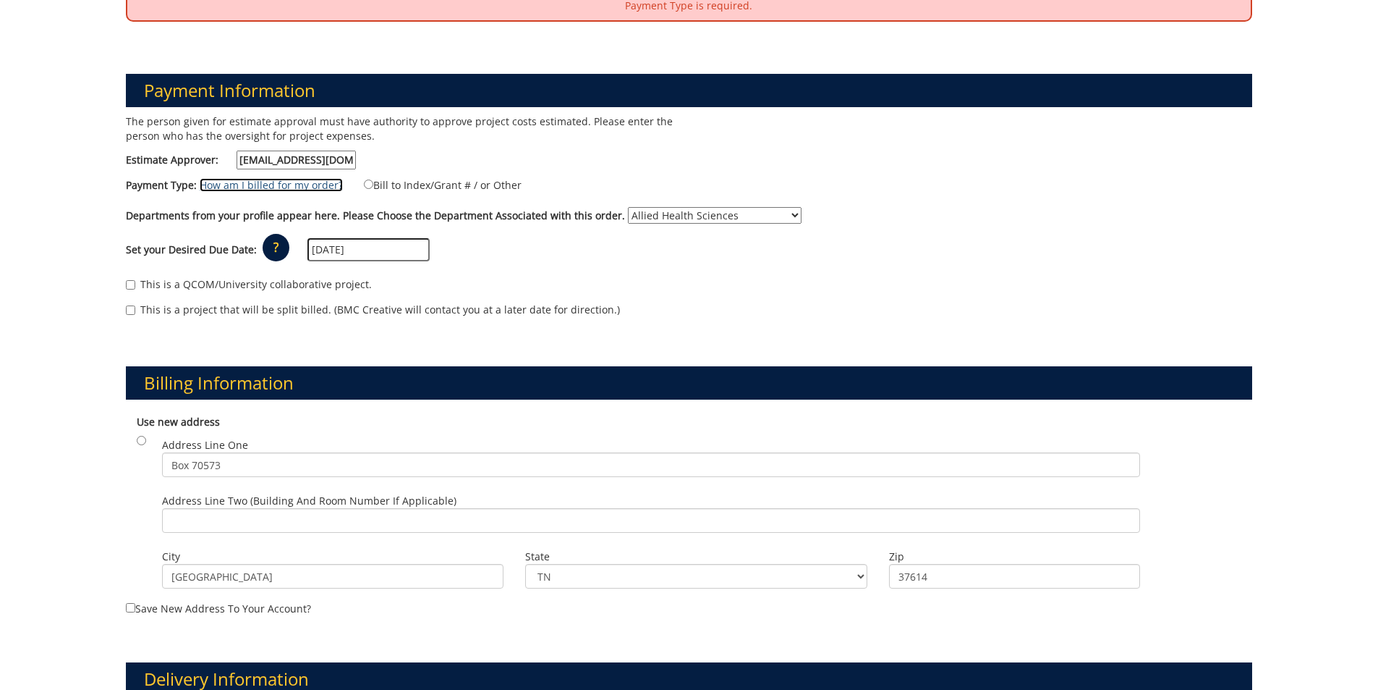
click at [260, 187] on link "How am I billed for my order?" at bounding box center [271, 185] width 143 height 14
click at [365, 184] on input "Bill to Index/Grant # / or Other" at bounding box center [368, 183] width 9 height 9
radio input "true"
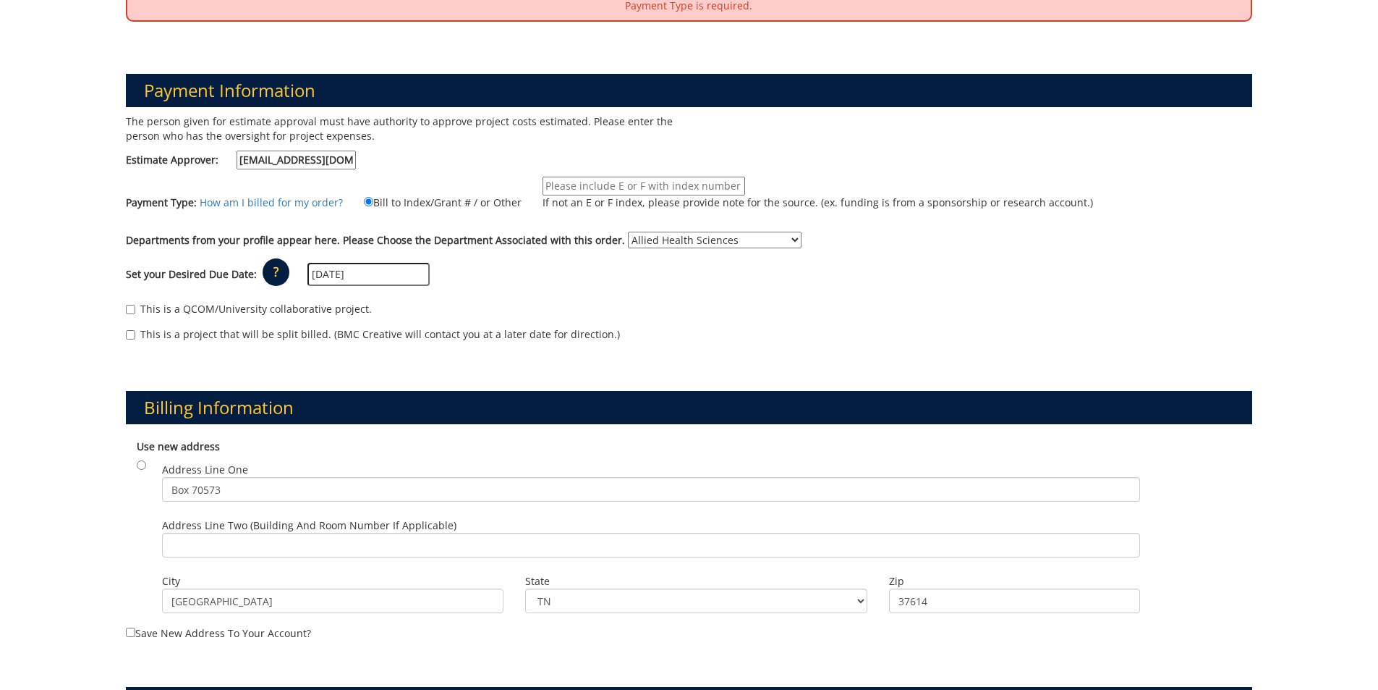
click at [684, 190] on input "If not an E or F index, please provide note for the source. (ex. funding is fro…" at bounding box center [644, 186] width 203 height 19
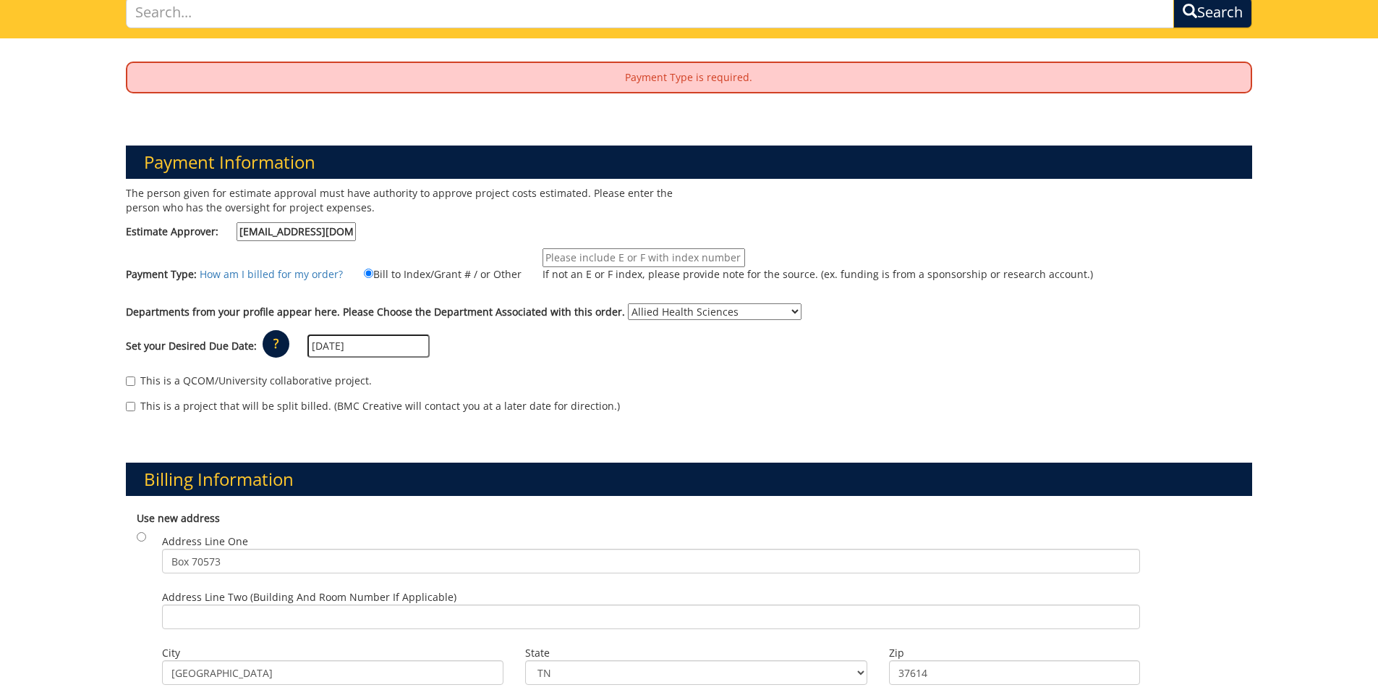
scroll to position [111, 0]
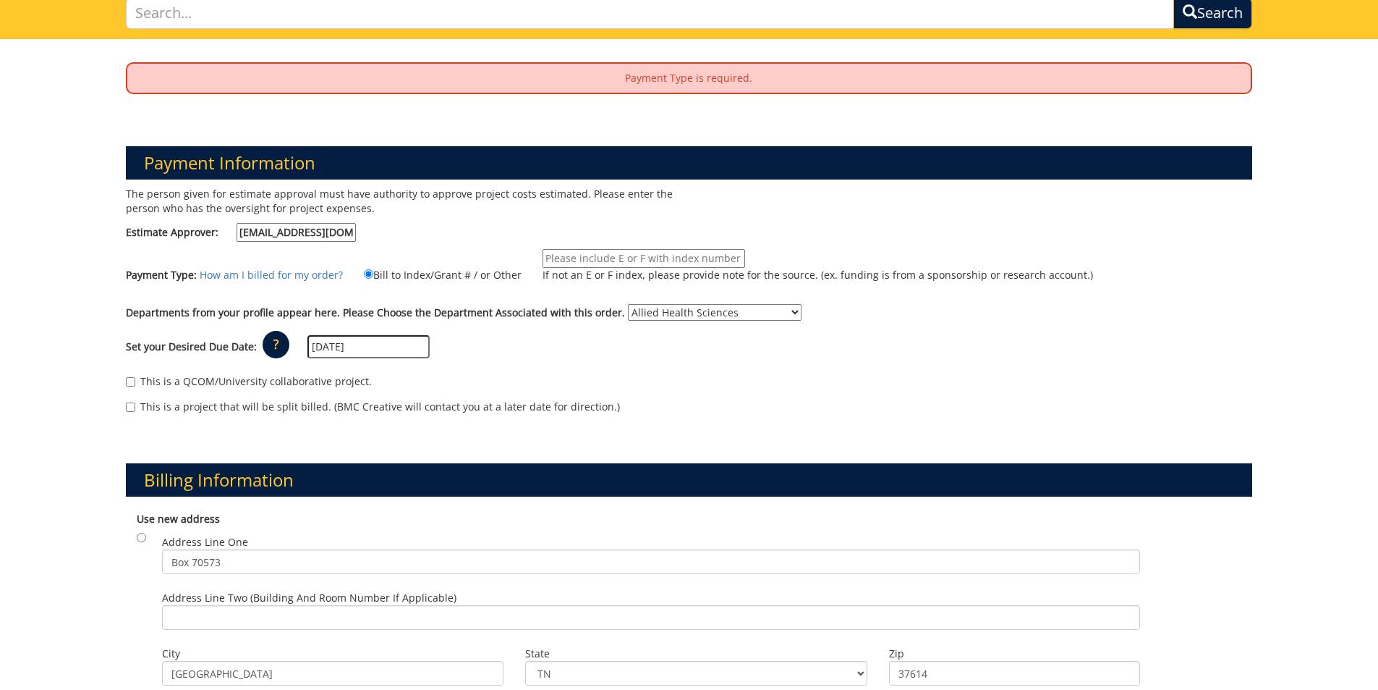
click at [576, 260] on input "If not an E or F index, please provide note for the source. (ex. funding is fro…" at bounding box center [644, 258] width 203 height 19
paste input "E37100"
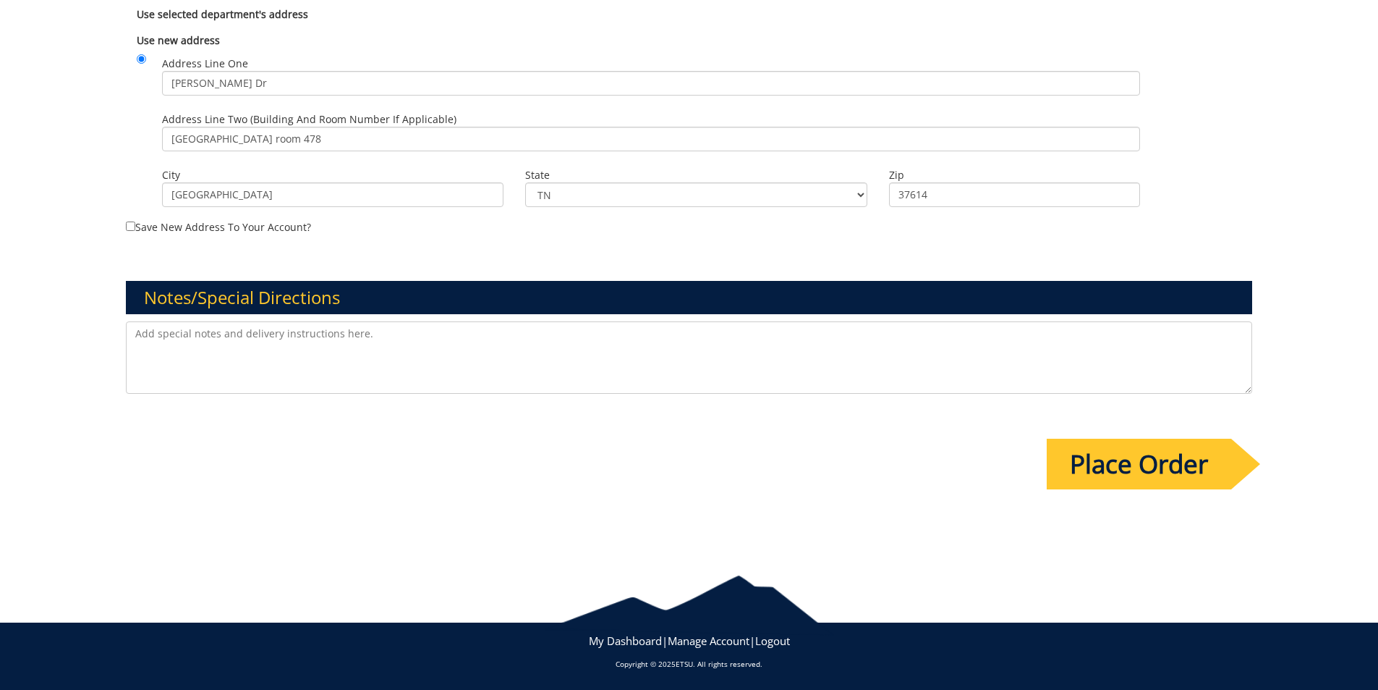
scroll to position [932, 0]
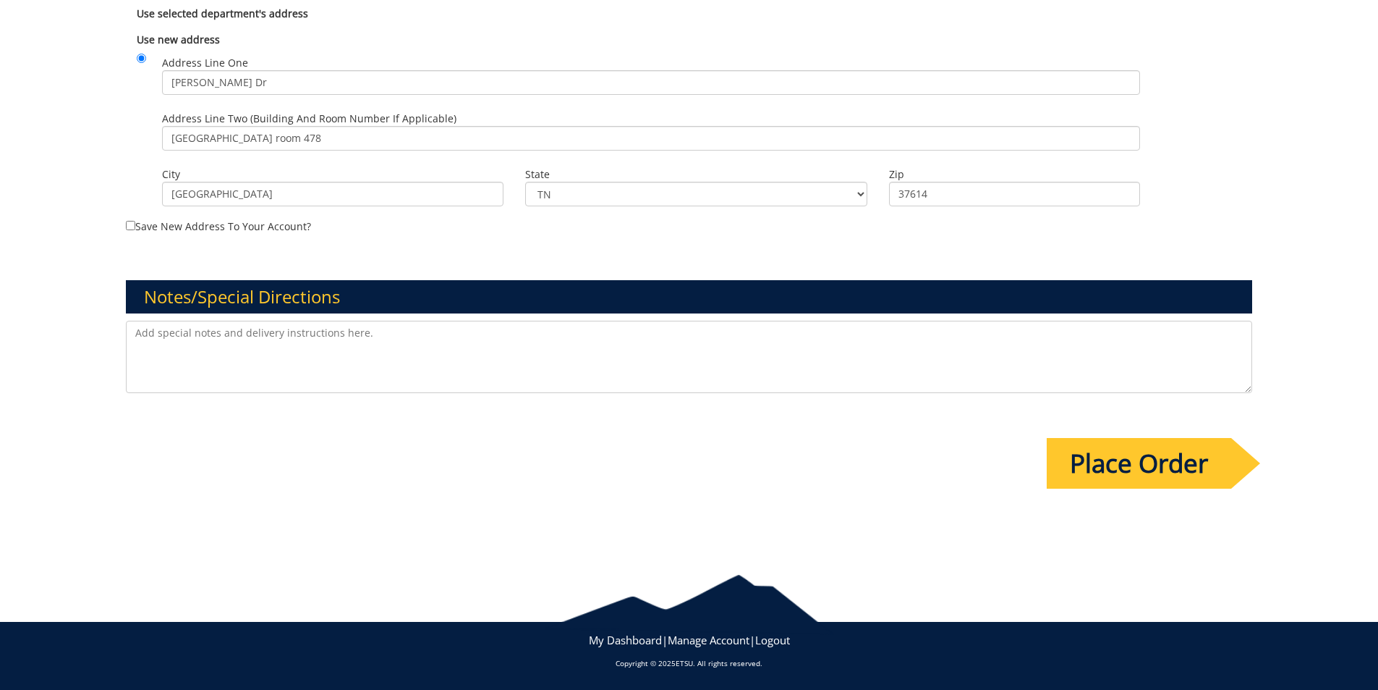
type input "E37100"
click at [1135, 462] on input "Place Order" at bounding box center [1139, 463] width 184 height 51
